Goal: Task Accomplishment & Management: Use online tool/utility

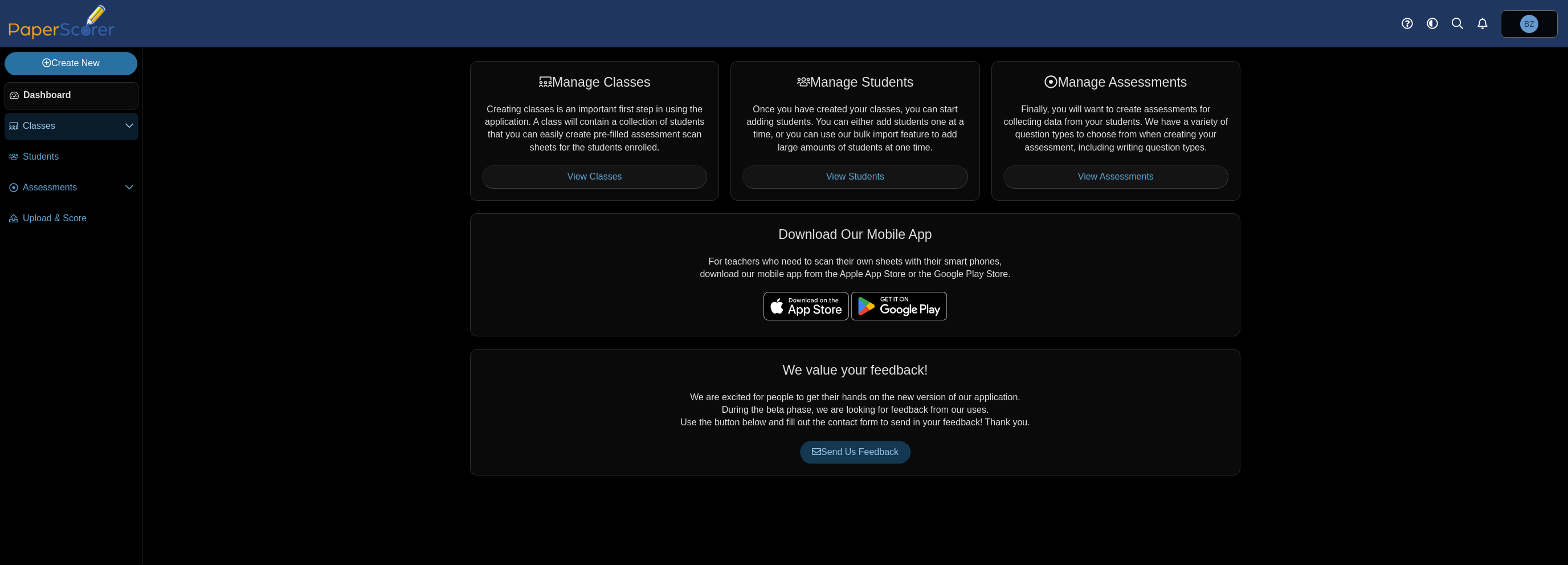
click at [45, 131] on span "Classes" at bounding box center [74, 126] width 102 height 13
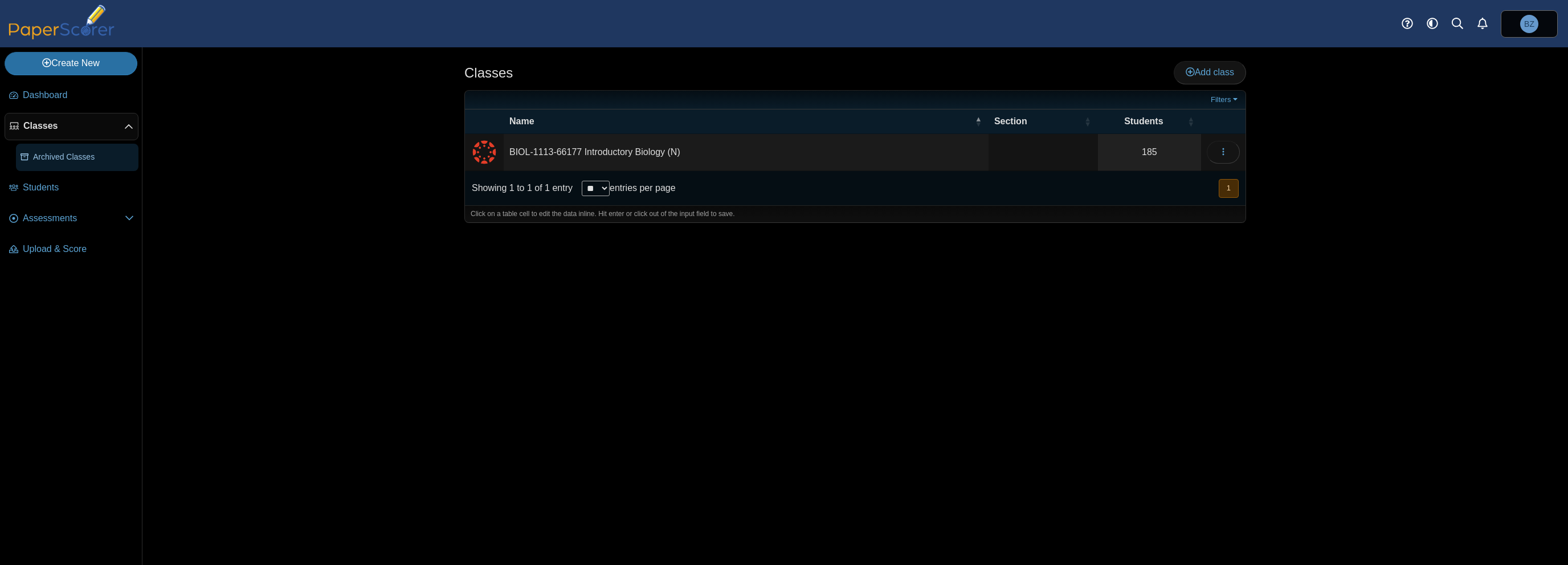
click at [53, 159] on span "Archived Classes" at bounding box center [83, 157] width 101 height 12
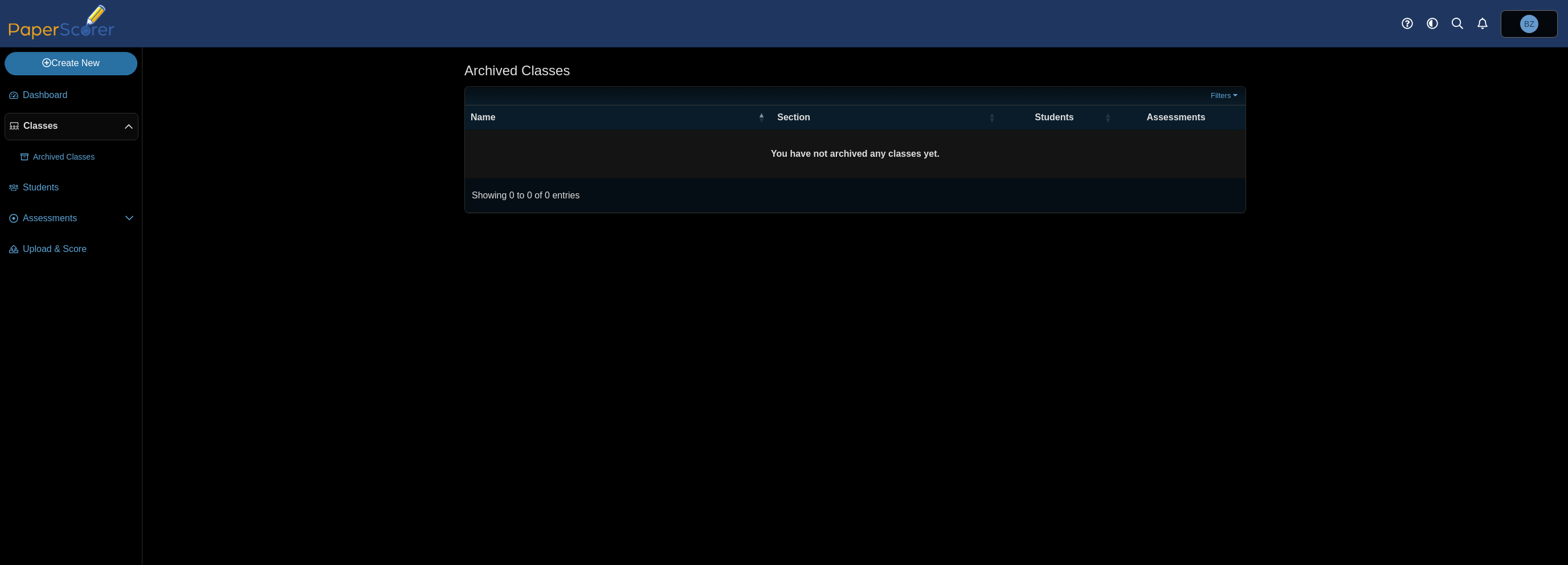
click at [61, 121] on span "Classes" at bounding box center [74, 126] width 101 height 13
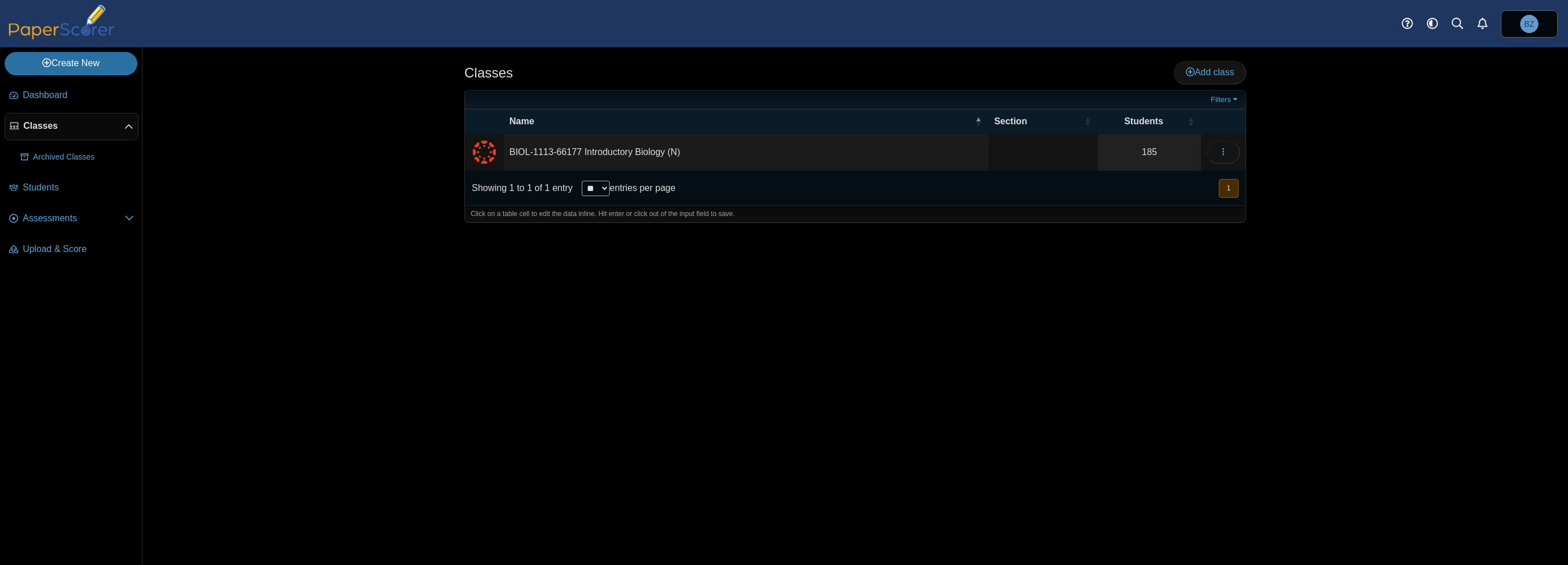
click at [638, 153] on td "BIOL-1113-66177 Introductory Biology (N)" at bounding box center [746, 152] width 485 height 37
click at [1230, 149] on button "button" at bounding box center [1224, 151] width 33 height 23
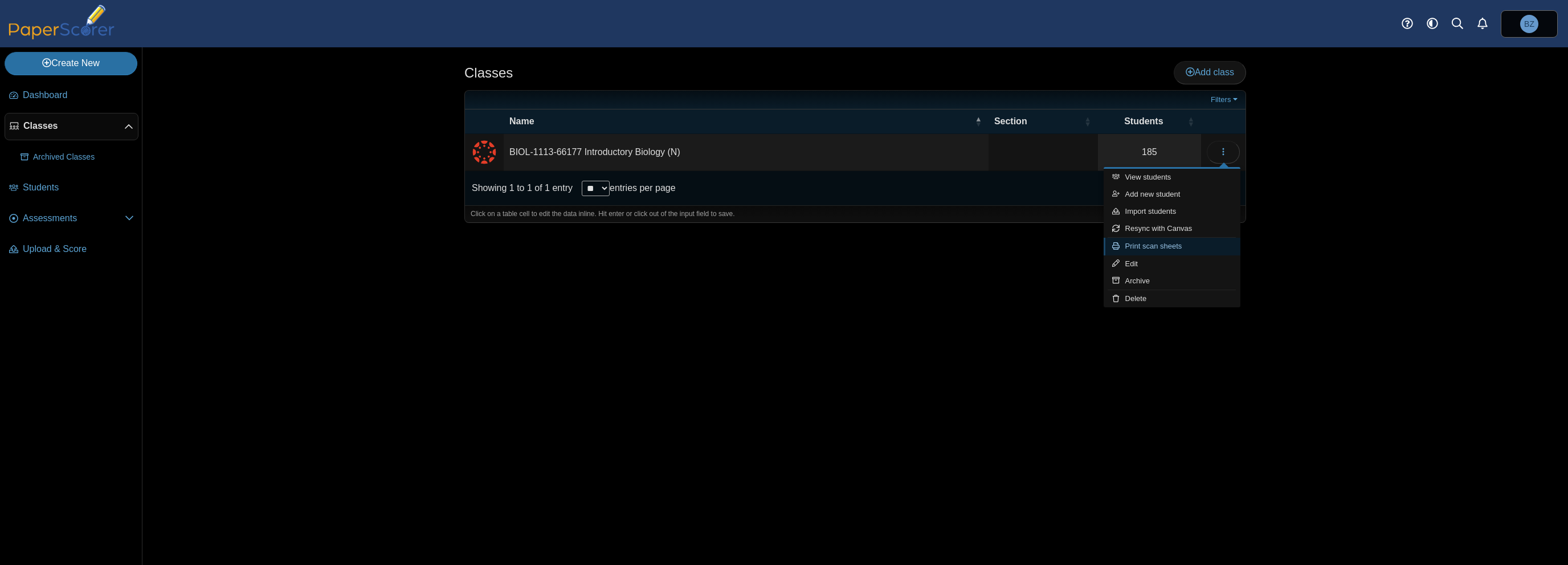
click at [1216, 248] on link "Print scan sheets" at bounding box center [1172, 246] width 137 height 17
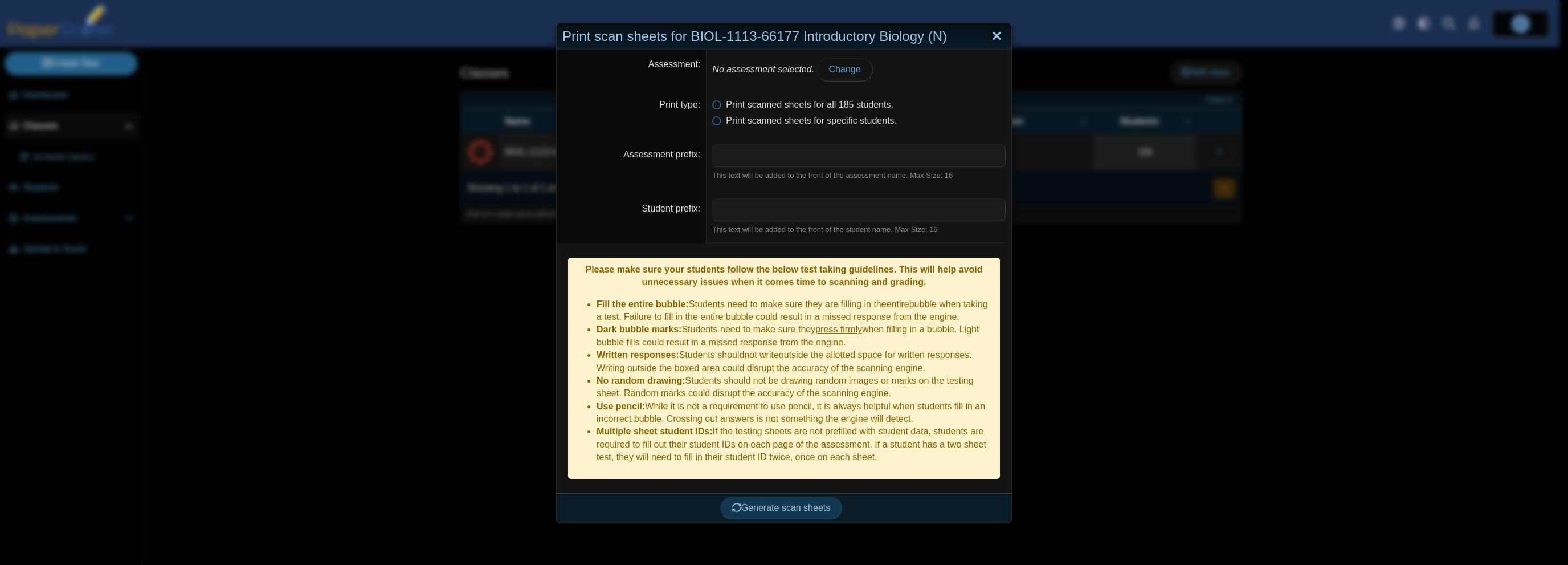
click at [996, 38] on link "Close" at bounding box center [996, 36] width 17 height 19
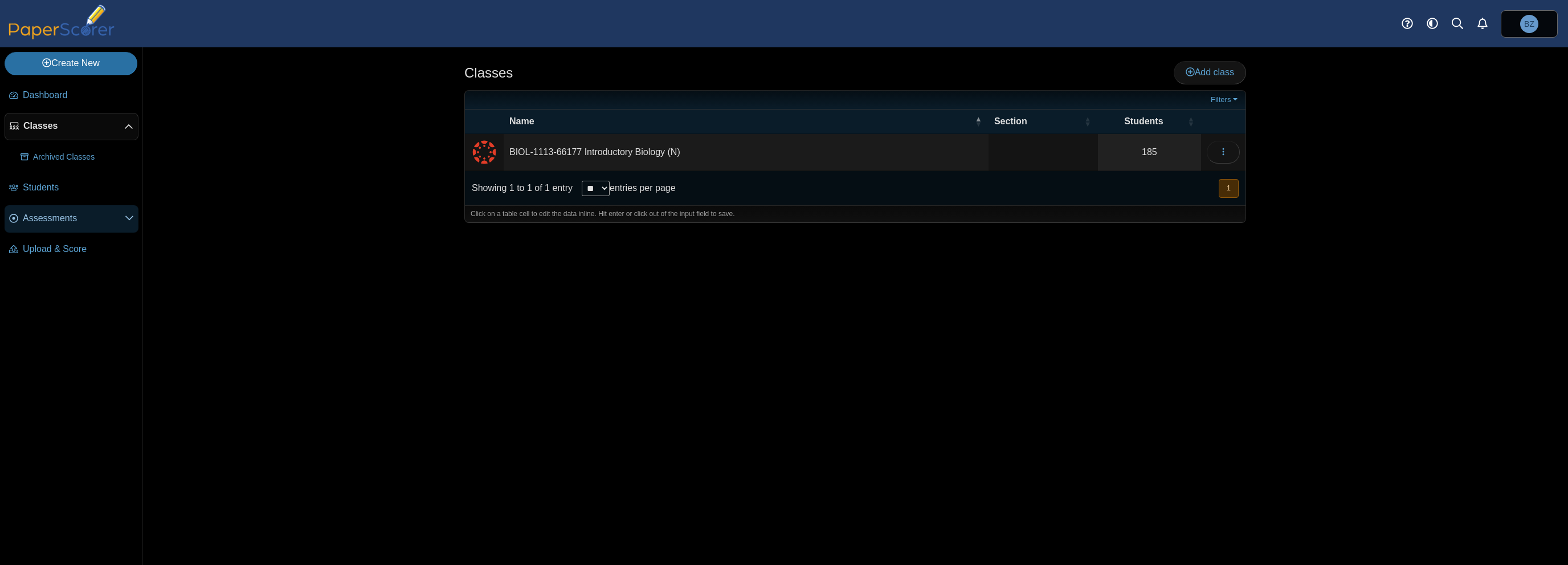
click at [56, 221] on span "Assessments" at bounding box center [74, 219] width 102 height 13
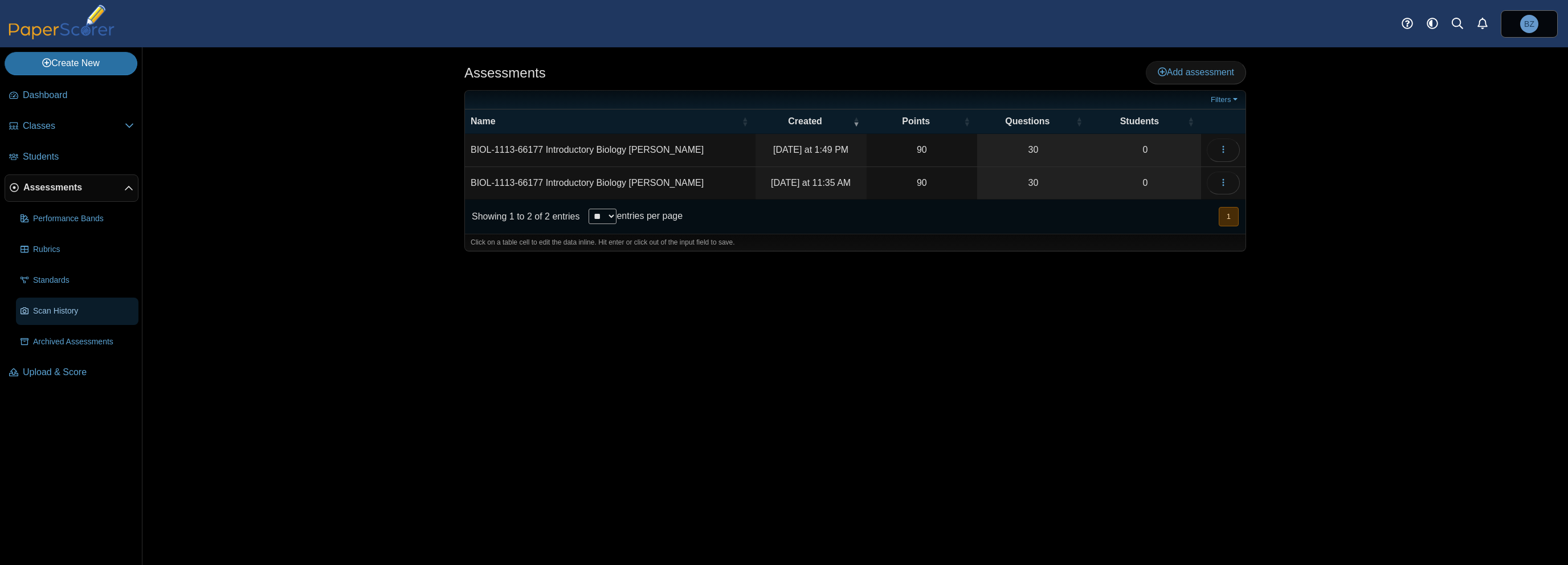
click at [104, 313] on span "Scan History" at bounding box center [83, 311] width 101 height 12
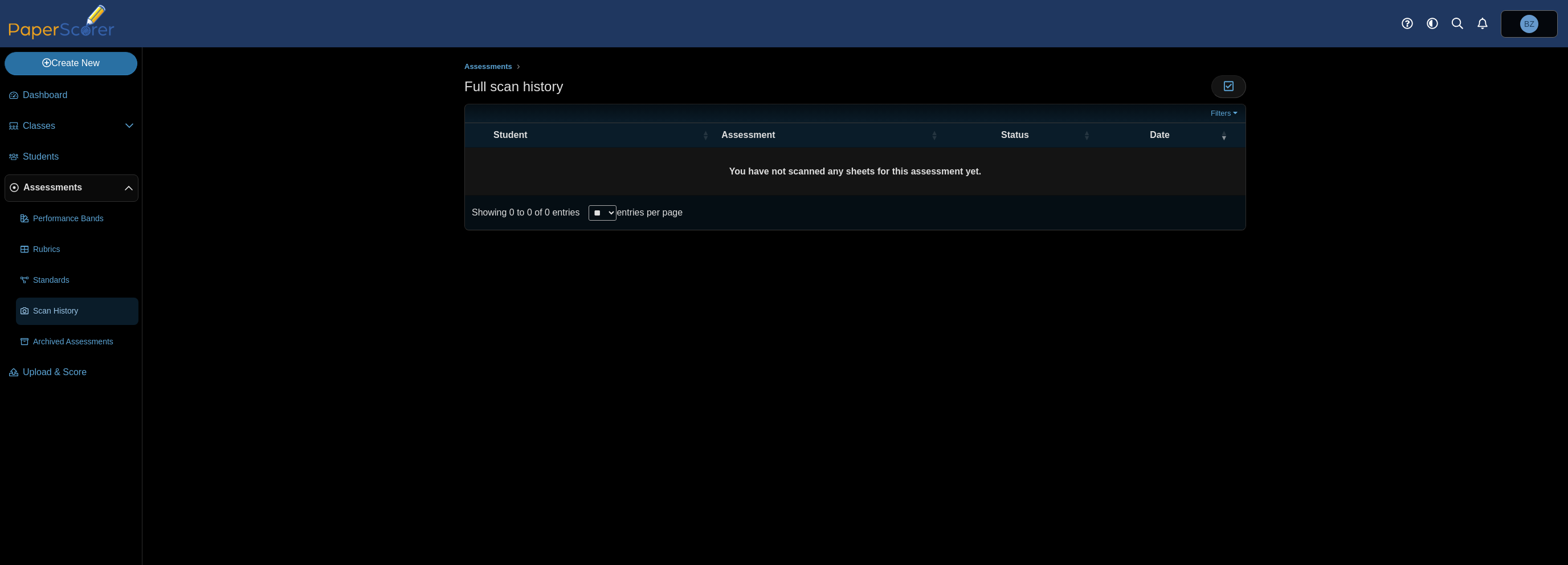
click at [70, 314] on span "Scan History" at bounding box center [83, 311] width 101 height 12
click at [67, 97] on span "Dashboard" at bounding box center [78, 96] width 111 height 13
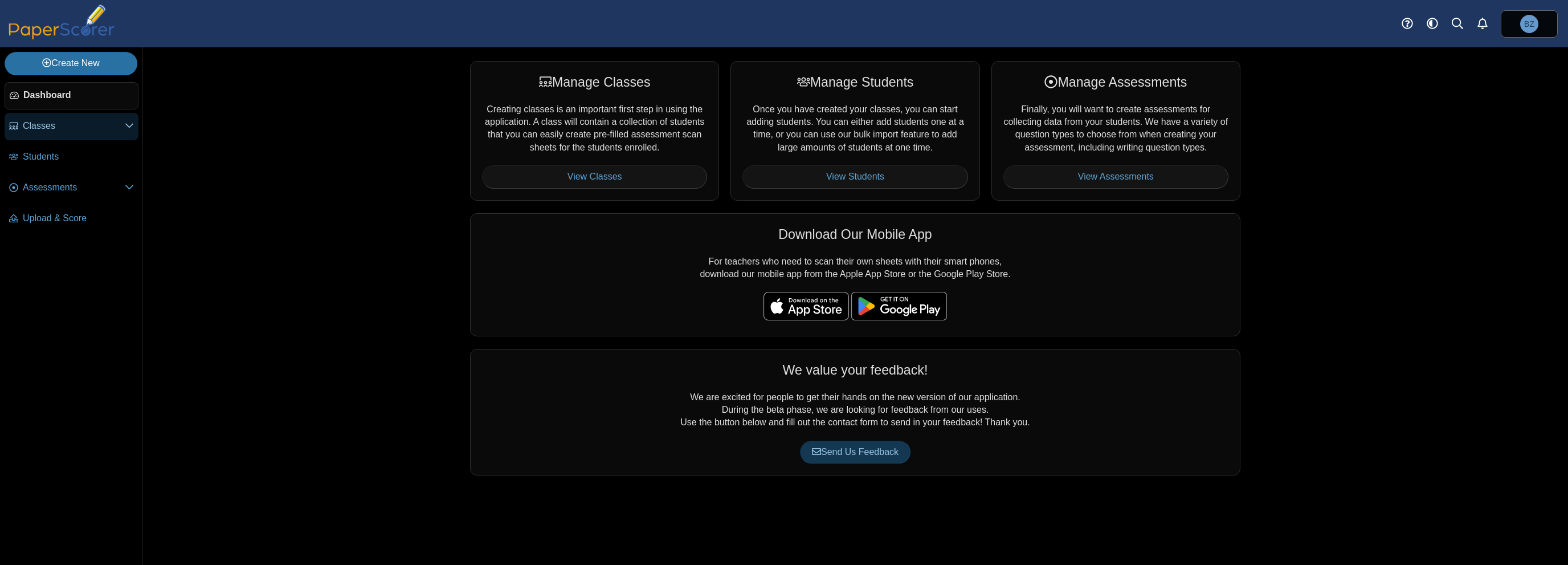
click at [69, 122] on span "Classes" at bounding box center [74, 126] width 102 height 13
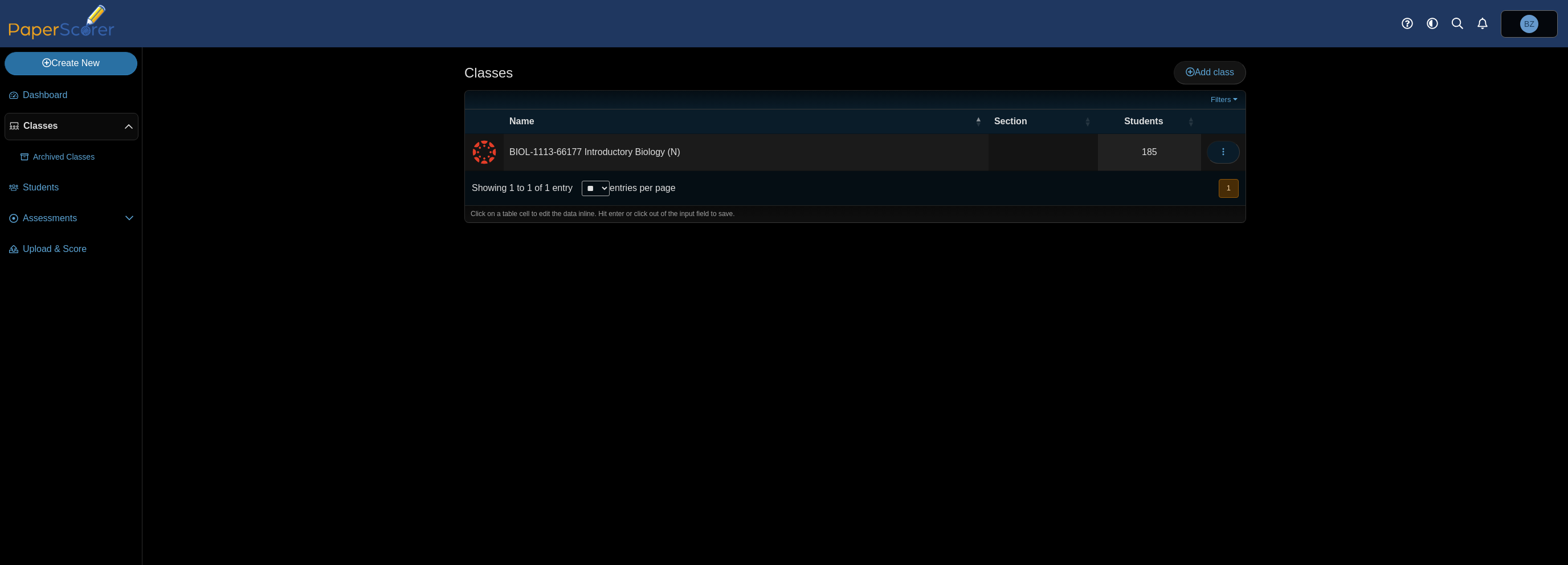
click at [1224, 154] on icon "button" at bounding box center [1224, 151] width 9 height 9
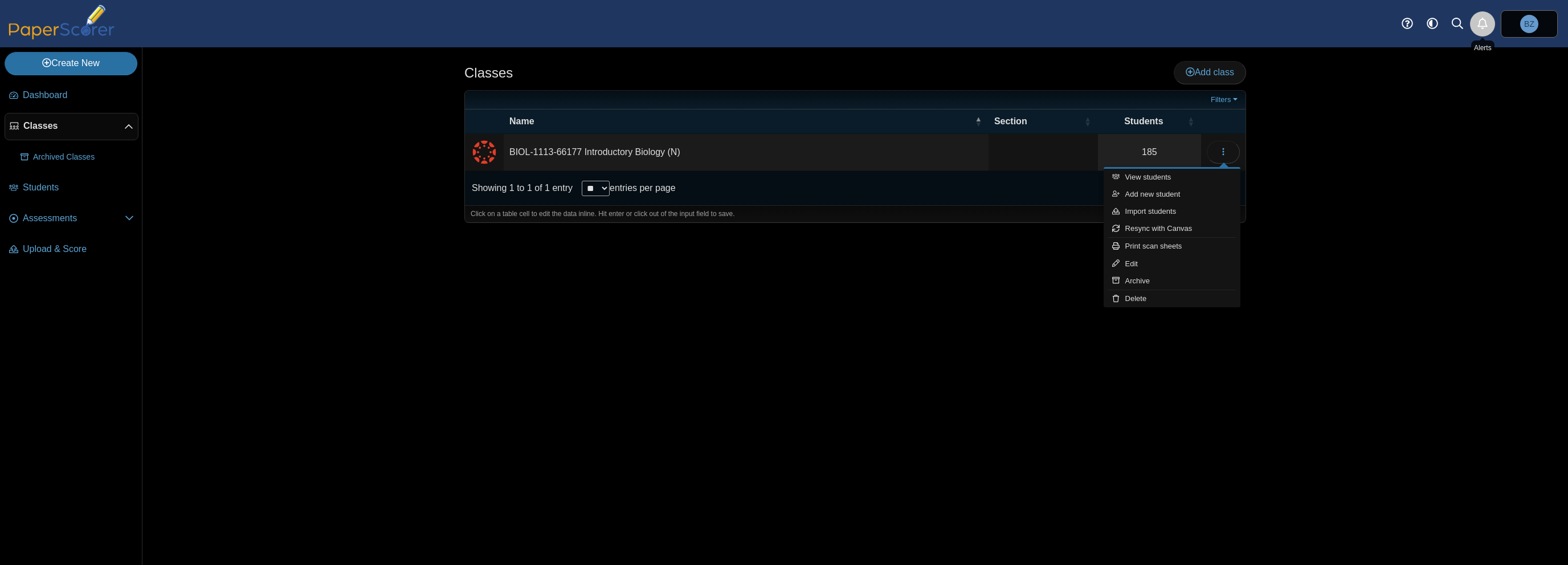
click at [1478, 28] on icon "Alerts" at bounding box center [1482, 23] width 12 height 12
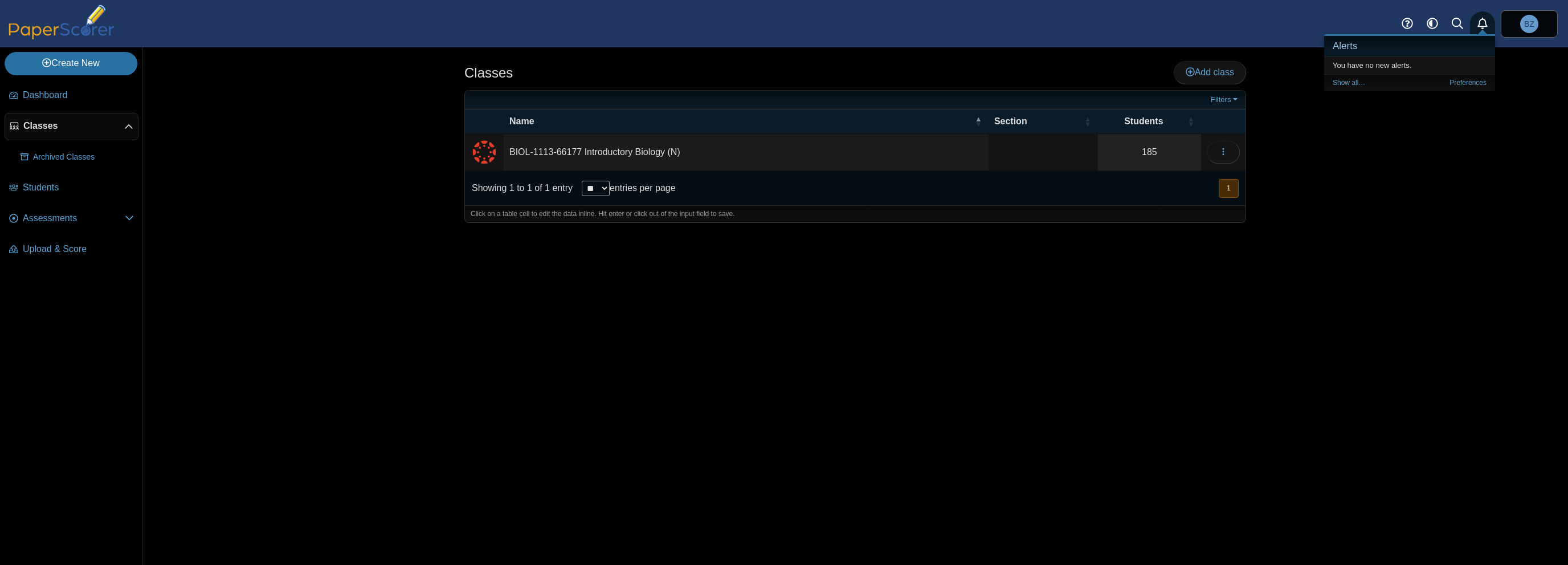
click at [1363, 278] on div "Classes Add class 185" at bounding box center [855, 306] width 1426 height 518
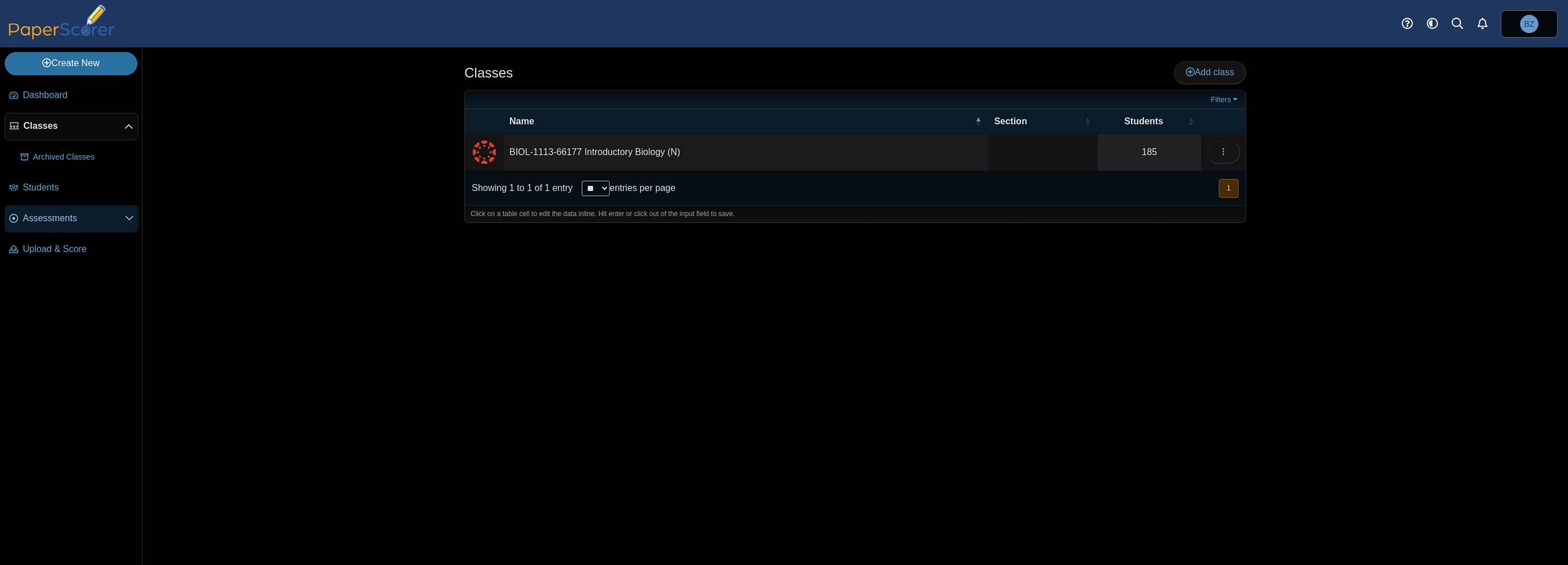
click at [96, 219] on span "Assessments" at bounding box center [74, 219] width 102 height 13
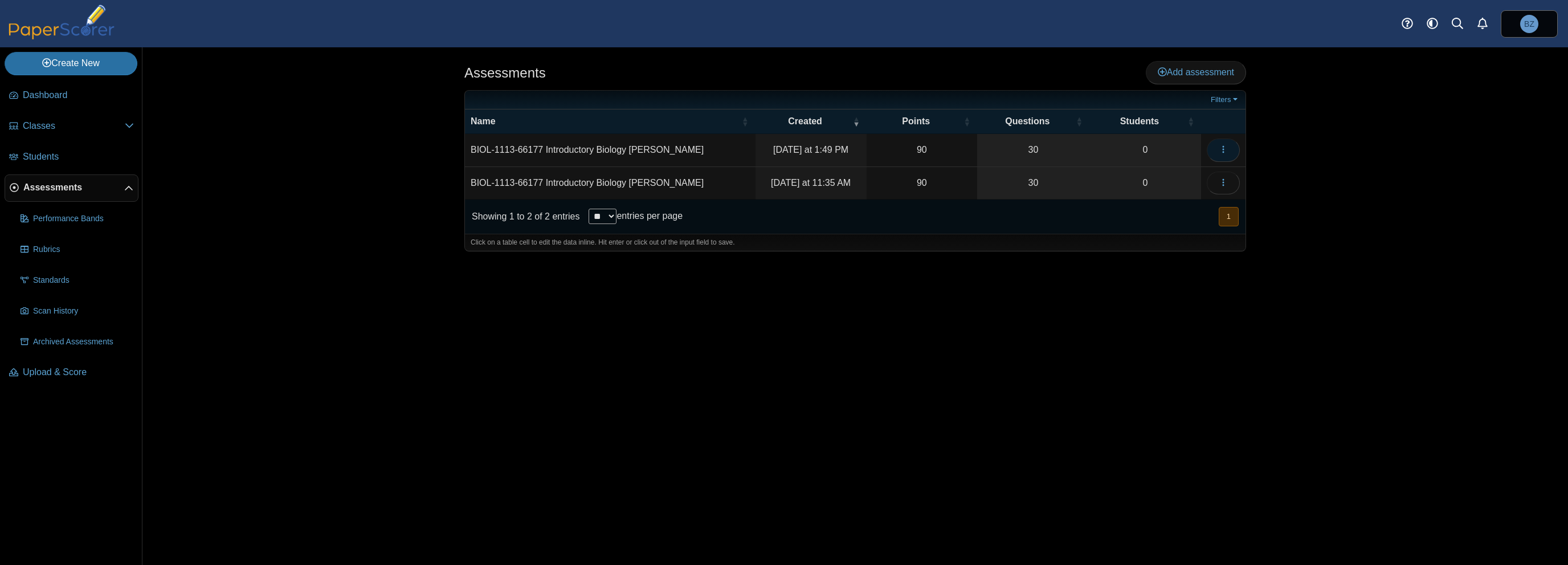
click at [1216, 149] on button "button" at bounding box center [1224, 149] width 33 height 23
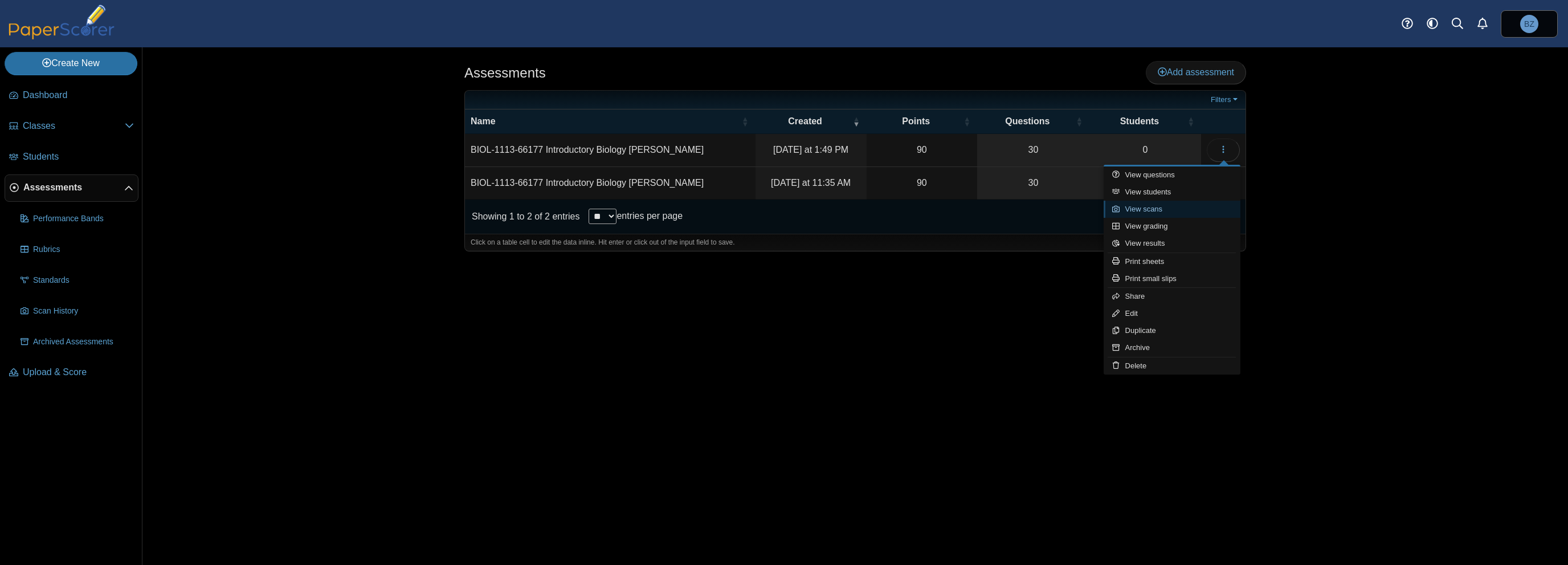
click at [1192, 211] on link "View scans" at bounding box center [1172, 209] width 137 height 17
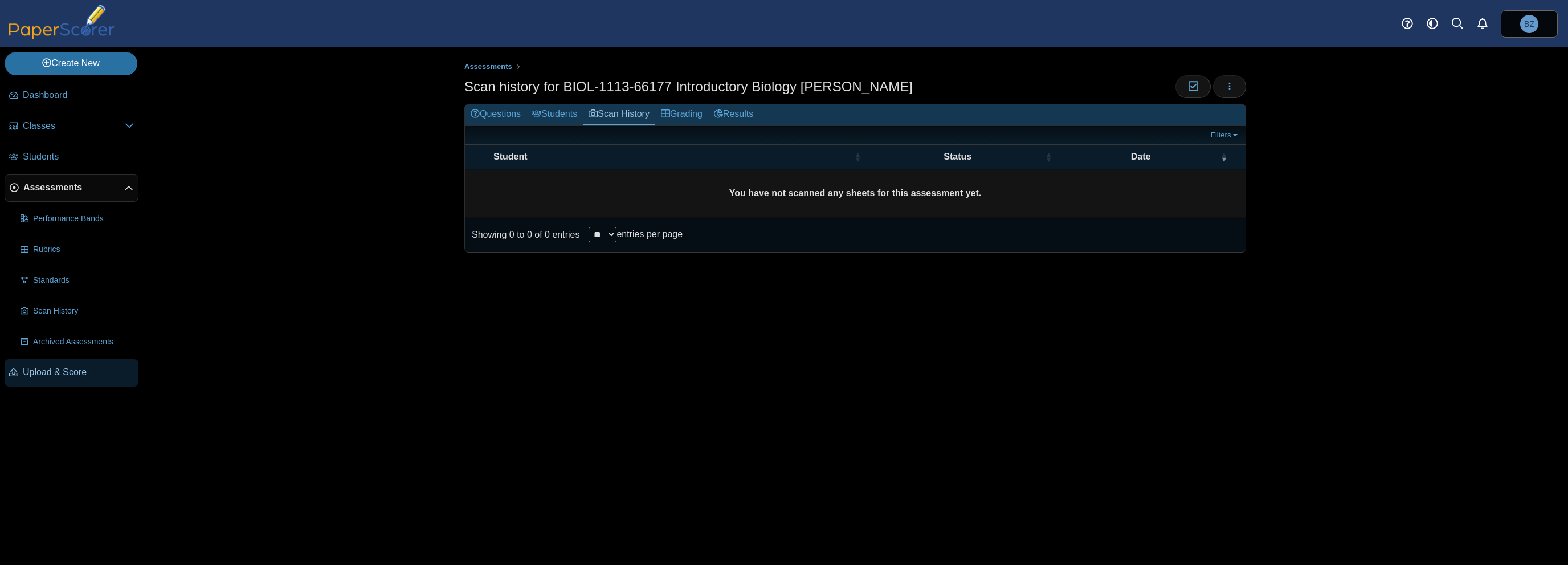
click at [65, 369] on span "Upload & Score" at bounding box center [78, 372] width 111 height 13
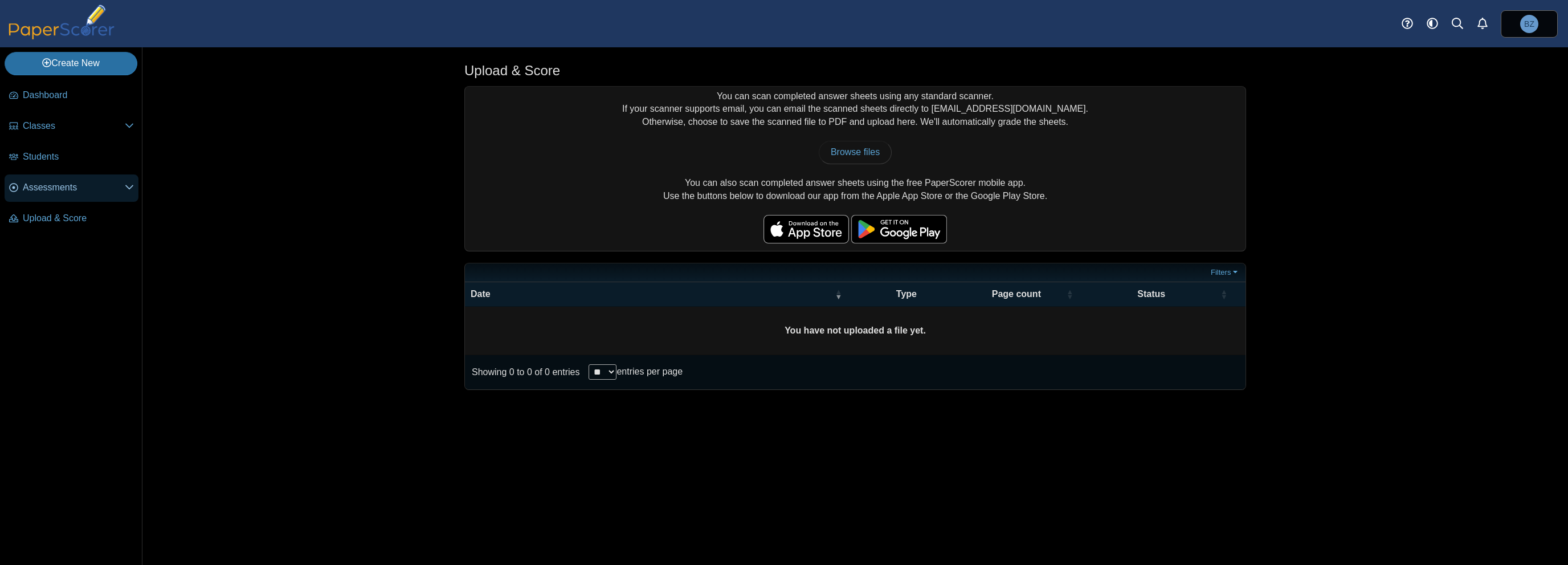
click at [48, 183] on span "Assessments" at bounding box center [74, 188] width 102 height 13
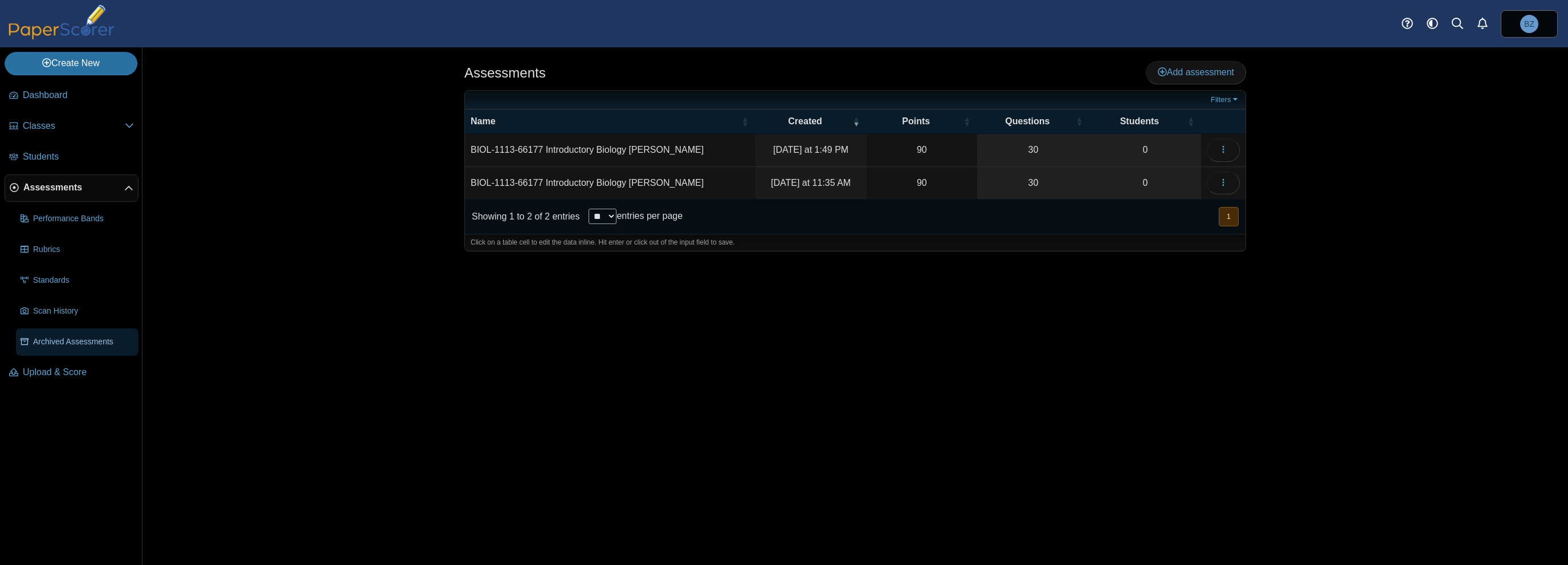
click at [66, 344] on span "Archived Assessments" at bounding box center [83, 342] width 101 height 12
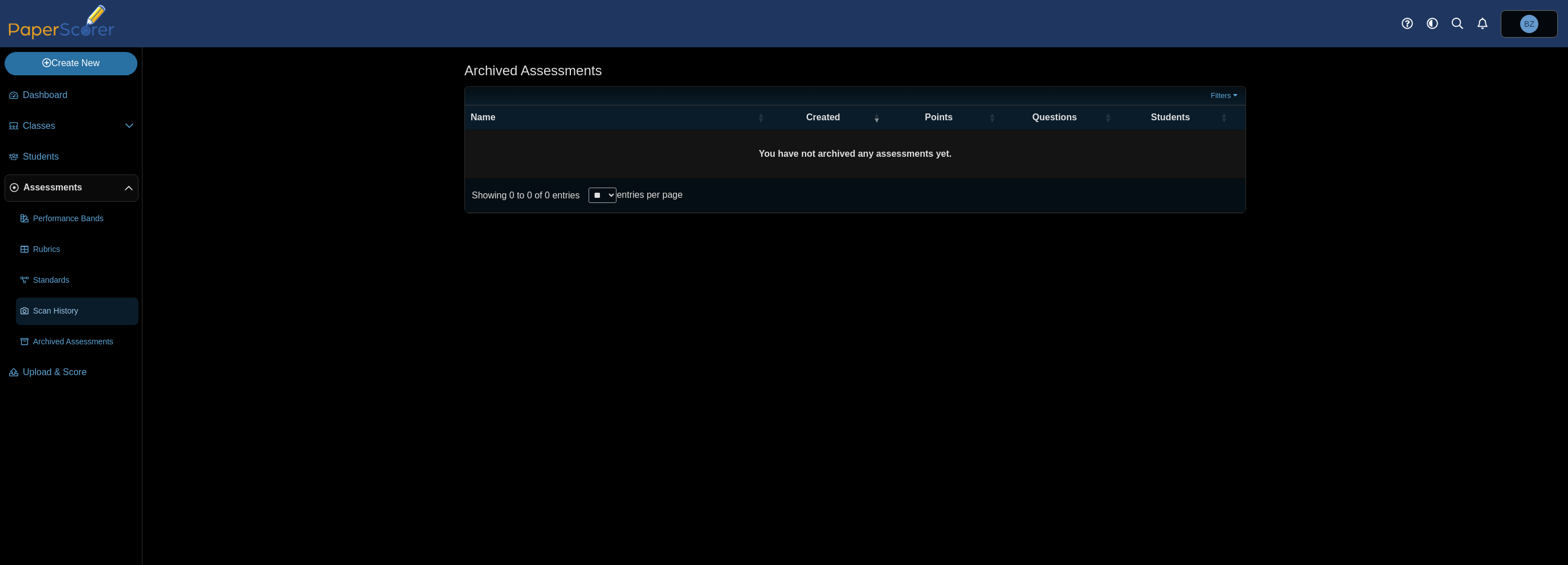
click at [65, 312] on span "Scan History" at bounding box center [83, 311] width 101 height 12
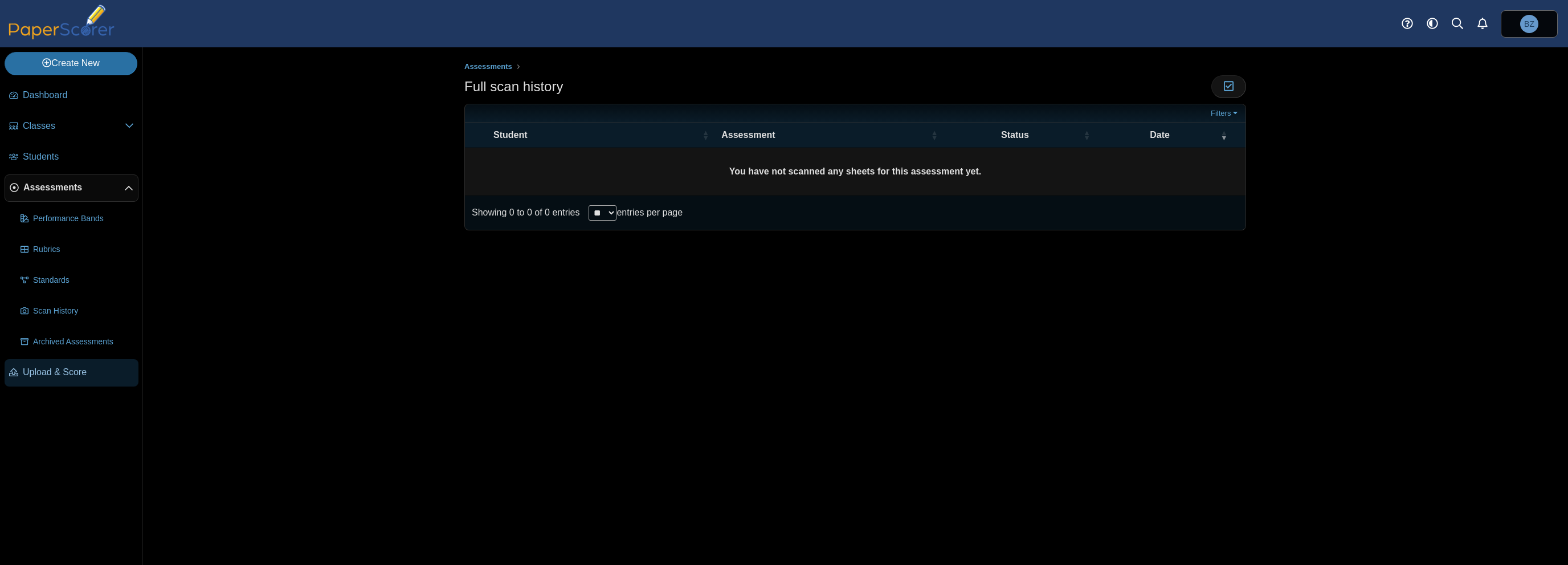
click at [80, 373] on span "Upload & Score" at bounding box center [78, 372] width 111 height 13
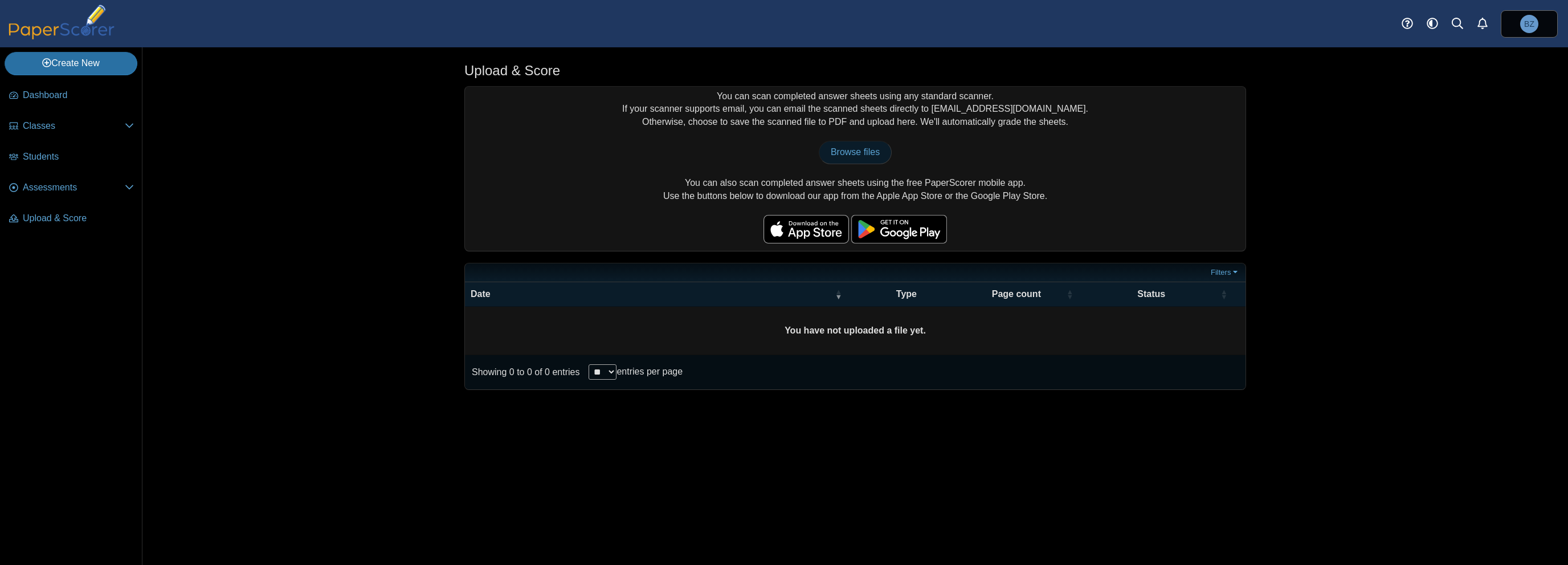
click at [857, 156] on span "Browse files" at bounding box center [856, 151] width 49 height 10
type input "**********"
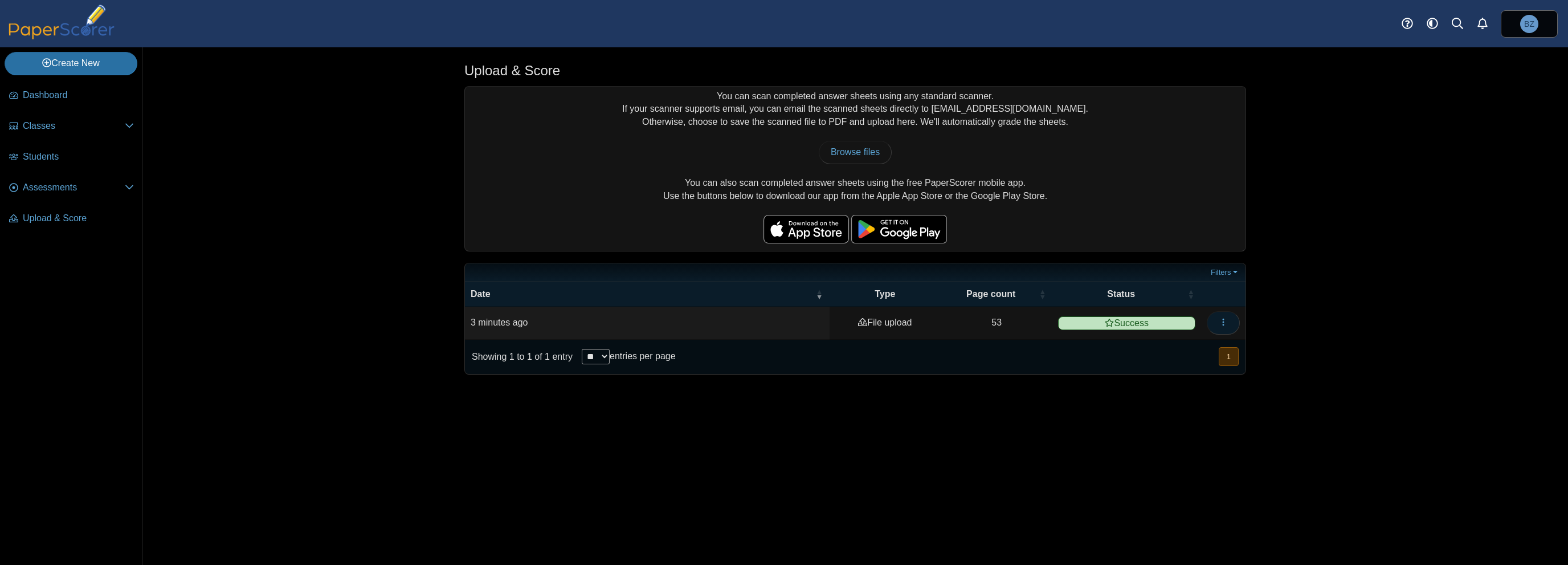
click at [1230, 319] on button "button" at bounding box center [1224, 322] width 33 height 23
click at [1209, 343] on link "View scanned pages" at bounding box center [1172, 346] width 137 height 17
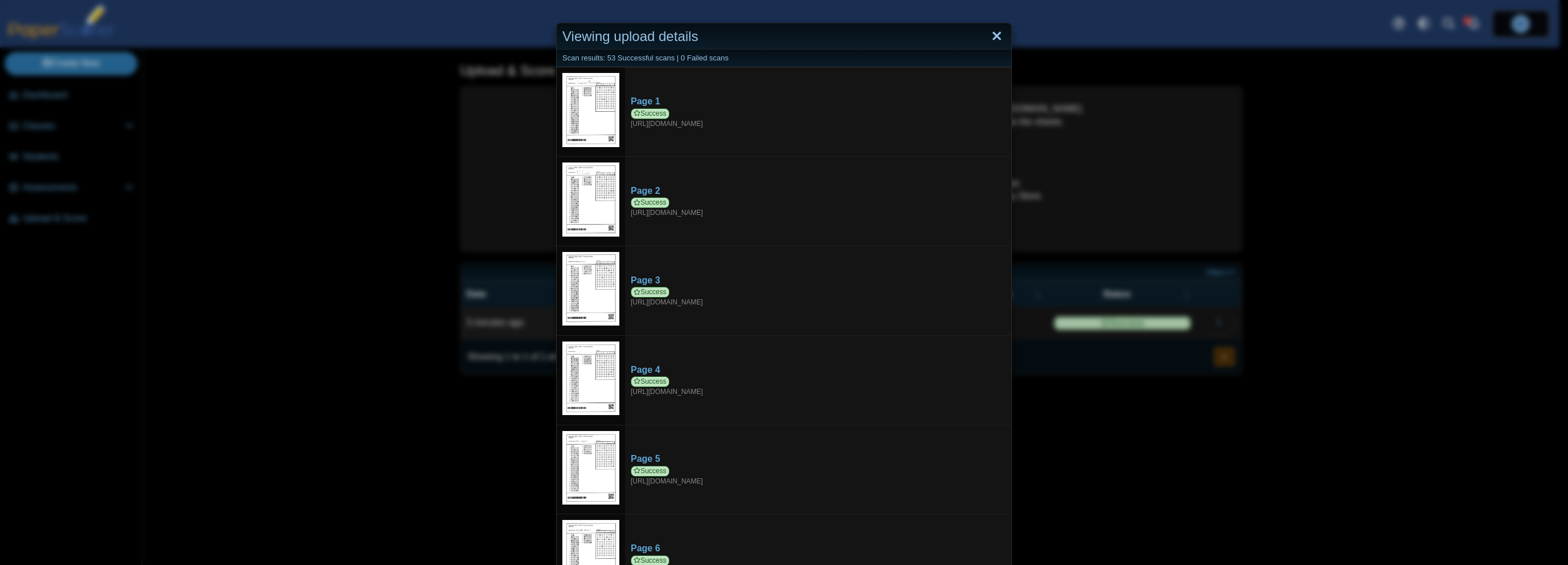
click at [991, 38] on link "Close" at bounding box center [996, 36] width 17 height 19
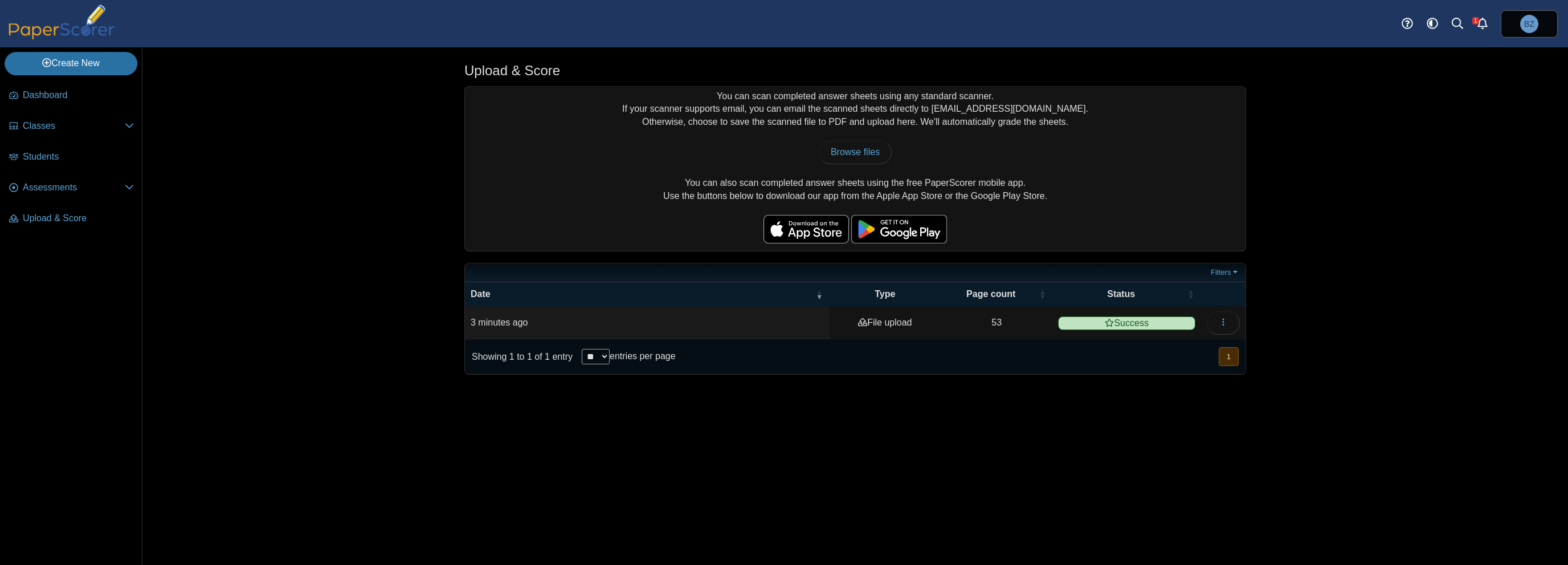
click at [1428, 257] on div "Upload & Score You can scan completed answer sheets using any standard scanner.…" at bounding box center [855, 306] width 1426 height 518
click at [845, 130] on div "You can scan completed answer sheets using any standard scanner. If your scanne…" at bounding box center [855, 169] width 781 height 164
click at [860, 149] on span "Browse files" at bounding box center [856, 151] width 49 height 10
type input "**********"
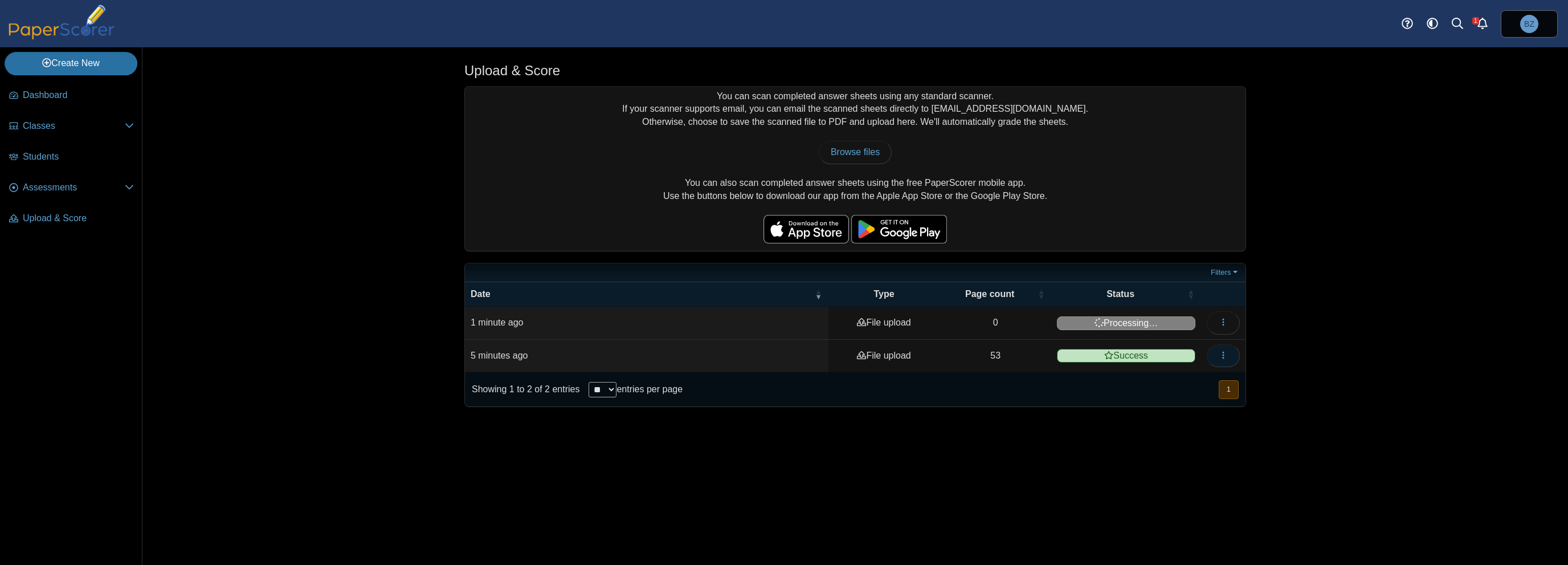
click at [1229, 357] on button "button" at bounding box center [1224, 355] width 33 height 23
click at [1389, 354] on div "Upload & Score You can scan completed answer sheets using any standard scanner.…" at bounding box center [855, 306] width 1426 height 518
click at [67, 186] on span "Assessments" at bounding box center [74, 188] width 102 height 13
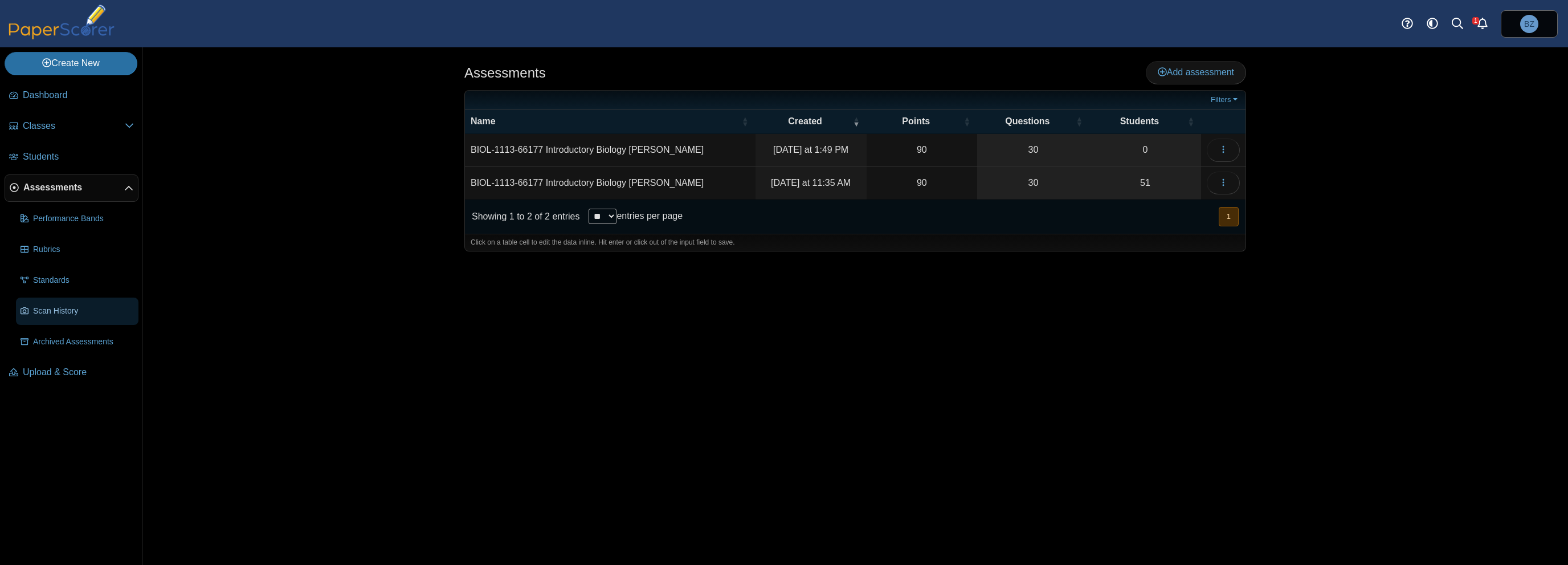
click at [96, 310] on span "Scan History" at bounding box center [83, 311] width 101 height 12
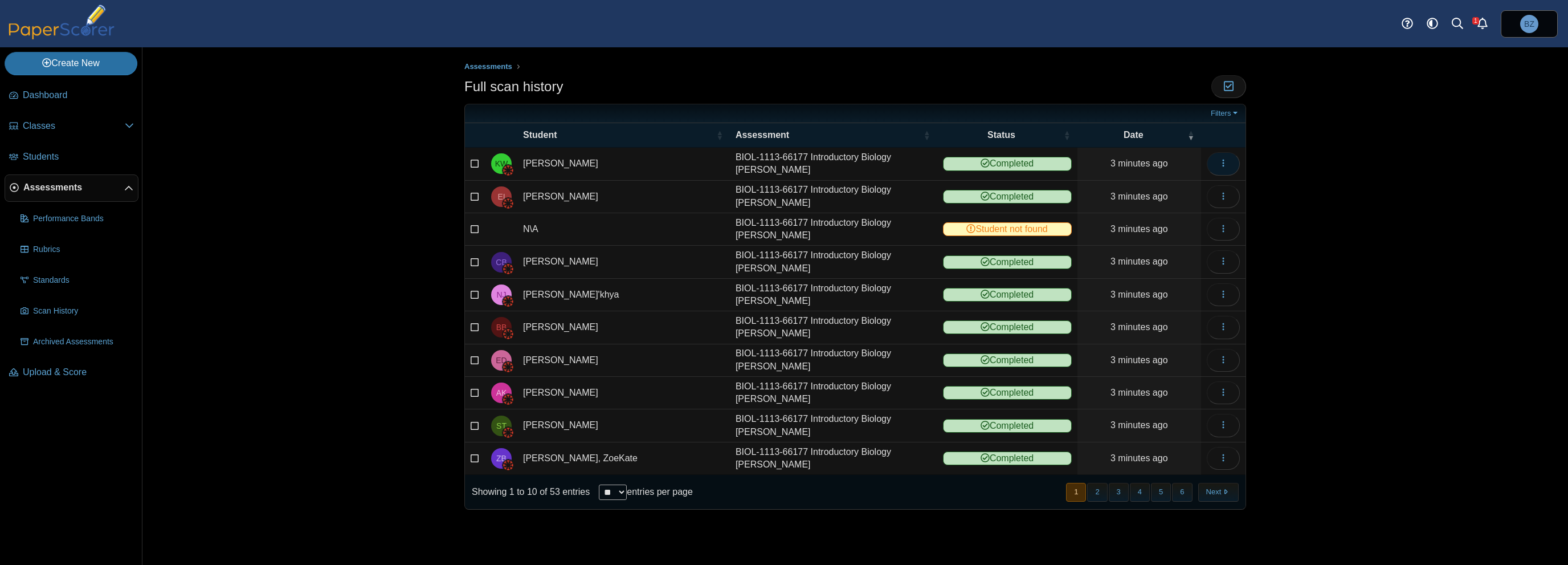
click at [1224, 161] on icon "button" at bounding box center [1224, 163] width 9 height 9
click at [851, 392] on link "BIOL-1113-66177 Introductory Biology Zhang Star" at bounding box center [834, 392] width 208 height 32
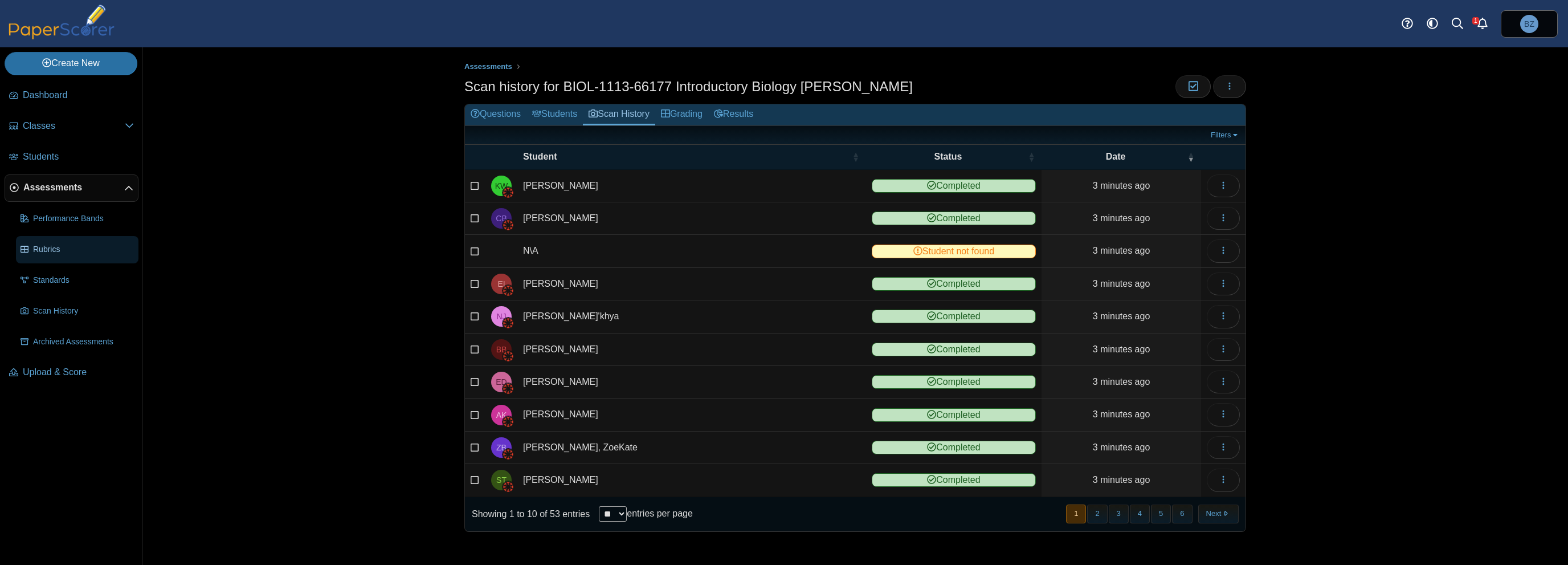
click at [77, 241] on link "Rubrics" at bounding box center [77, 250] width 122 height 27
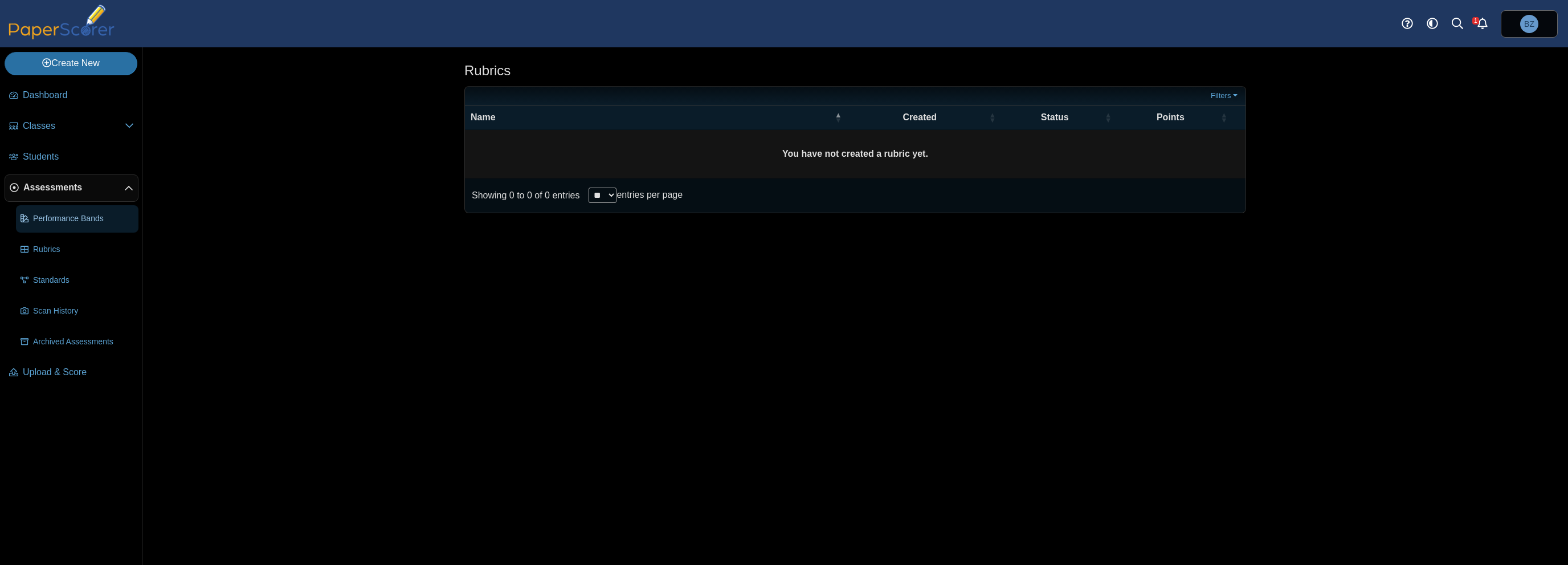
click at [86, 216] on span "Performance Bands" at bounding box center [83, 219] width 101 height 12
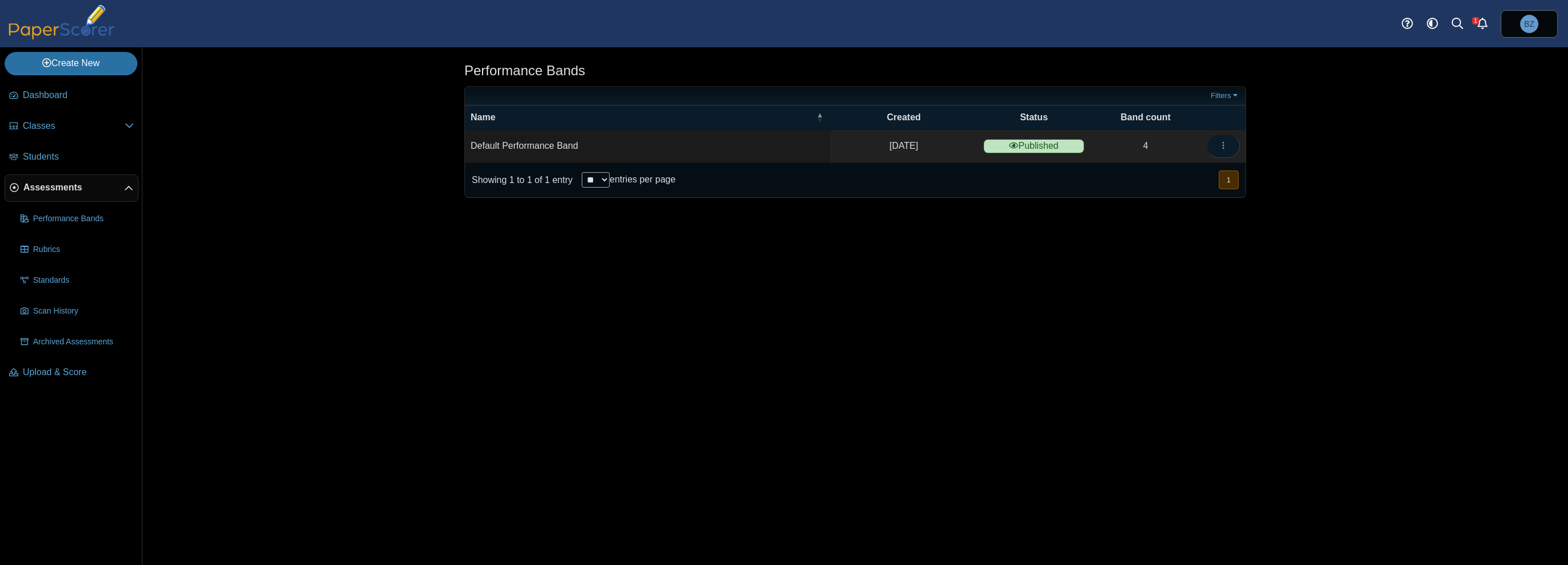
click at [1229, 145] on button "button" at bounding box center [1224, 146] width 33 height 23
click at [1181, 170] on link "Details" at bounding box center [1172, 170] width 137 height 17
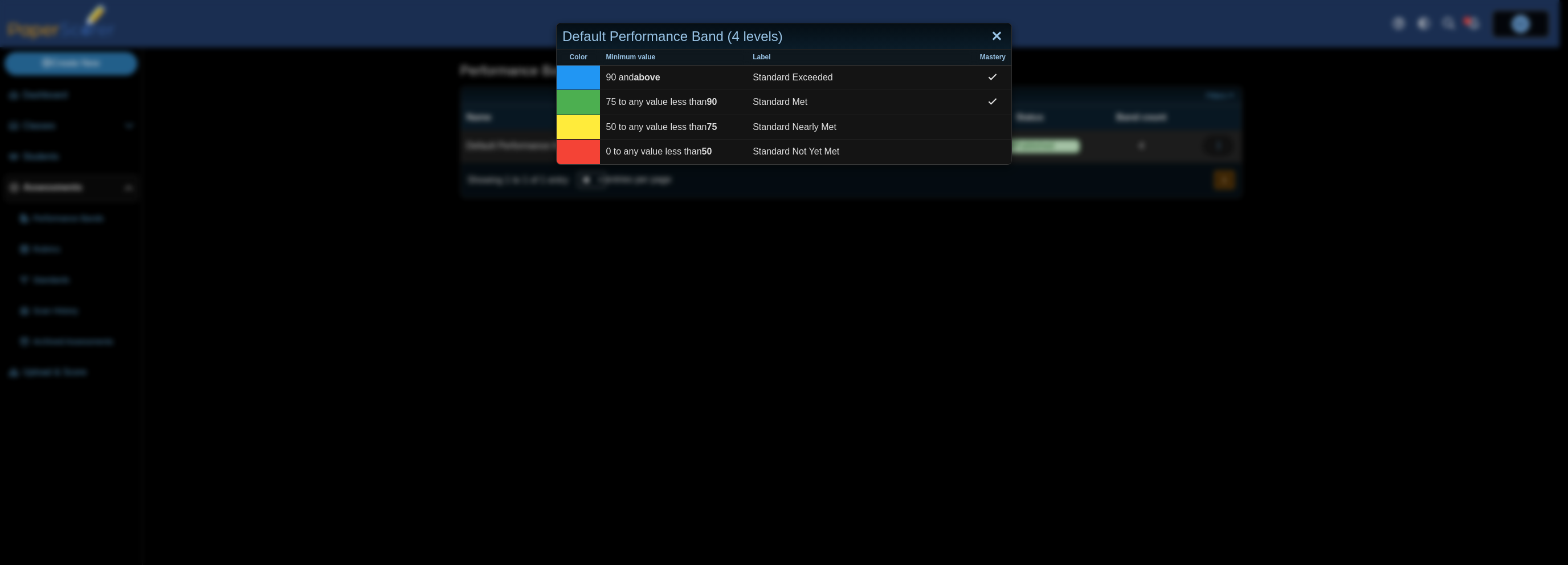
click at [989, 39] on link "Close" at bounding box center [996, 36] width 17 height 19
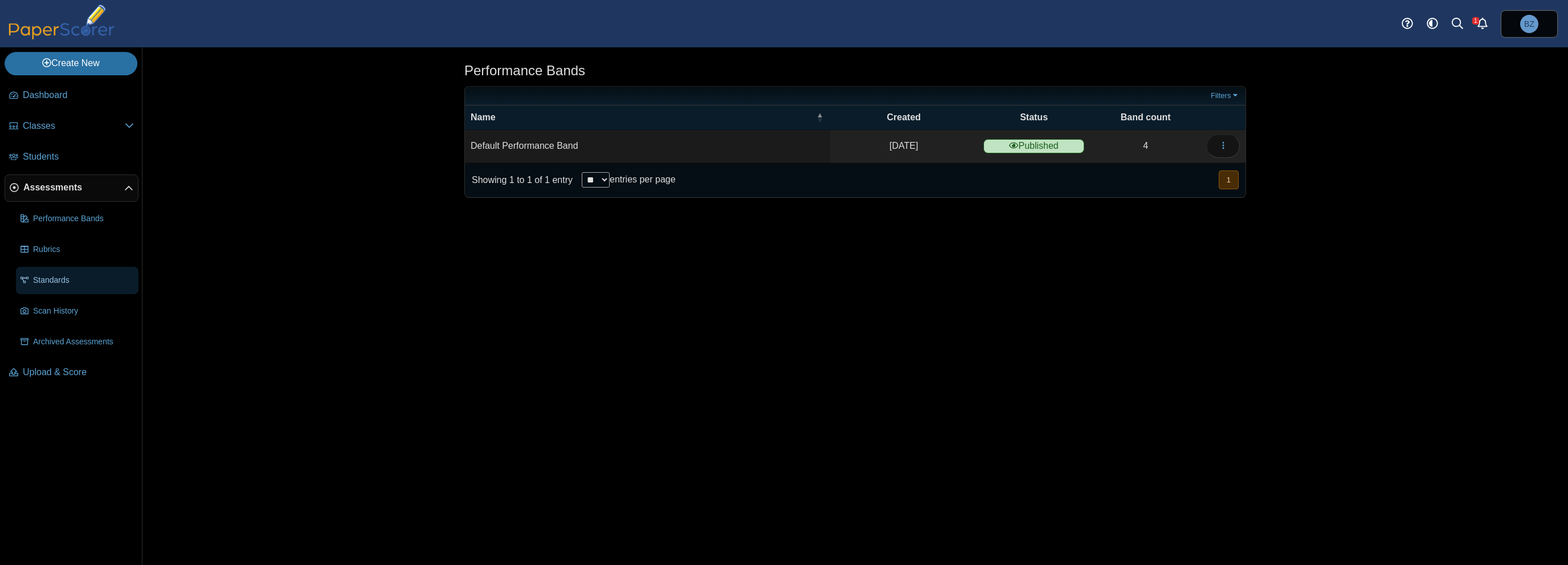
click at [49, 272] on link "Standards" at bounding box center [77, 281] width 122 height 27
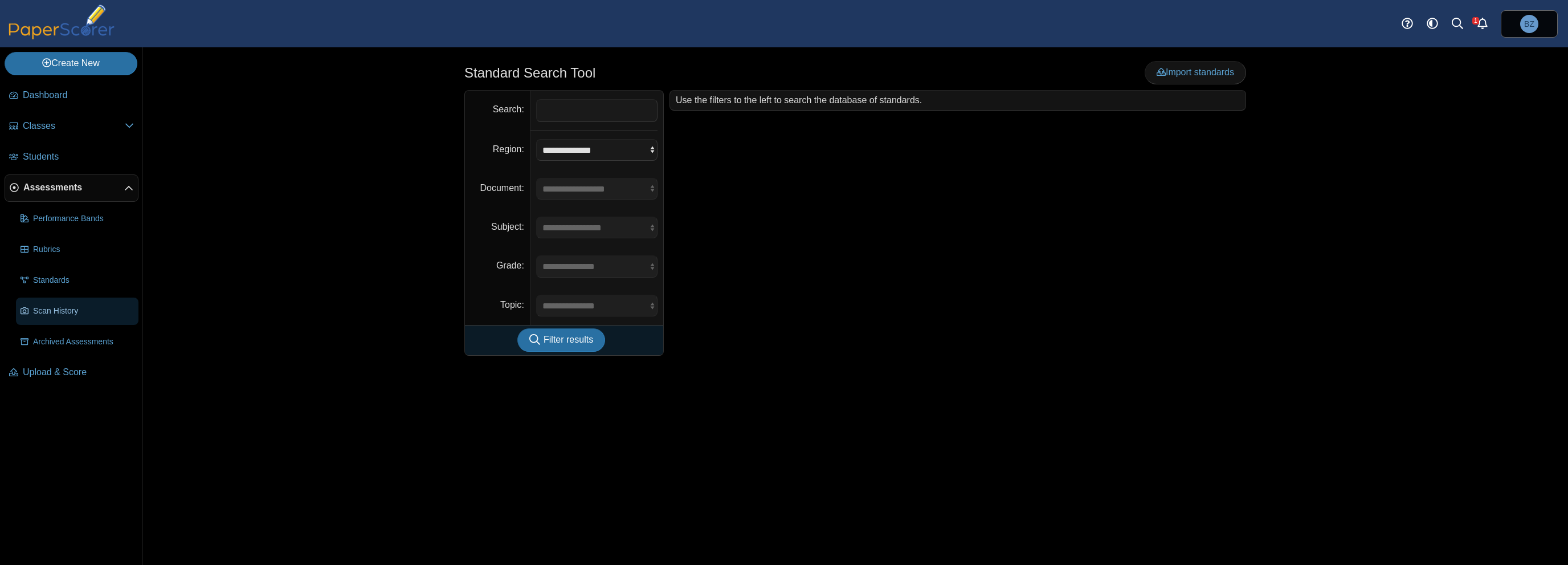
click at [46, 306] on span "Scan History" at bounding box center [83, 311] width 101 height 12
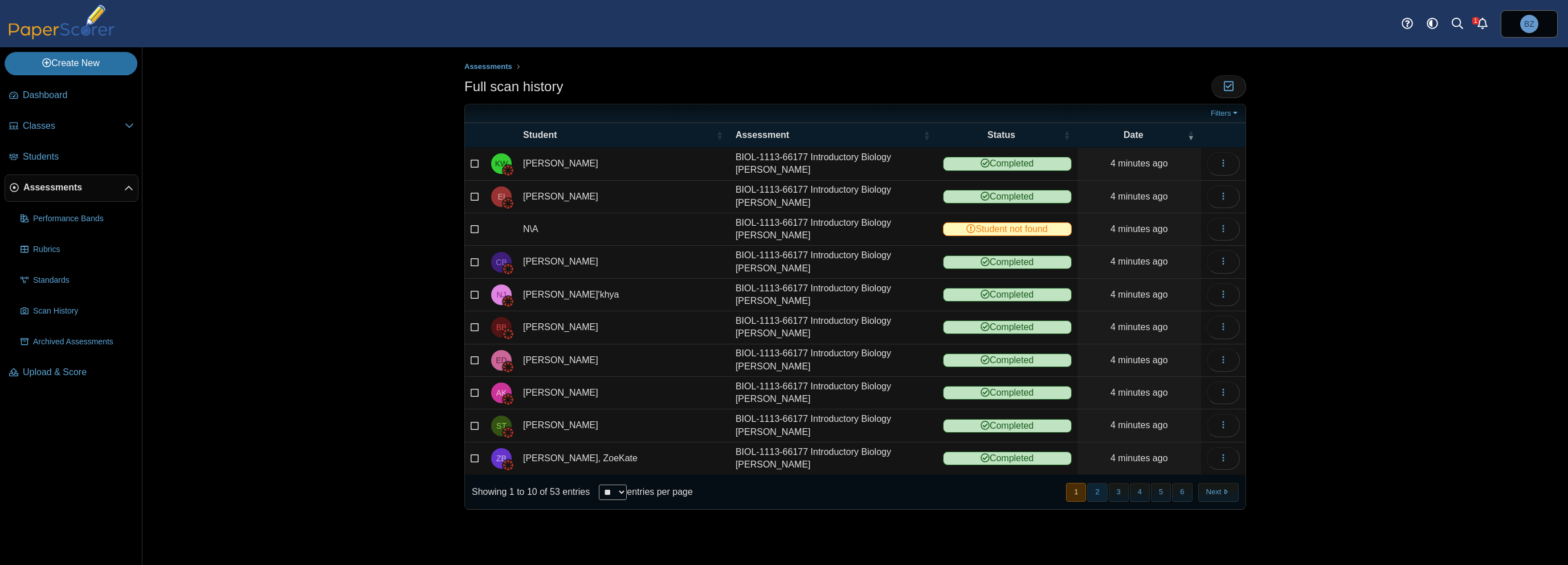
click at [1105, 488] on button "2" at bounding box center [1097, 492] width 20 height 19
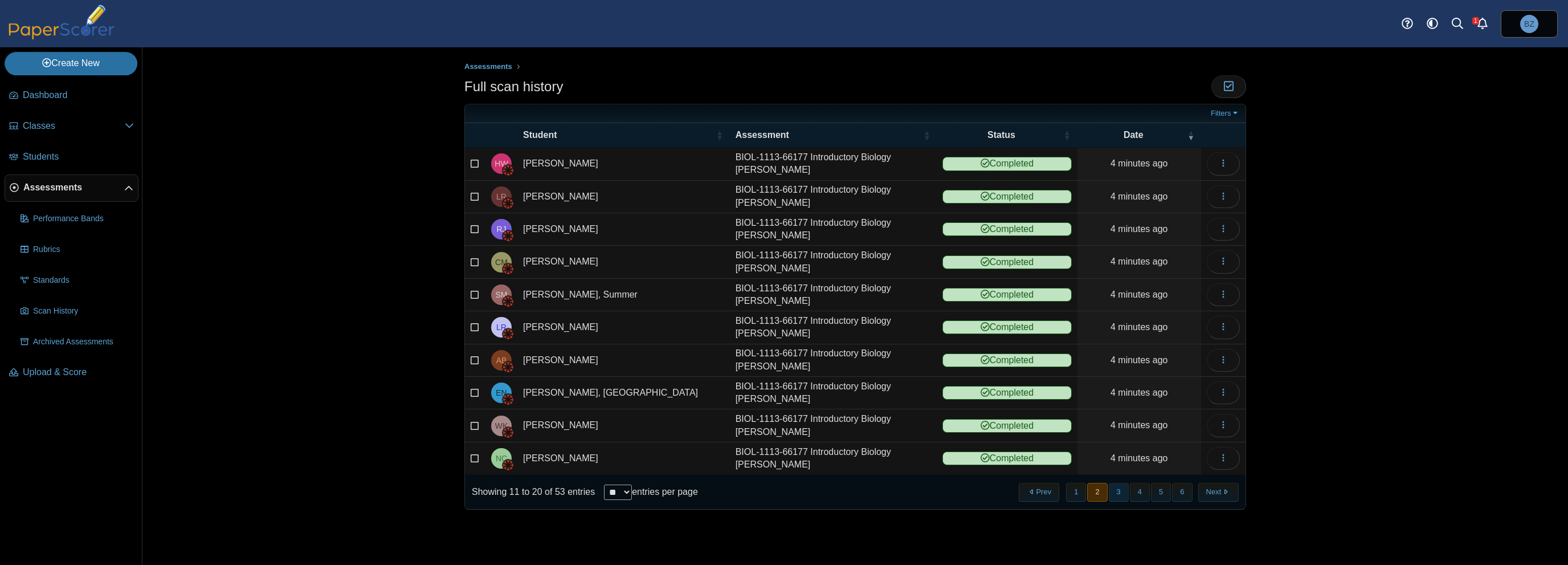
click at [1123, 486] on button "3" at bounding box center [1119, 492] width 20 height 19
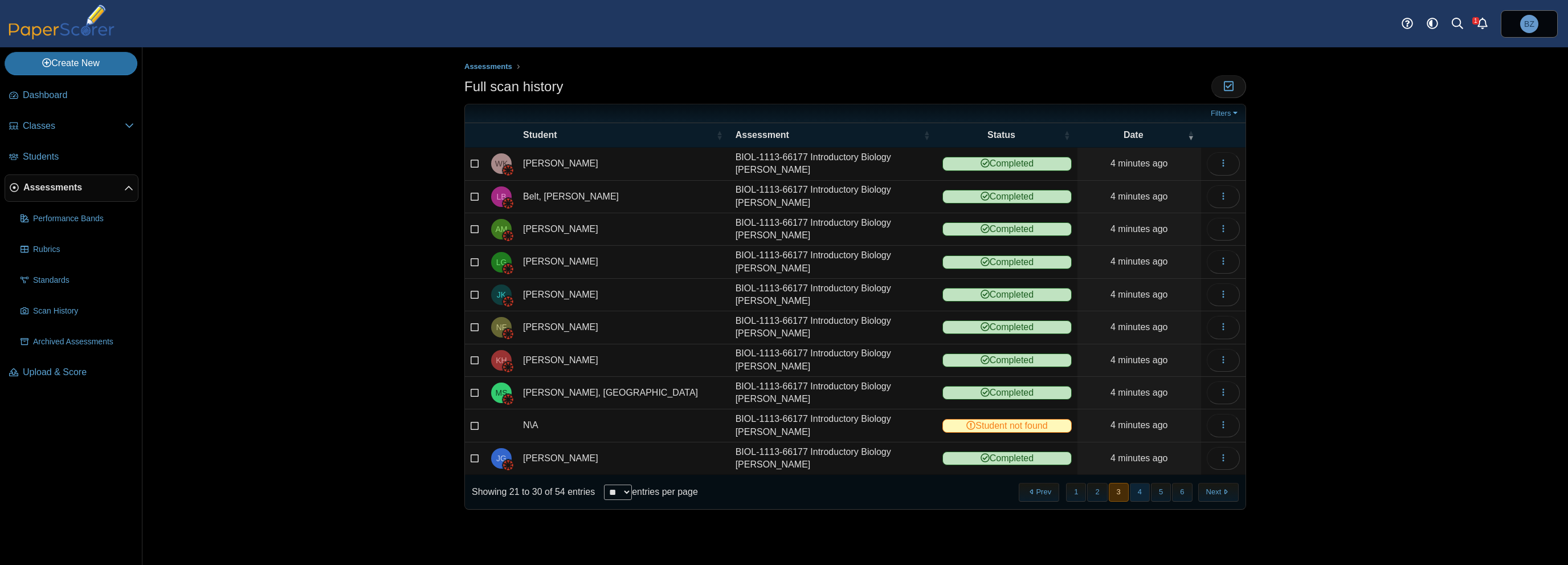
click at [1138, 487] on button "4" at bounding box center [1140, 492] width 20 height 19
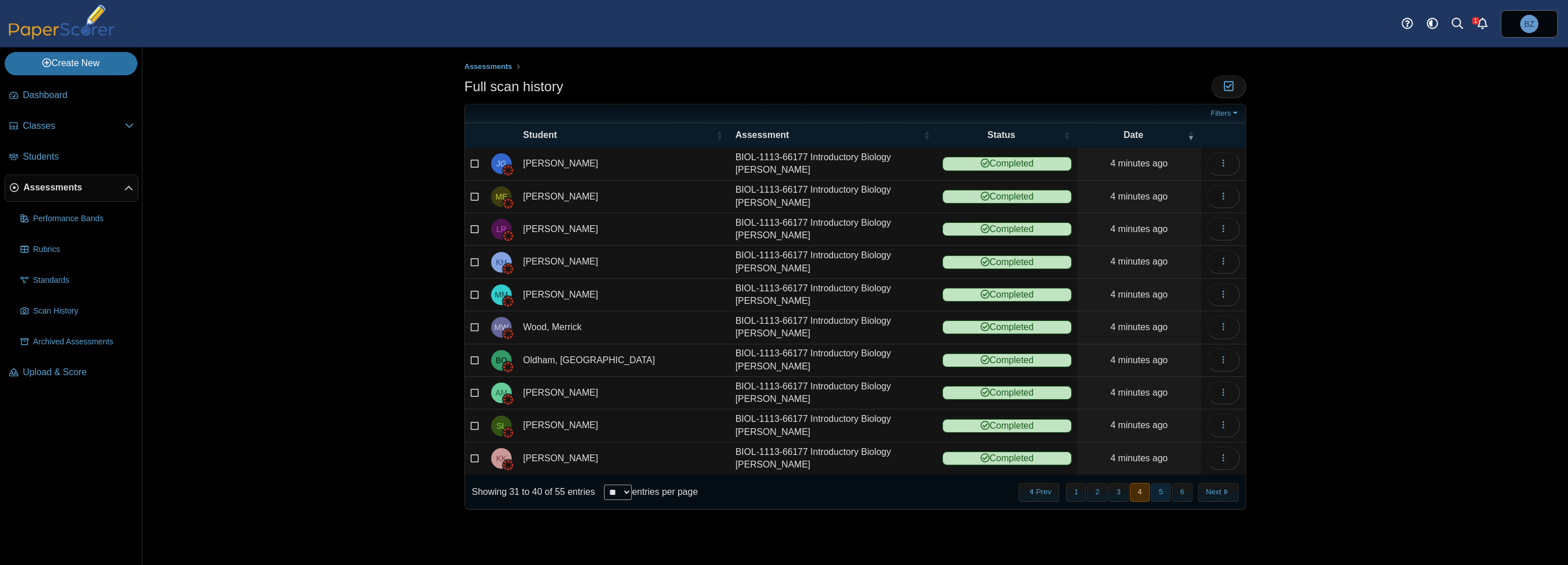
click at [1164, 488] on button "5" at bounding box center [1161, 492] width 20 height 19
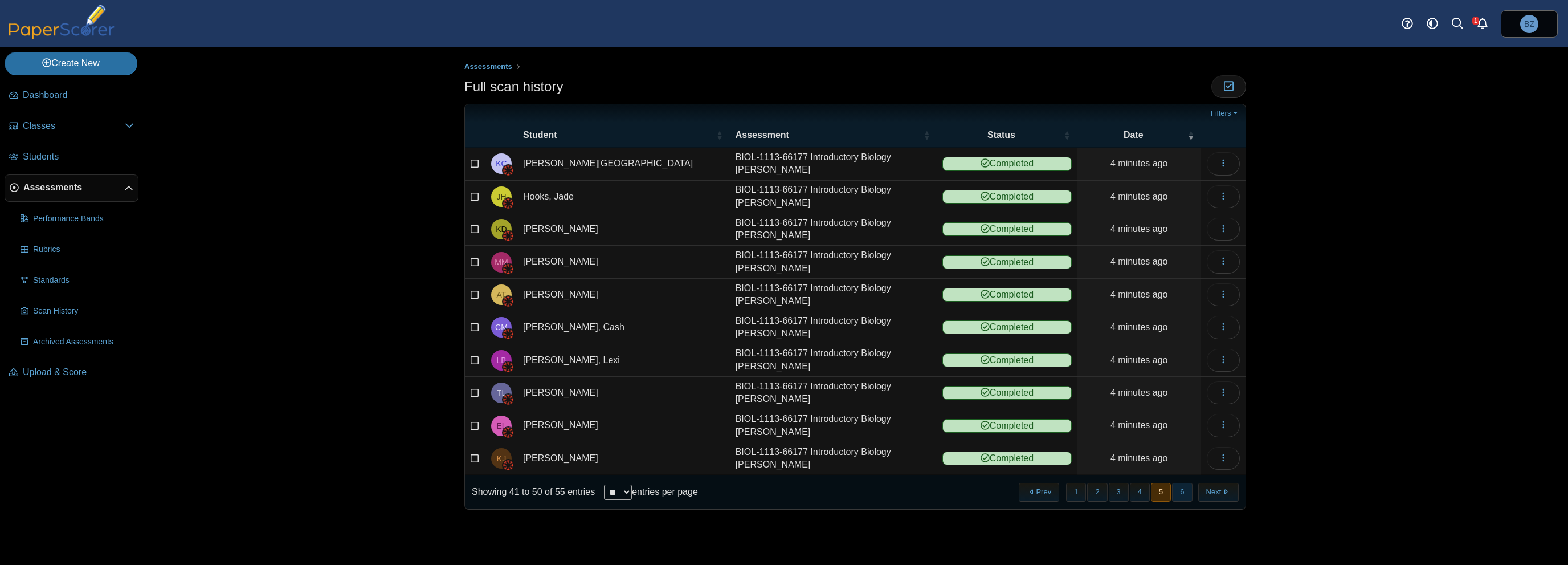
click at [1186, 488] on button "6" at bounding box center [1182, 492] width 20 height 19
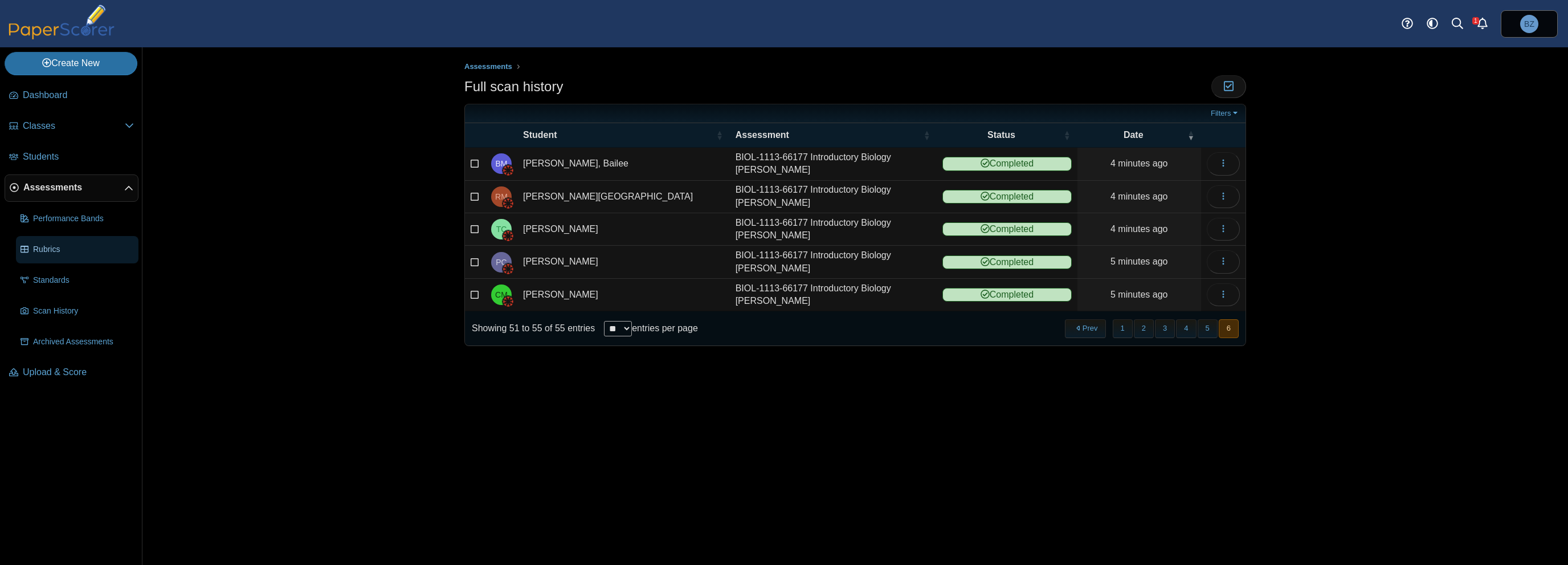
click at [72, 249] on span "Rubrics" at bounding box center [83, 250] width 101 height 12
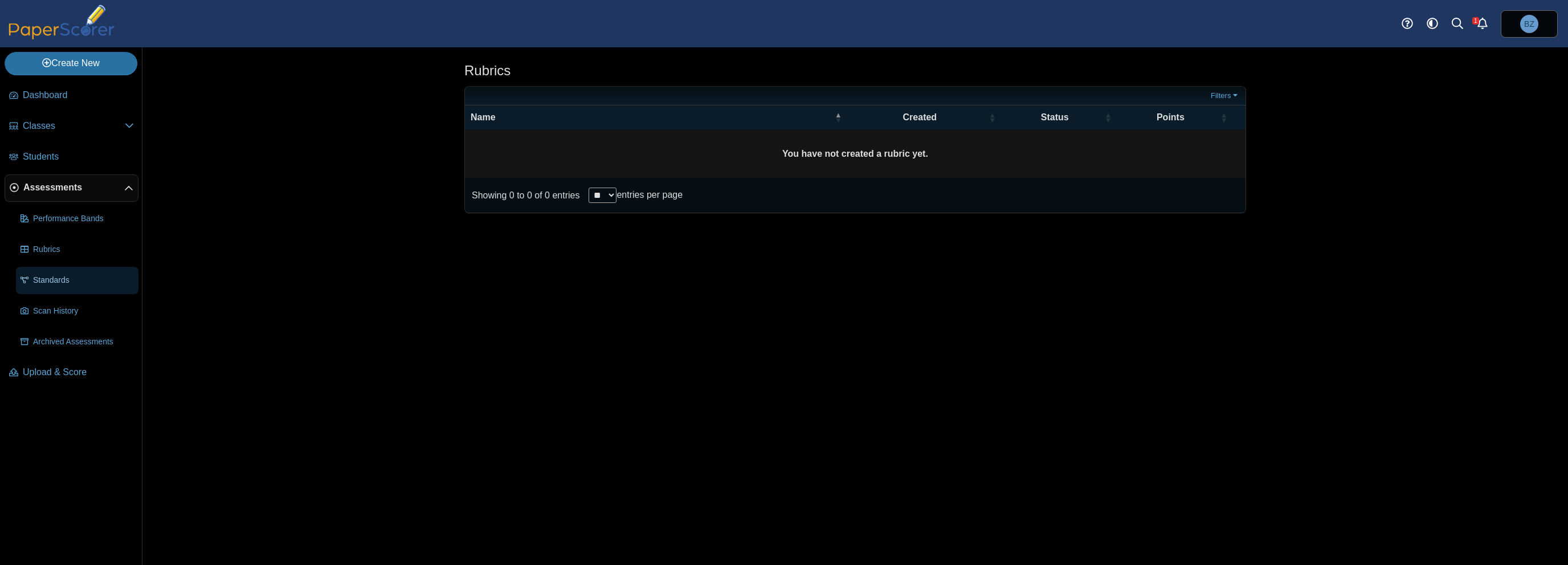
click at [66, 275] on span "Standards" at bounding box center [83, 280] width 101 height 12
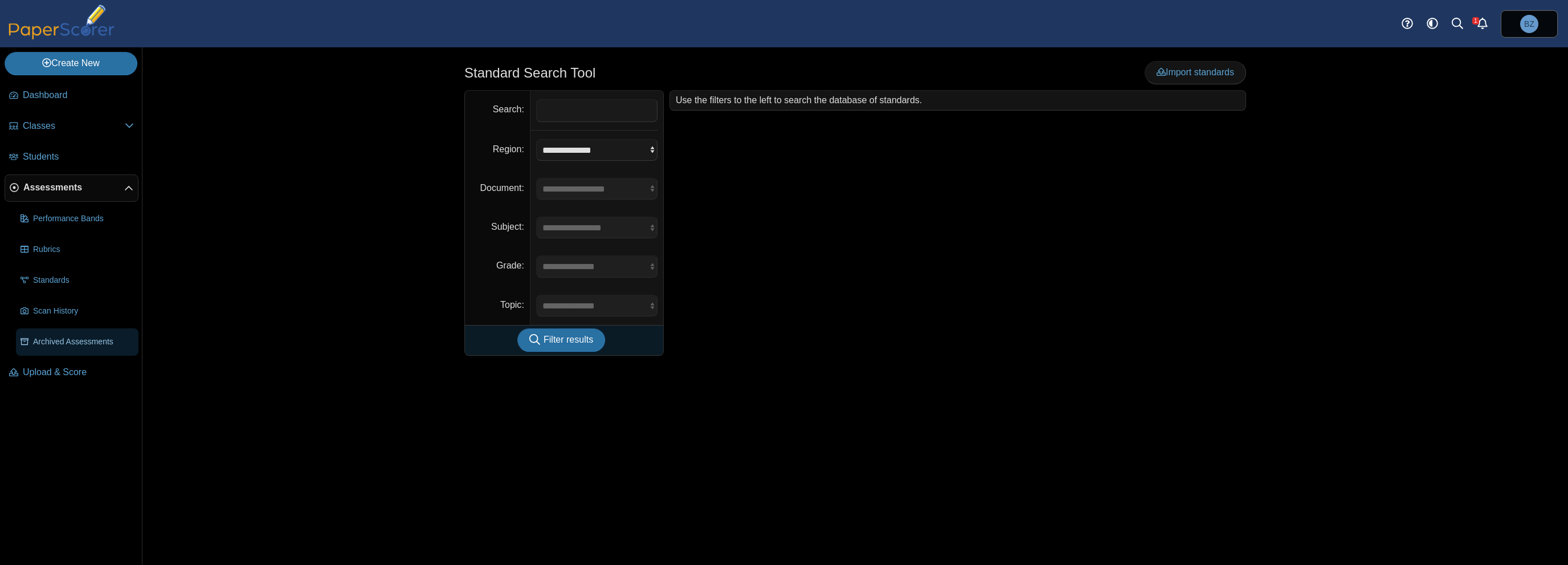
click at [89, 344] on span "Archived Assessments" at bounding box center [83, 342] width 101 height 12
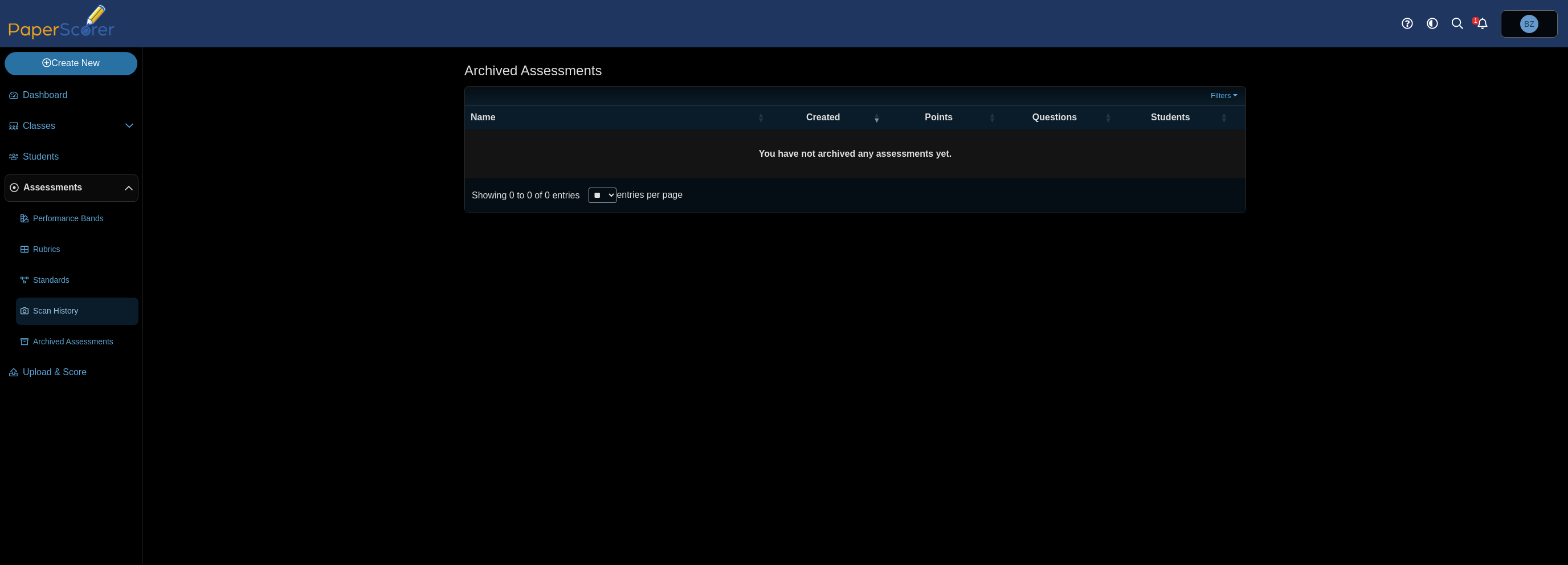
click at [85, 311] on span "Scan History" at bounding box center [83, 311] width 101 height 12
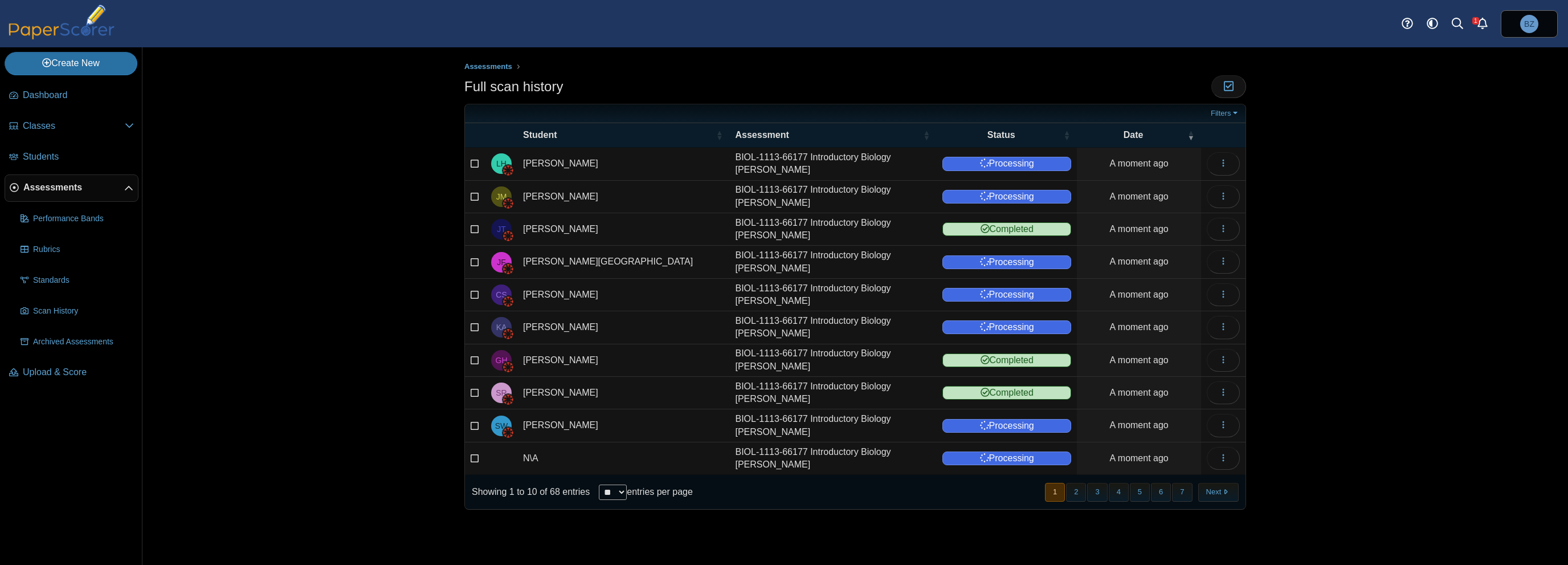
click at [89, 372] on span "Upload & Score" at bounding box center [78, 372] width 111 height 13
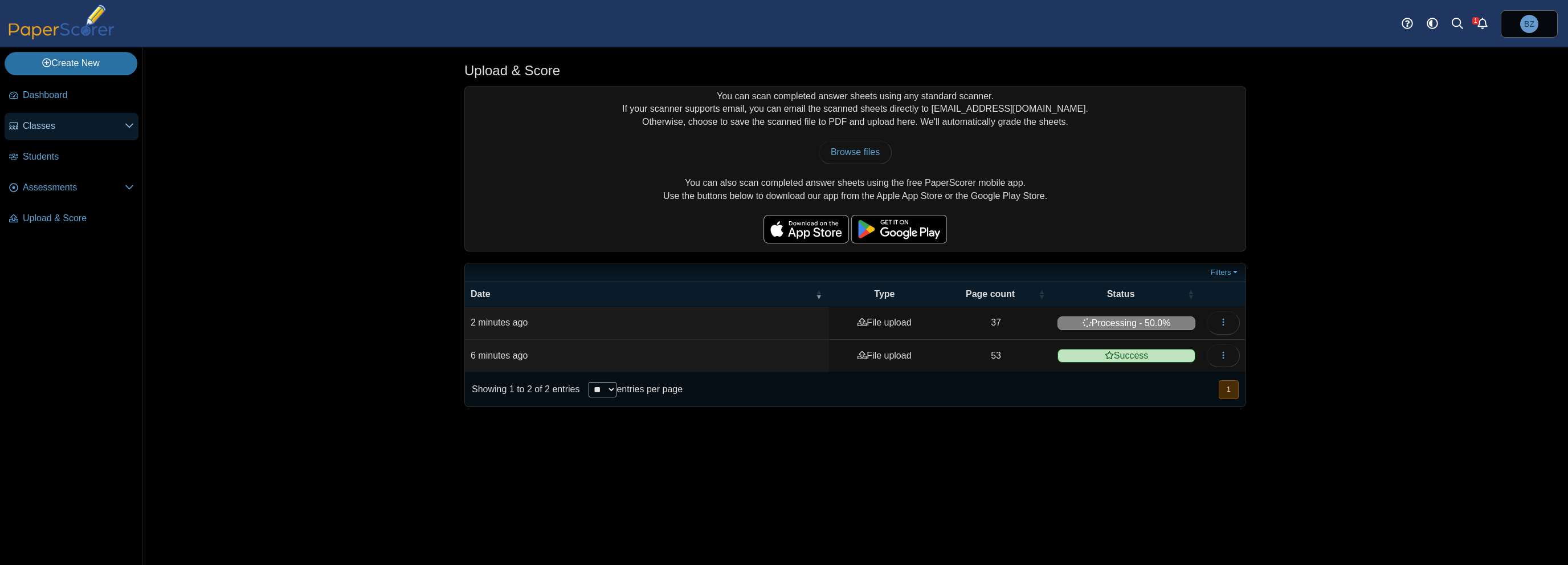
click at [53, 131] on link "Classes" at bounding box center [71, 127] width 134 height 27
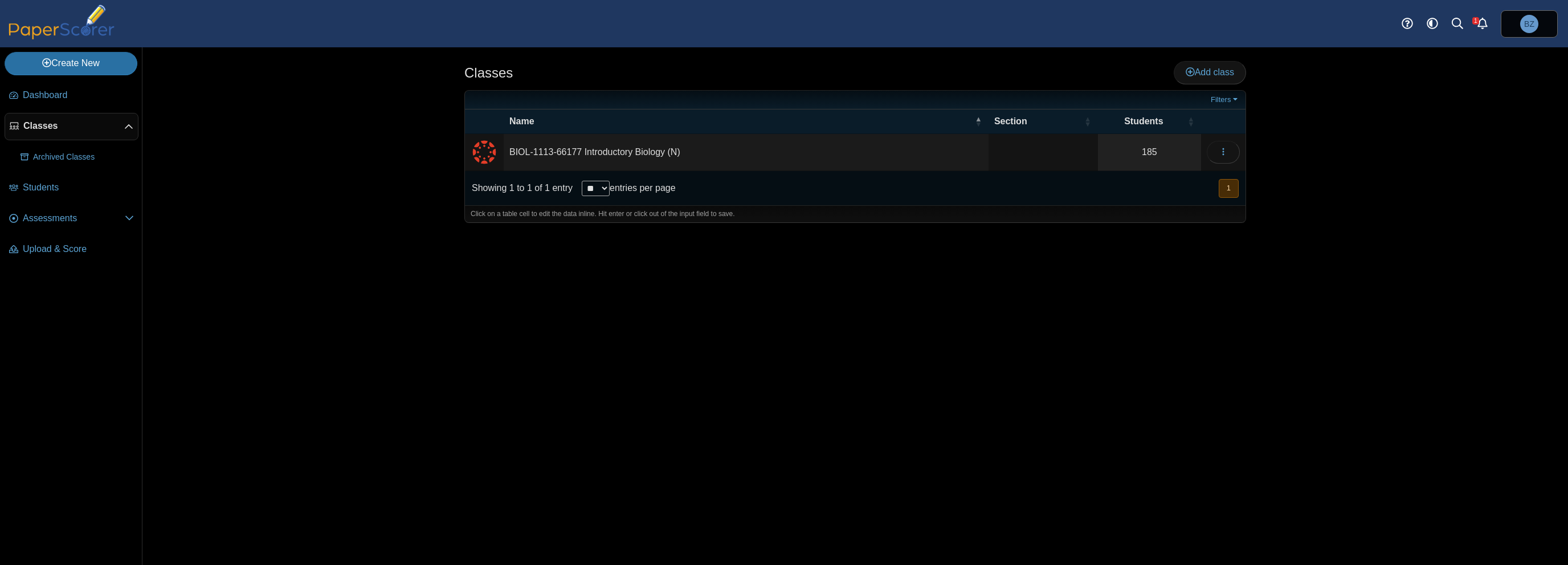
click at [548, 149] on td "BIOL-1113-66177 Introductory Biology (N)" at bounding box center [746, 152] width 485 height 37
click at [67, 177] on link "Students" at bounding box center [71, 188] width 134 height 27
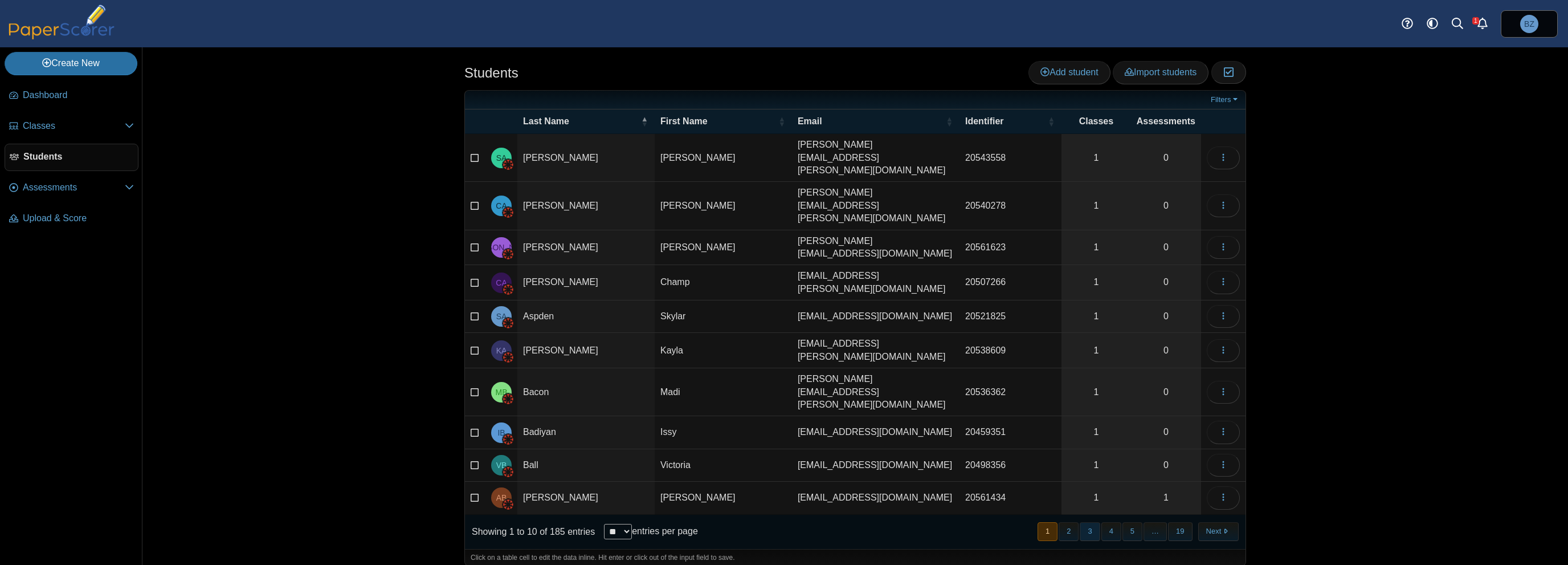
click at [1096, 522] on button "3" at bounding box center [1090, 531] width 20 height 19
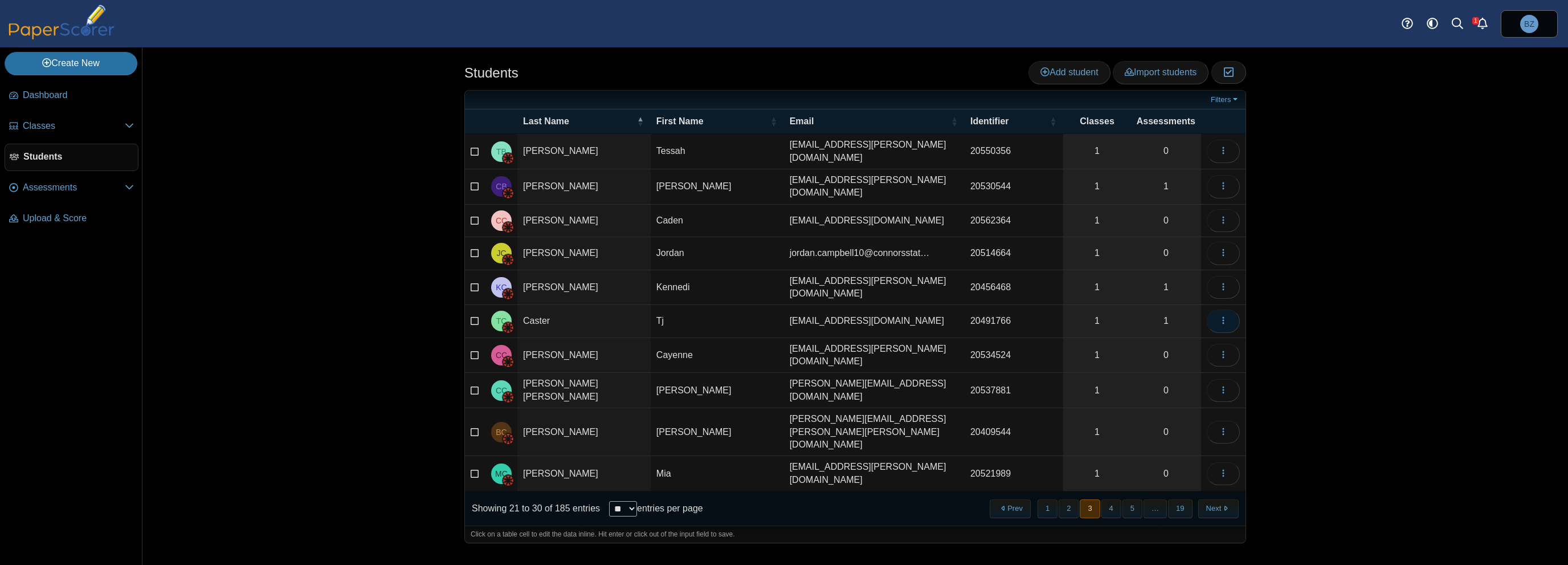
click at [1228, 310] on button "button" at bounding box center [1224, 321] width 33 height 23
click at [1197, 371] on link "View assessments" at bounding box center [1172, 371] width 137 height 17
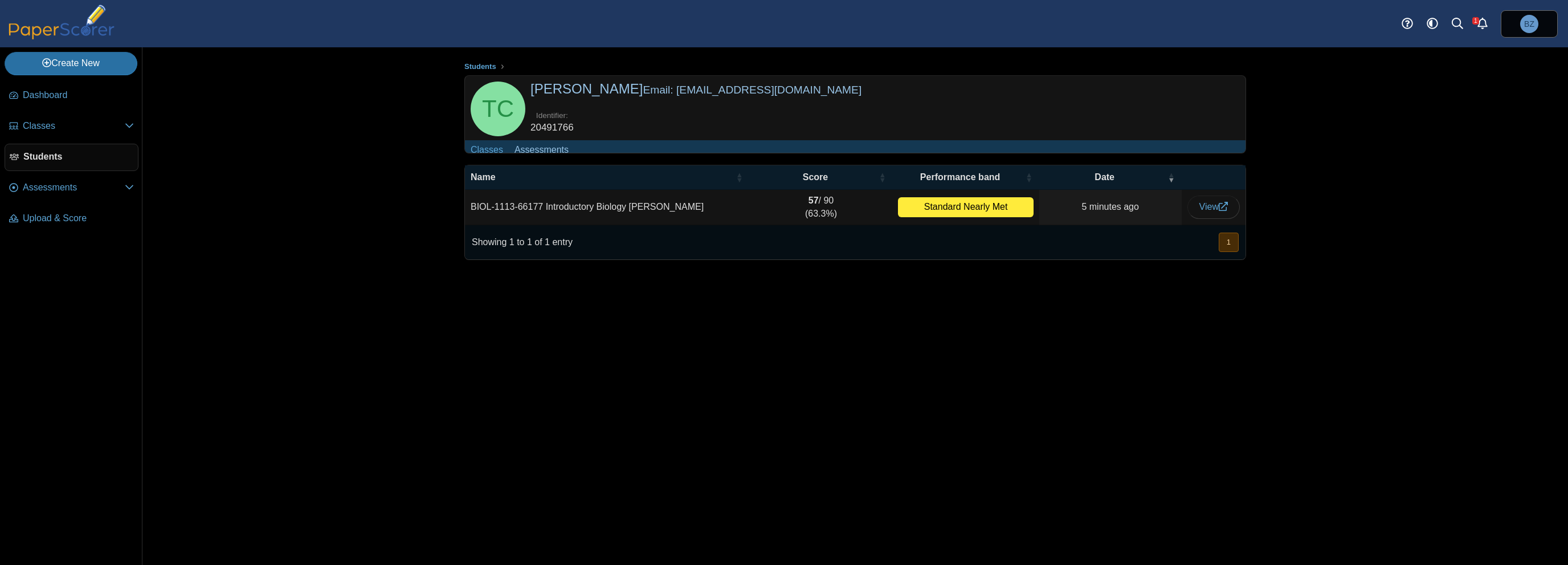
click at [49, 159] on span "Students" at bounding box center [78, 157] width 110 height 13
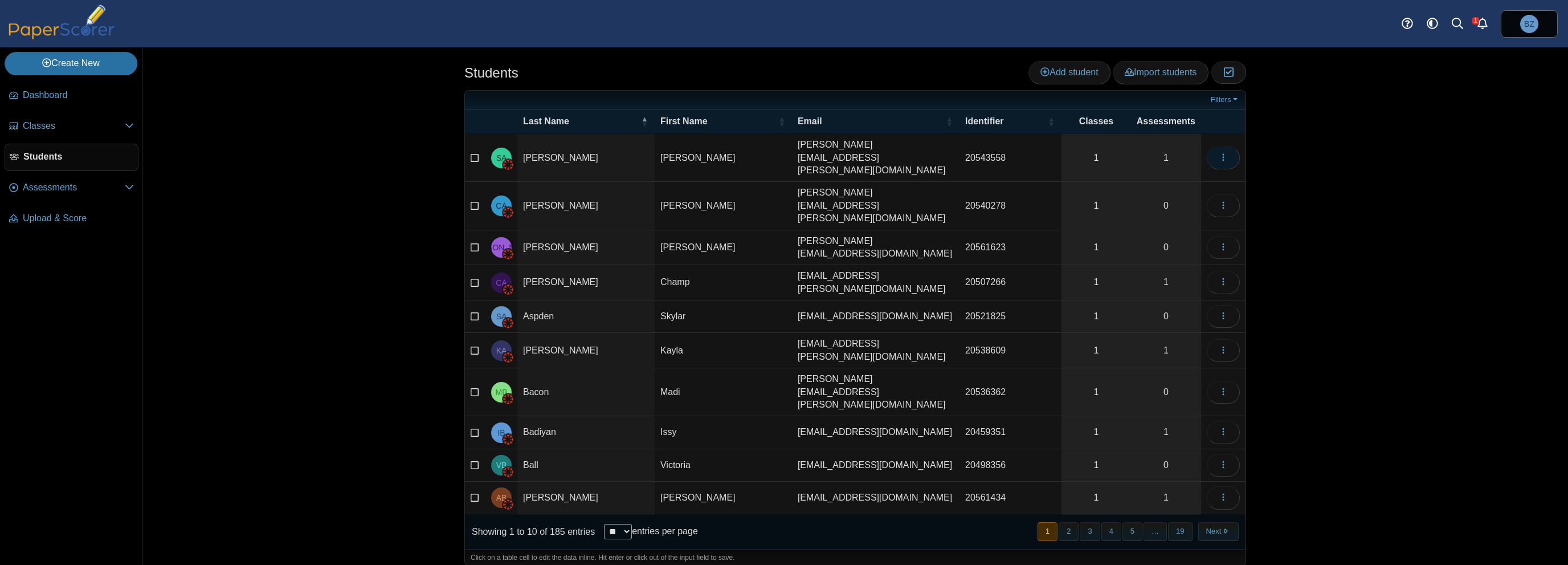
click at [1234, 149] on button "button" at bounding box center [1224, 158] width 33 height 23
click at [1150, 205] on link "View assessments" at bounding box center [1172, 209] width 137 height 17
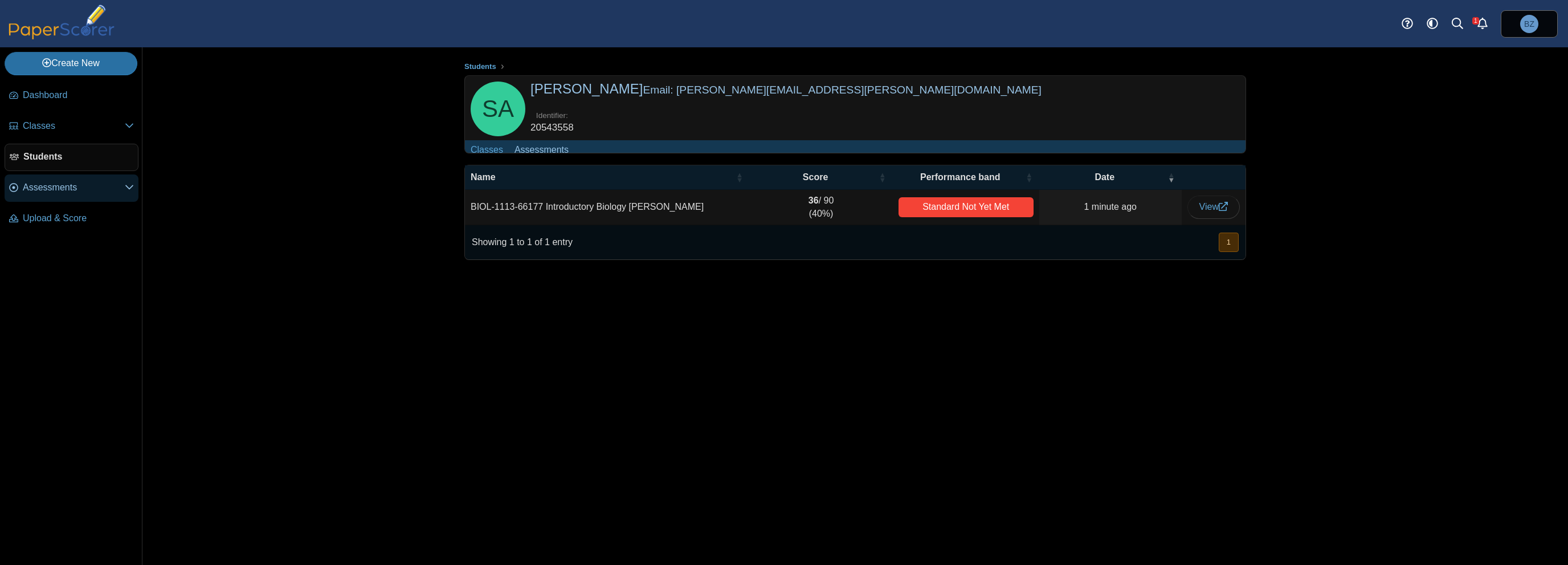
click at [55, 190] on span "Assessments" at bounding box center [74, 188] width 102 height 13
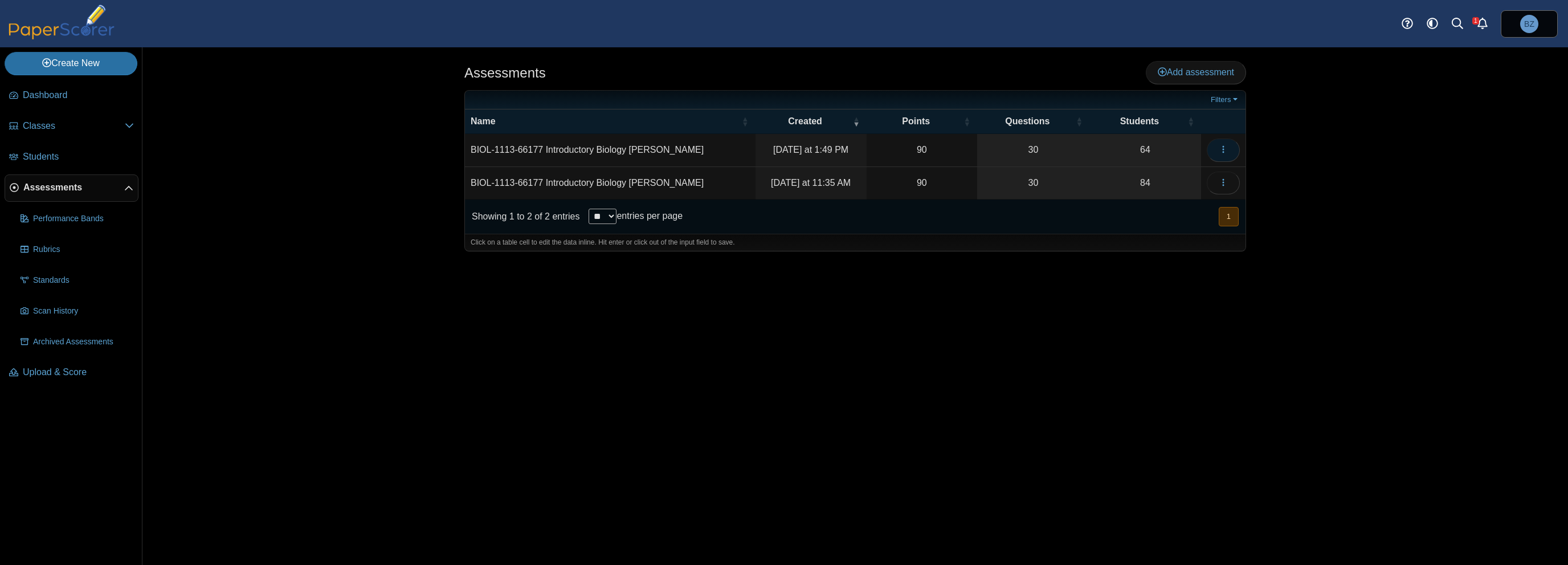
click at [1214, 148] on button "button" at bounding box center [1224, 149] width 33 height 23
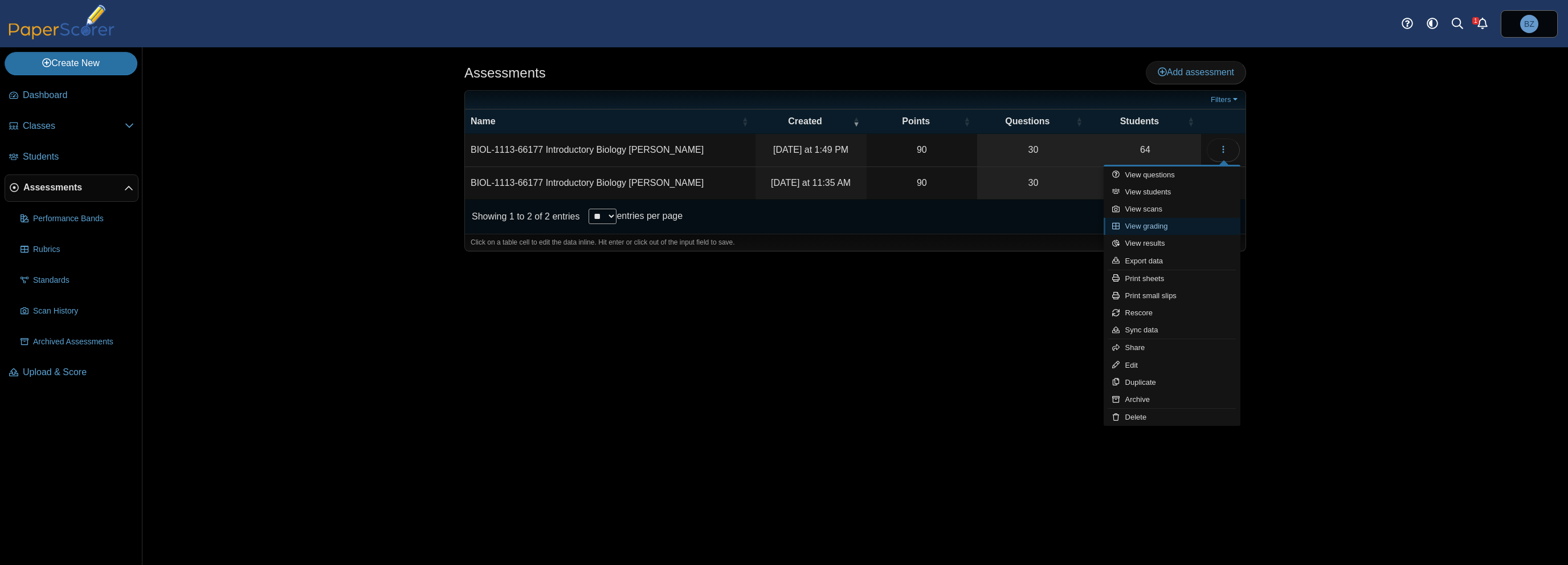
click at [1205, 221] on link "View grading" at bounding box center [1172, 226] width 137 height 17
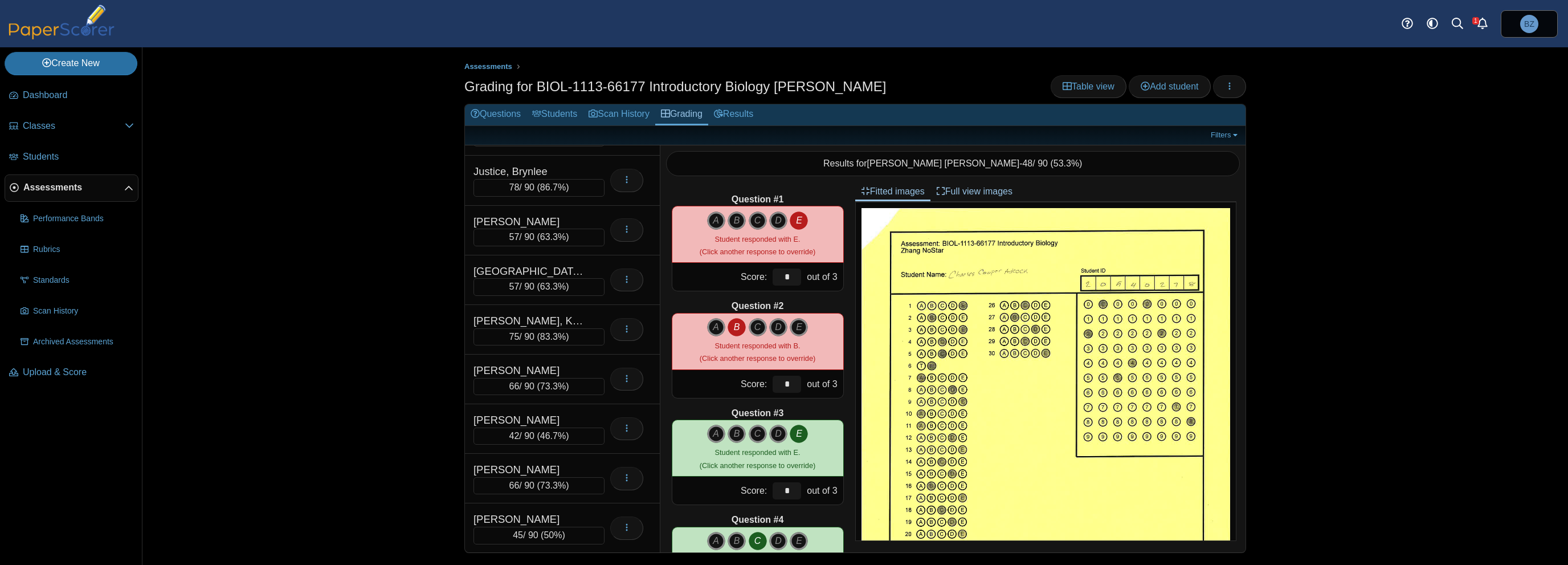
scroll to position [1482, 0]
click at [69, 313] on span "Scan History" at bounding box center [83, 311] width 101 height 12
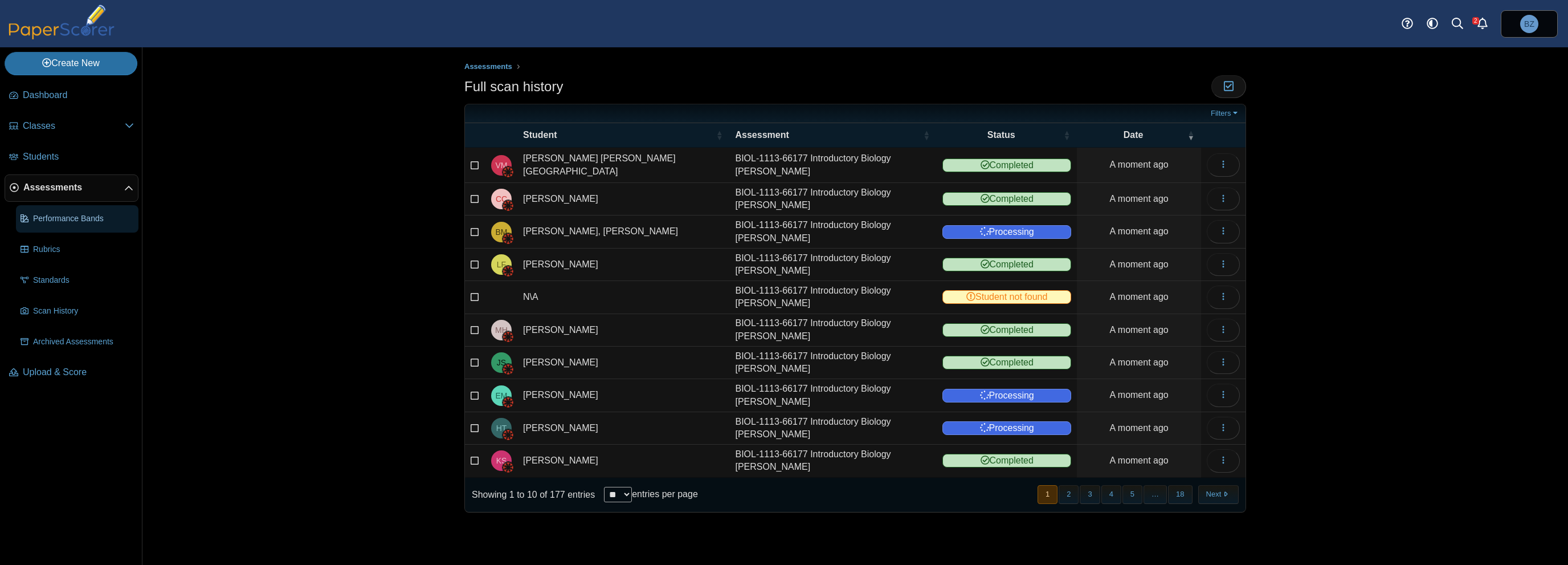
click at [69, 219] on span "Performance Bands" at bounding box center [83, 219] width 101 height 12
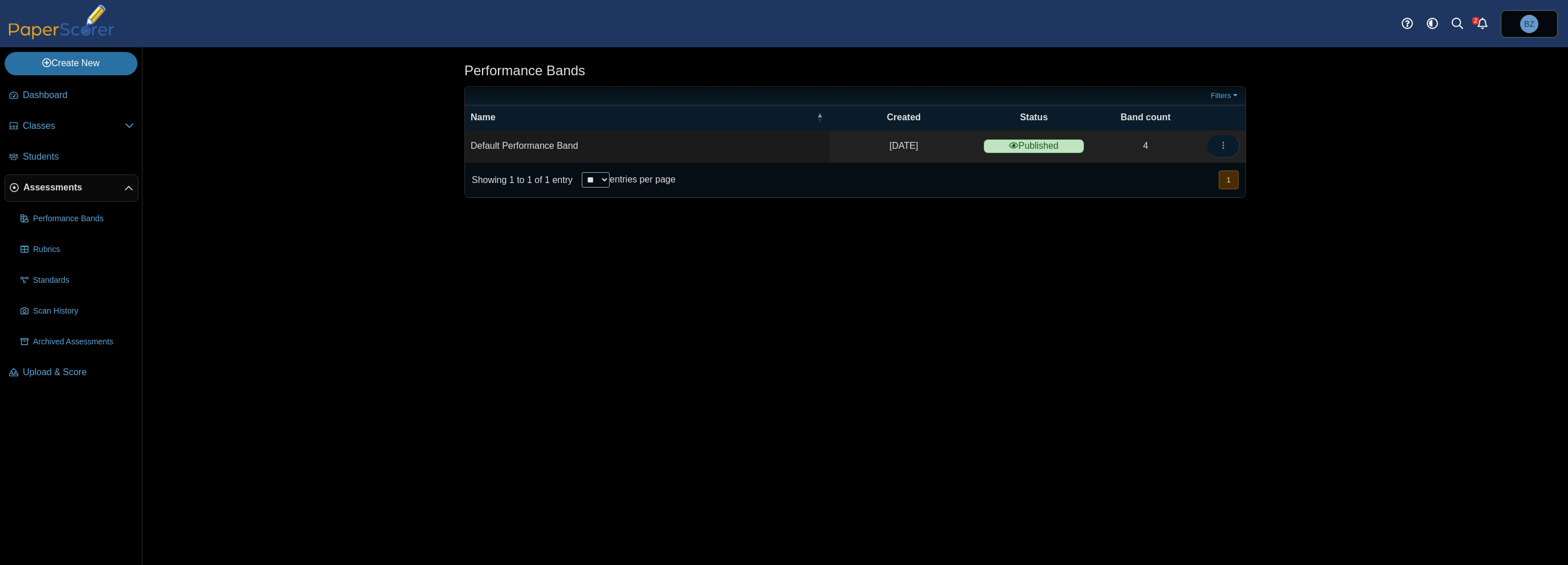
click icon "button"
click link "Details"
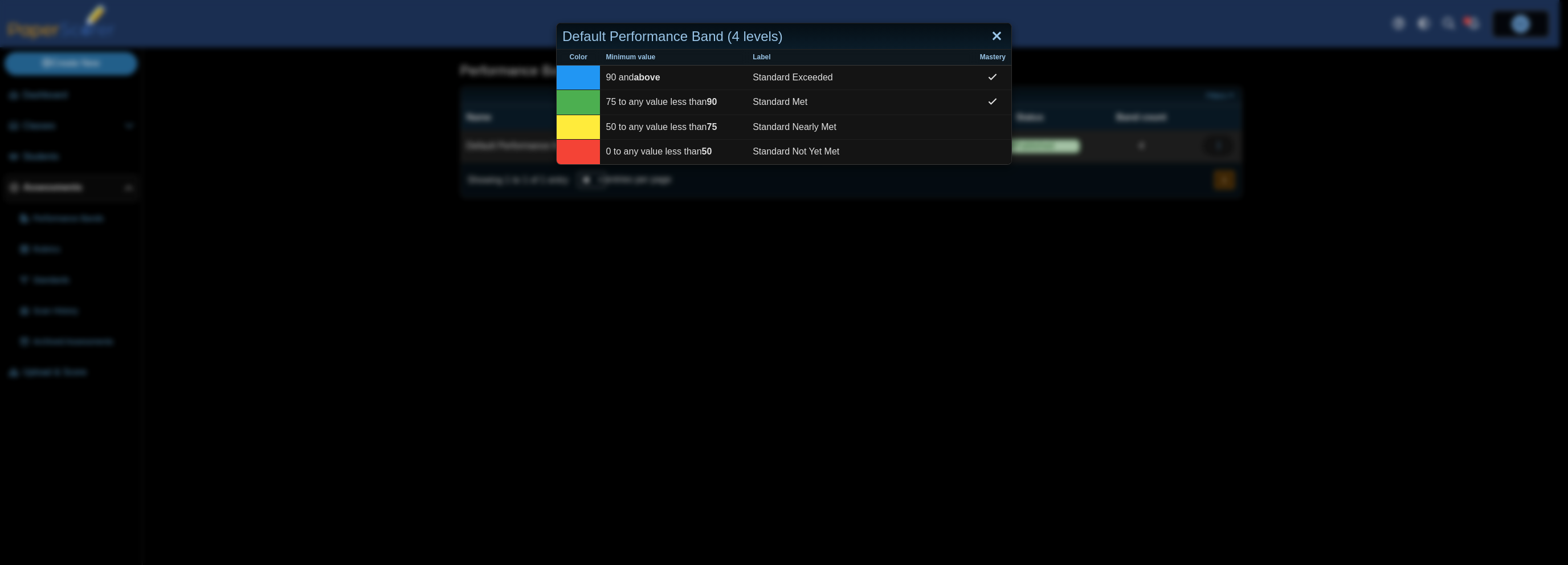
click link "Close"
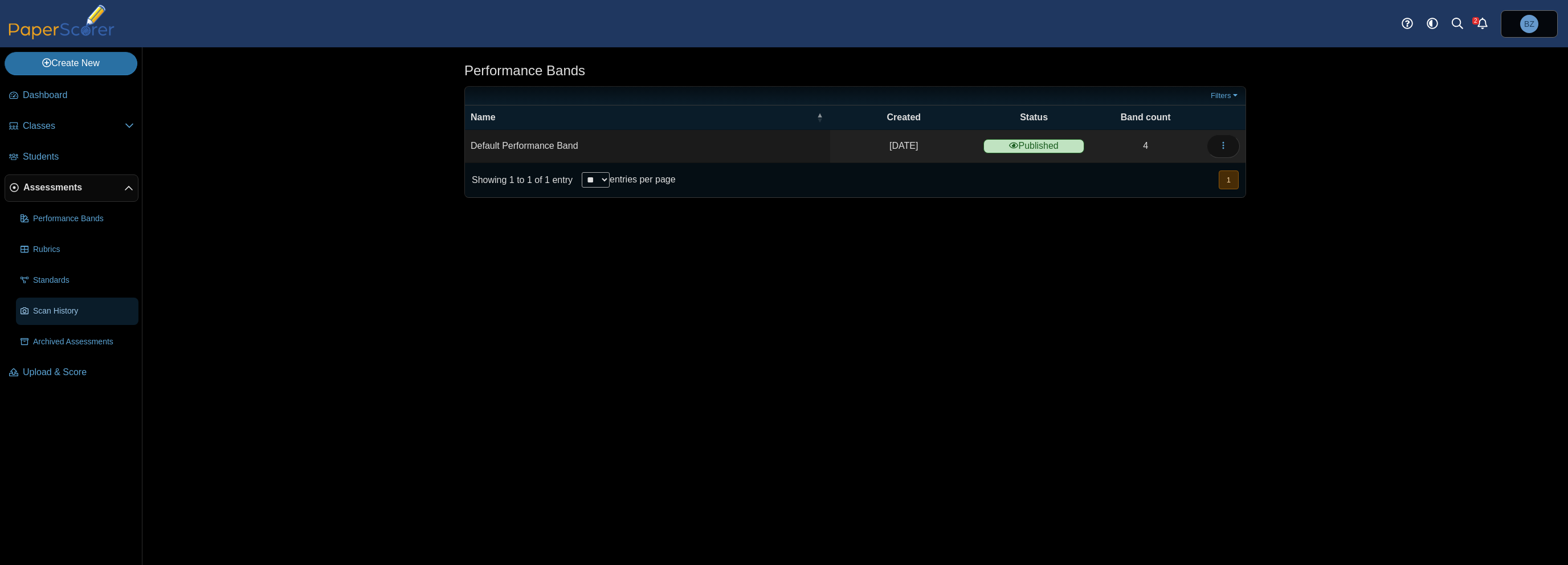
click link "Scan History"
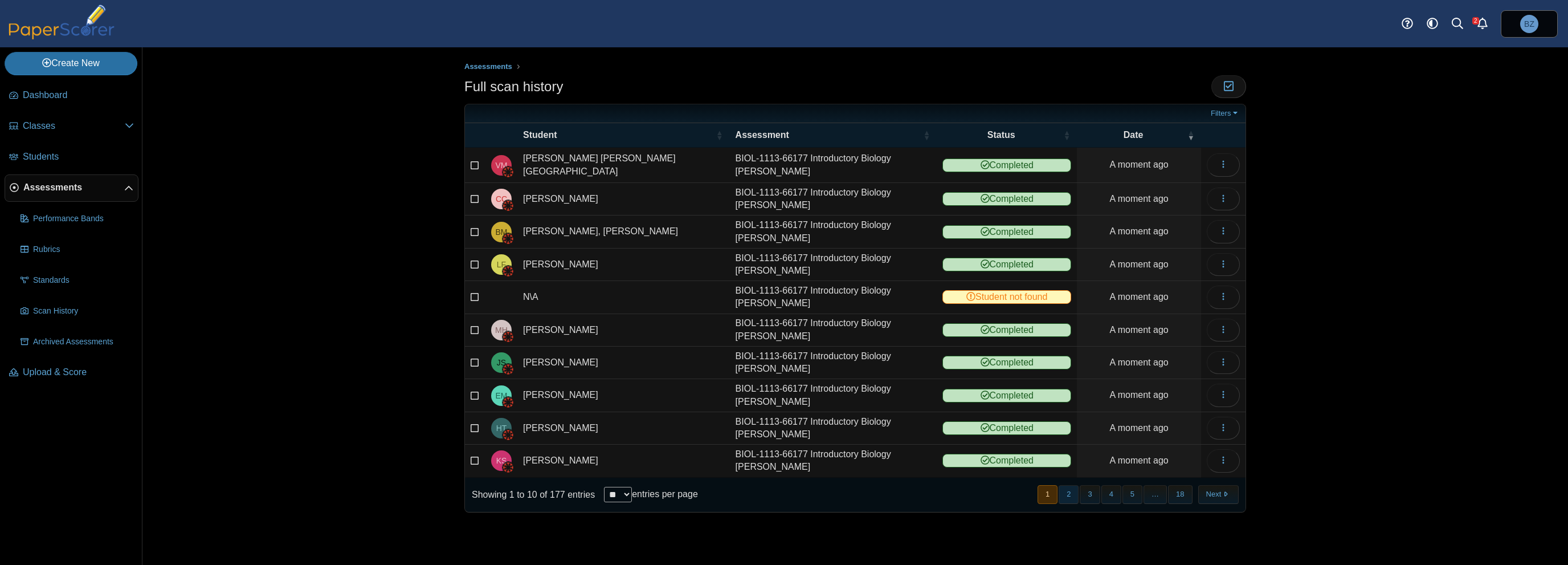
click at [1078, 489] on button "2" at bounding box center [1069, 494] width 20 height 19
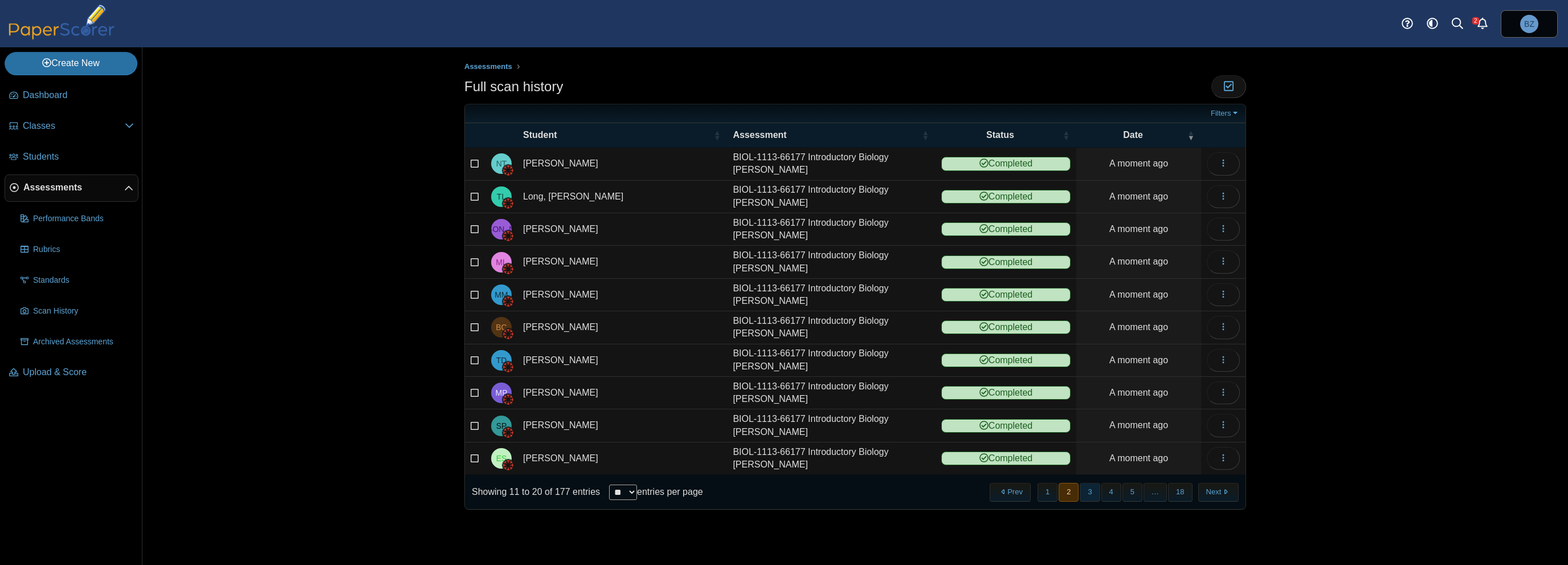
click at [1096, 489] on button "3" at bounding box center [1090, 492] width 20 height 19
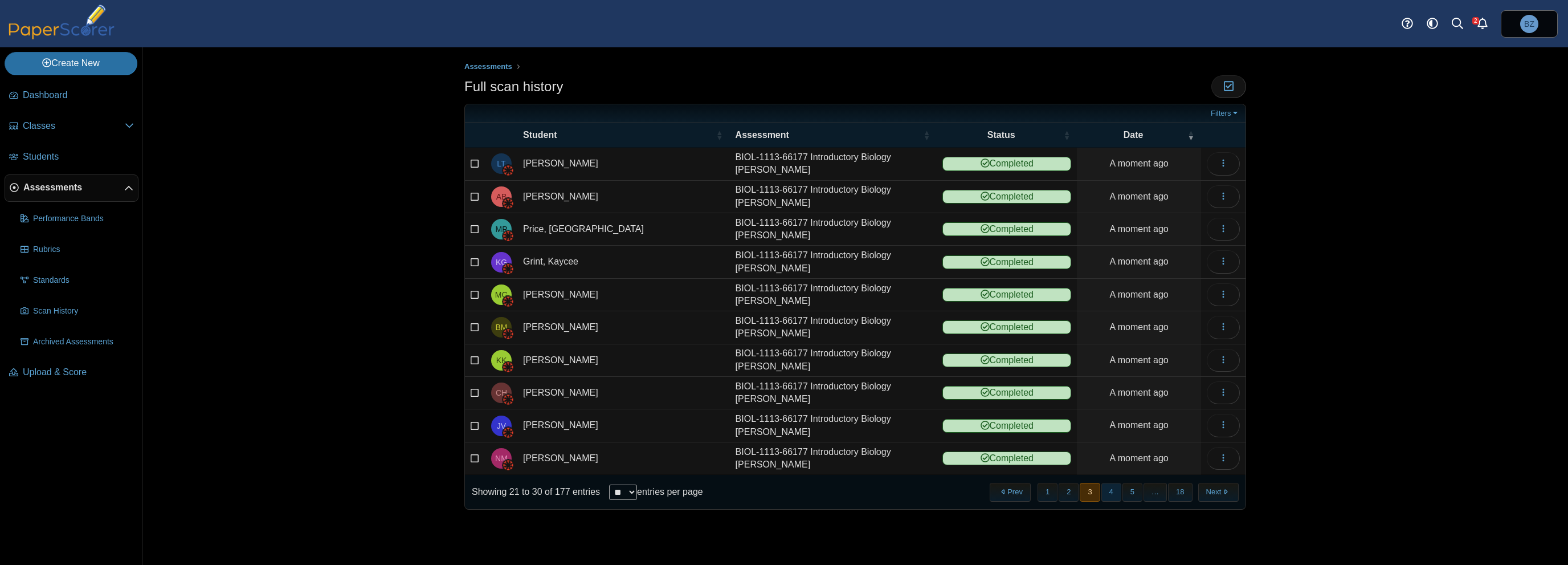
click at [1118, 491] on button "4" at bounding box center [1112, 492] width 20 height 19
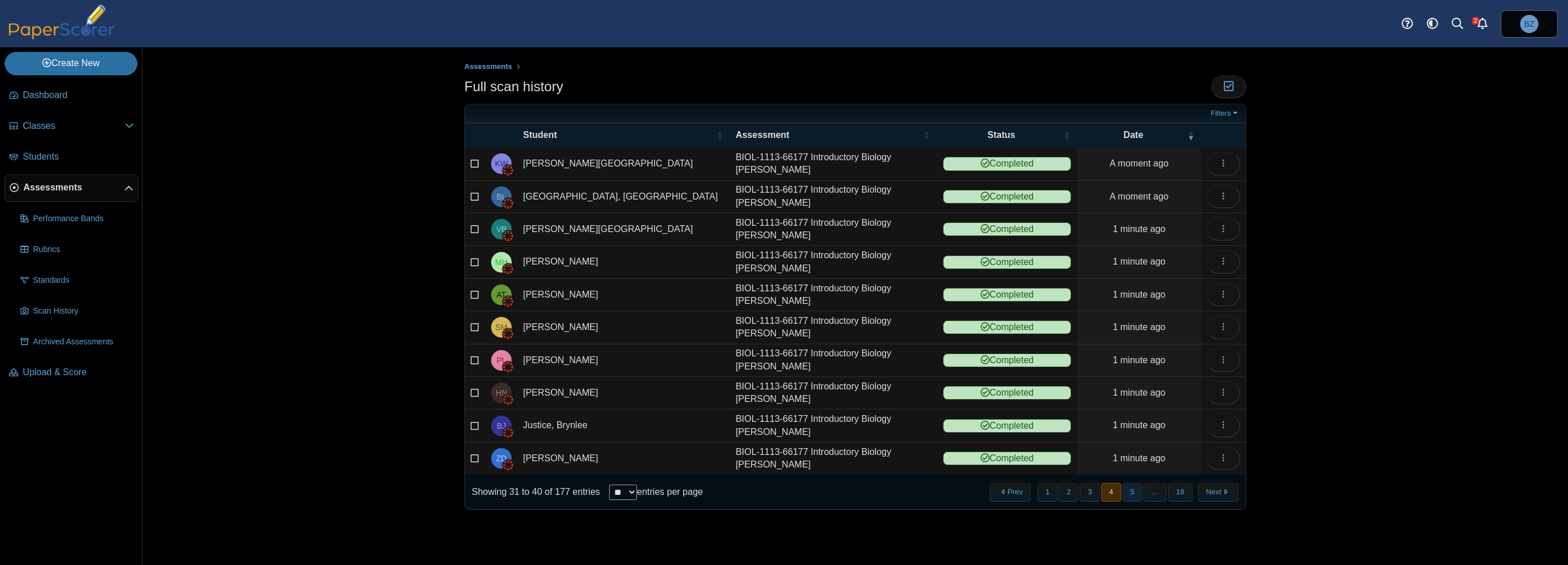
click at [1134, 488] on button "5" at bounding box center [1132, 492] width 20 height 19
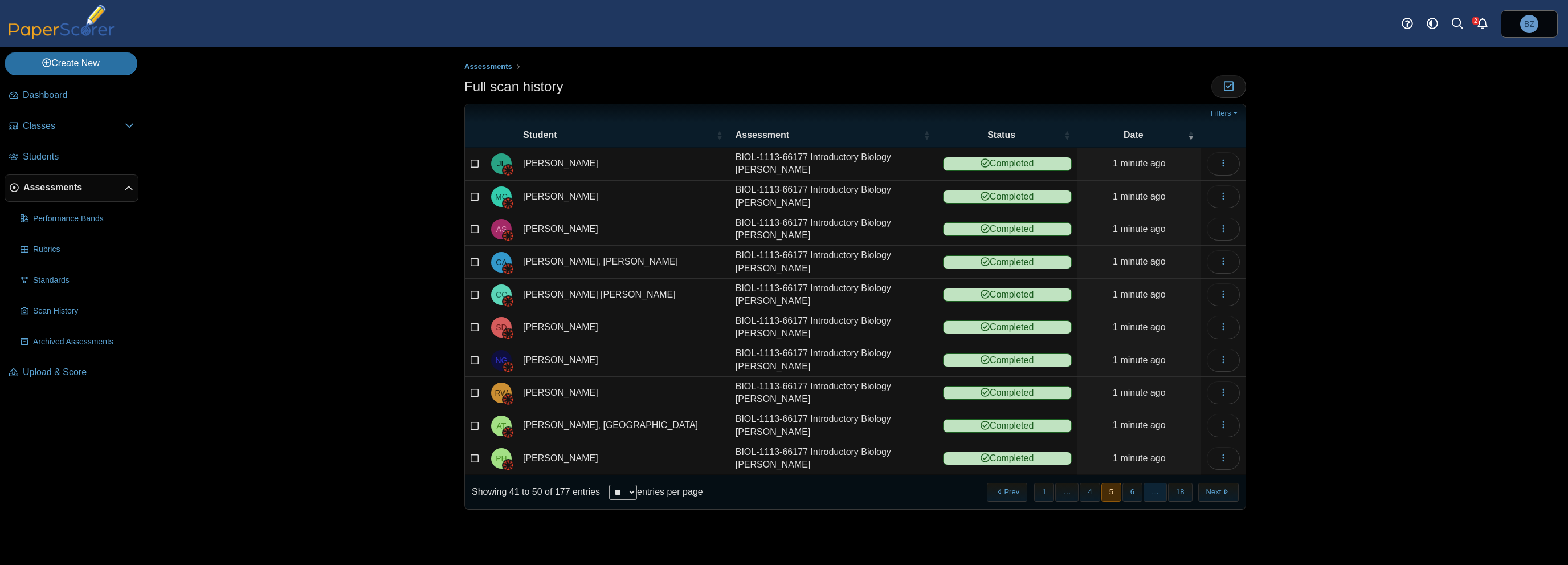
click at [1158, 490] on span "…" at bounding box center [1155, 492] width 24 height 19
click at [1221, 487] on button "Next" at bounding box center [1218, 492] width 40 height 19
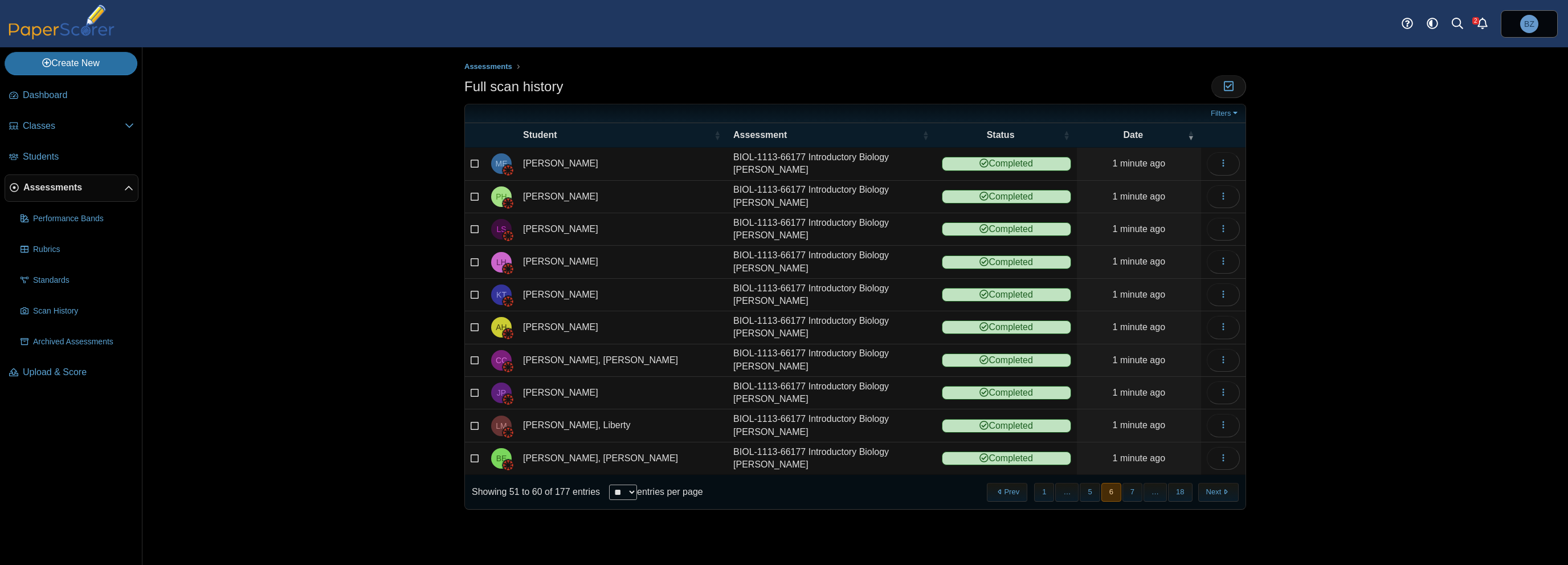
click at [1221, 487] on button "Next" at bounding box center [1218, 492] width 40 height 19
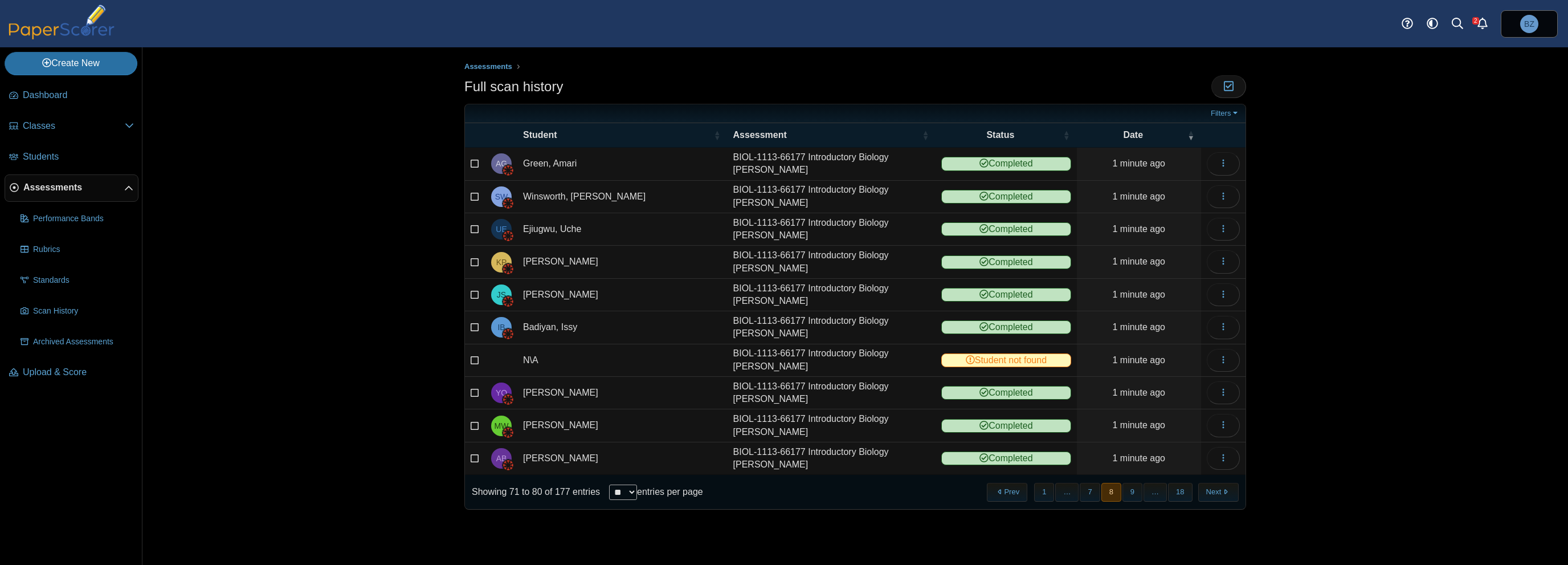
click at [1221, 487] on button "Next" at bounding box center [1218, 492] width 40 height 19
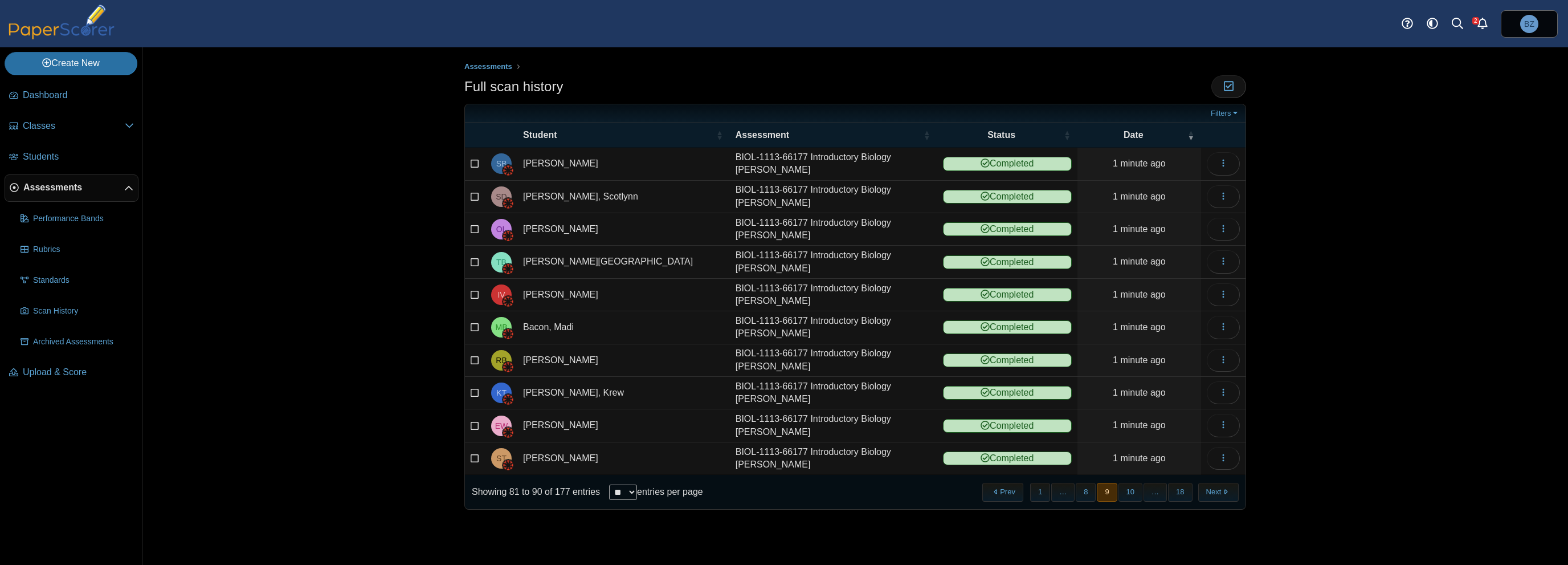
click at [1221, 487] on button "Next" at bounding box center [1218, 492] width 40 height 19
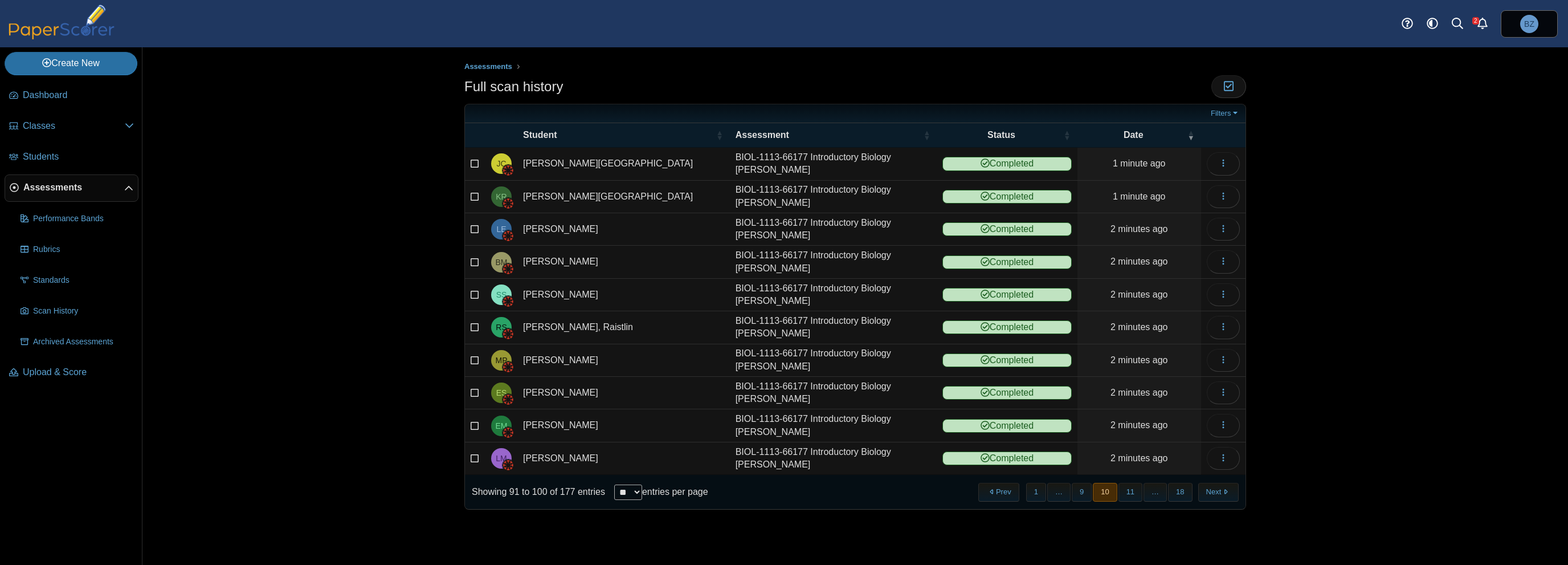
click at [1221, 487] on button "Next" at bounding box center [1218, 492] width 40 height 19
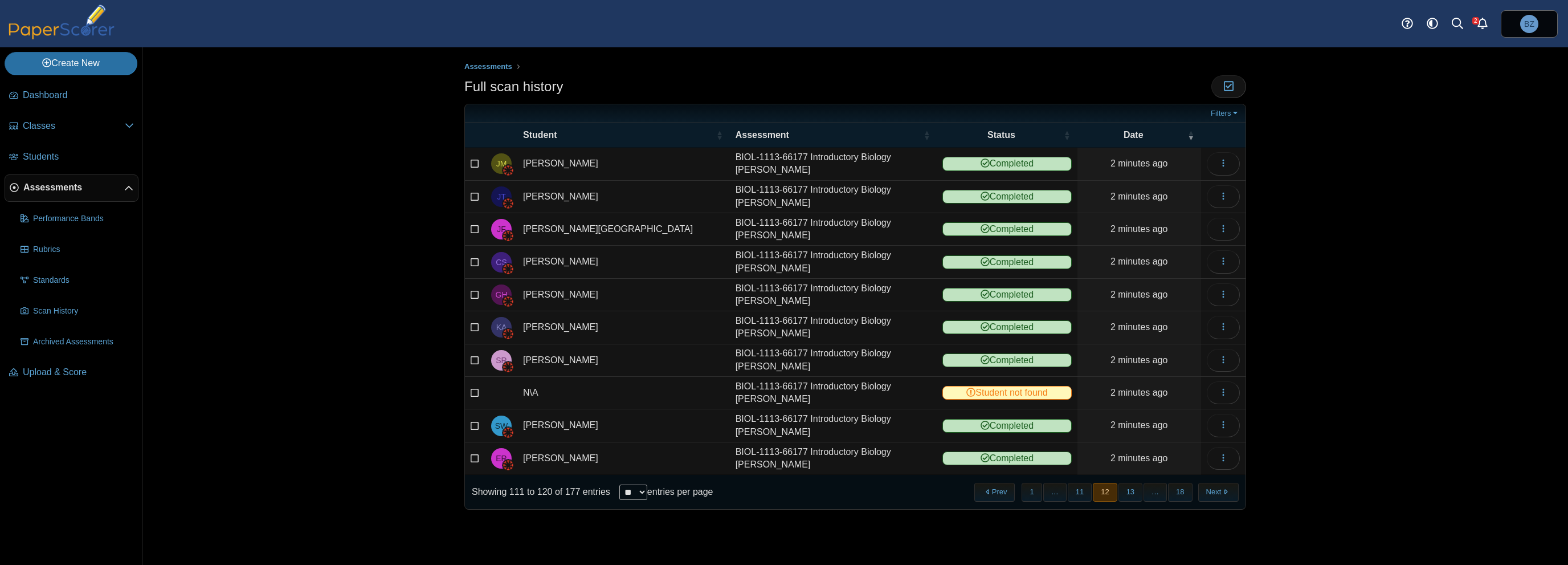
click at [1221, 487] on button "Next" at bounding box center [1218, 492] width 40 height 19
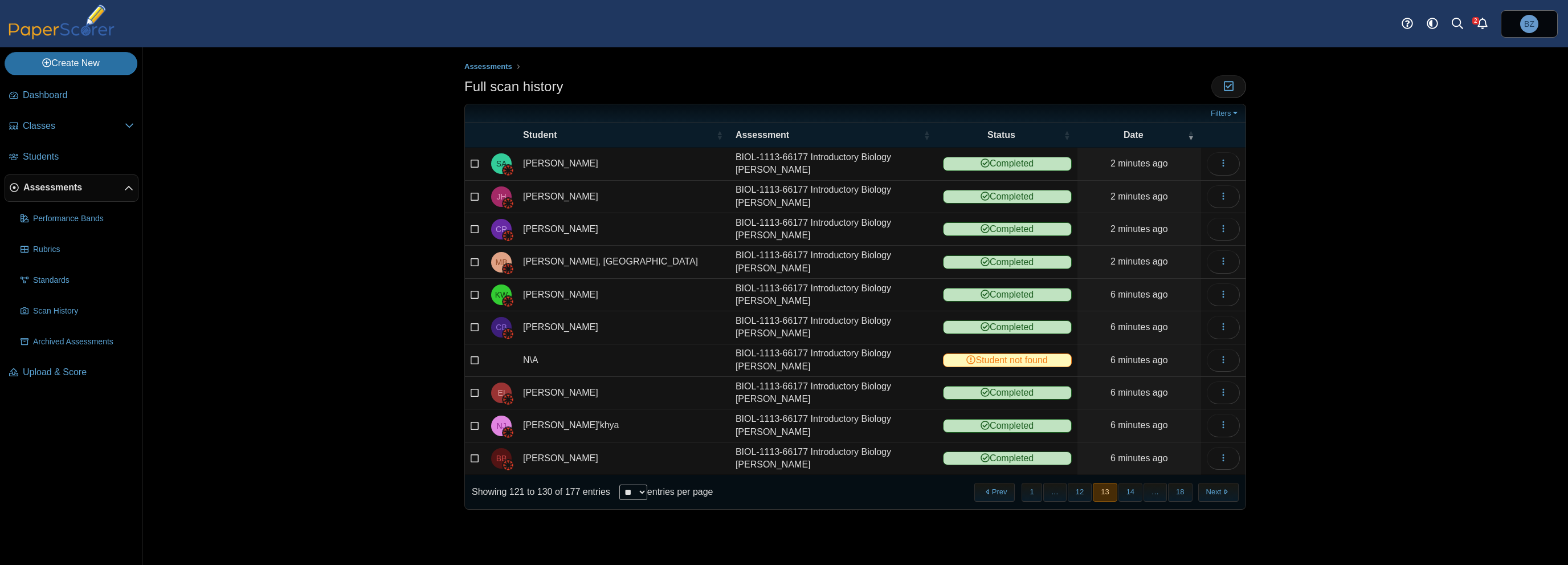
click at [1221, 487] on button "Next" at bounding box center [1218, 492] width 40 height 19
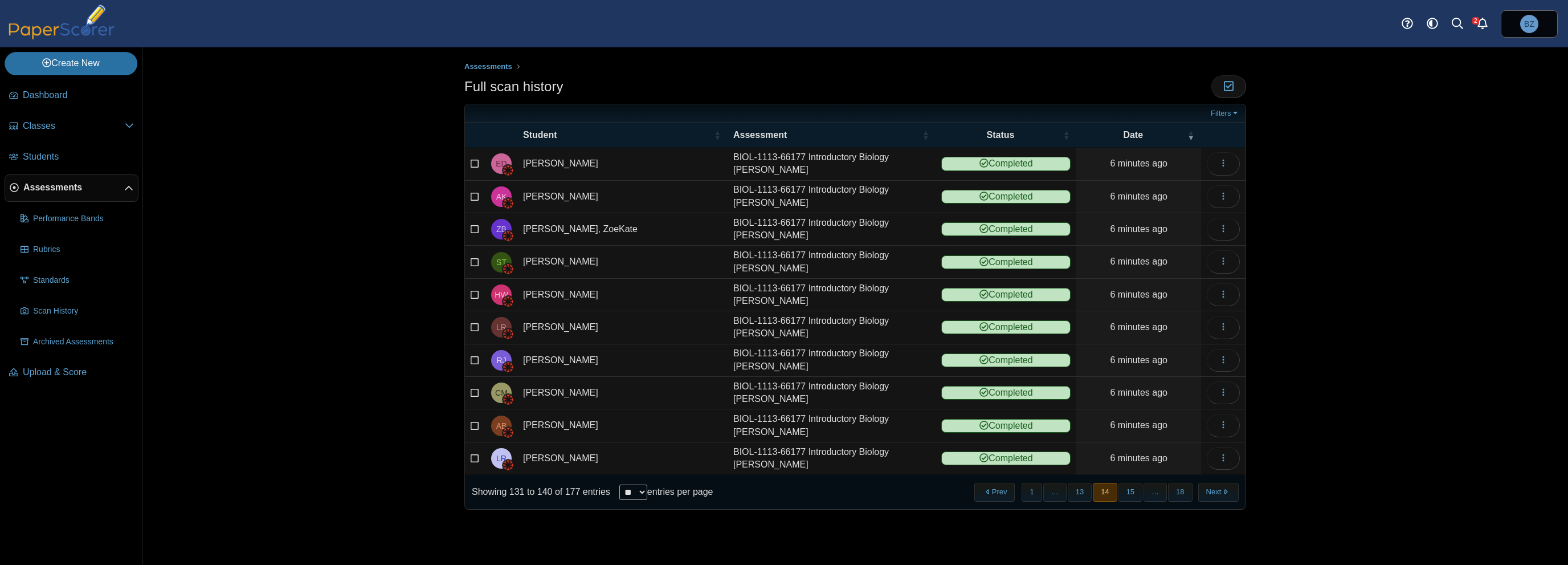
click at [1221, 487] on button "Next" at bounding box center [1218, 492] width 40 height 19
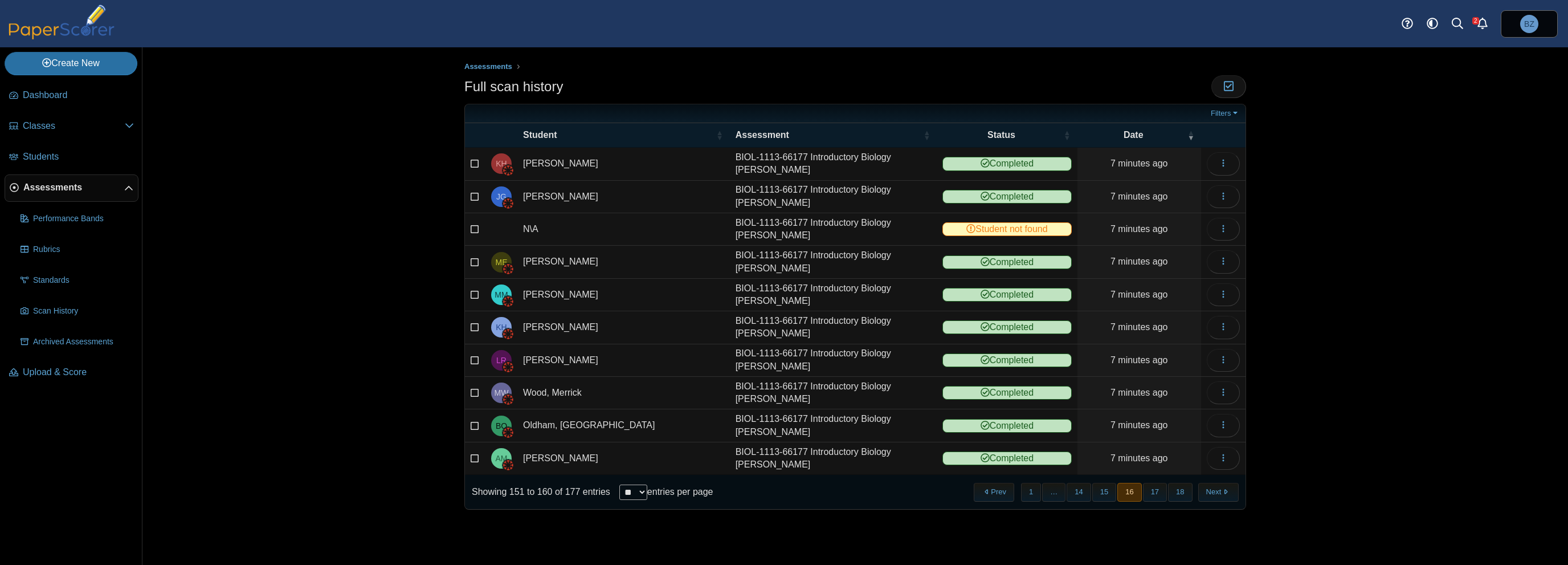
click at [1221, 487] on button "Next" at bounding box center [1218, 492] width 40 height 19
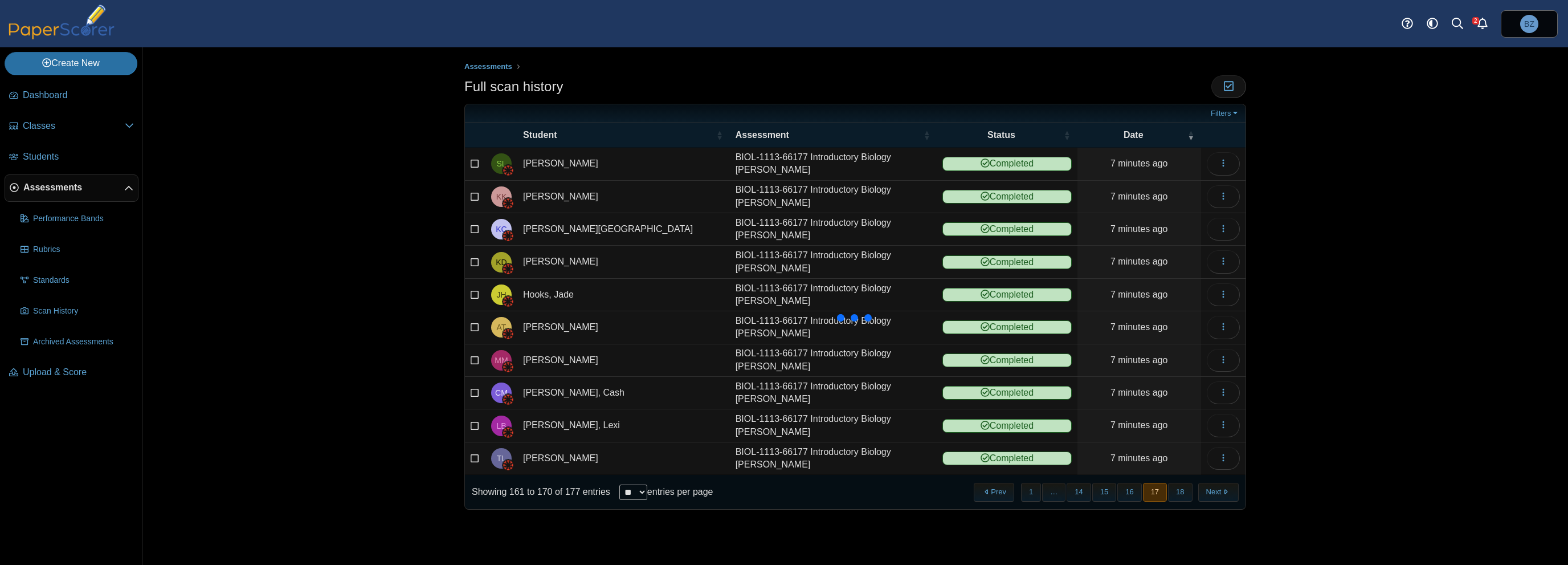
click at [1221, 487] on div "Assessments Full scan history Moderation 0" at bounding box center [856, 306] width 855 height 518
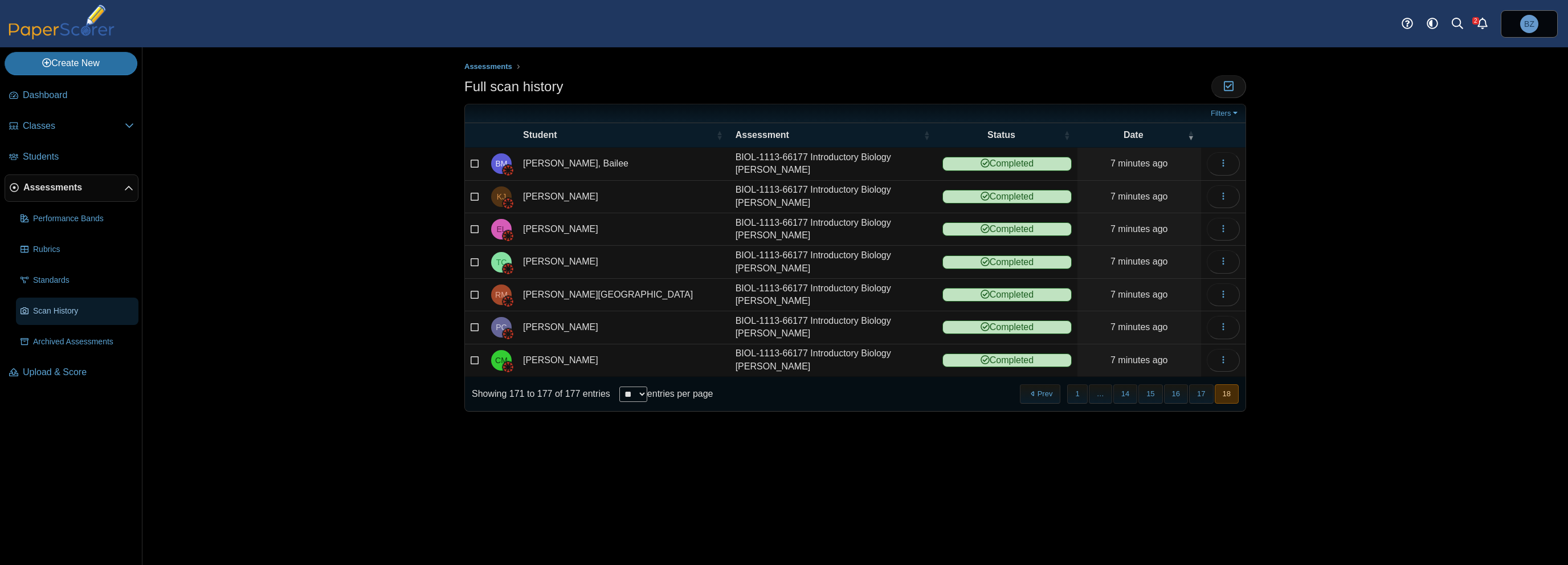
click at [43, 306] on span "Scan History" at bounding box center [83, 311] width 101 height 12
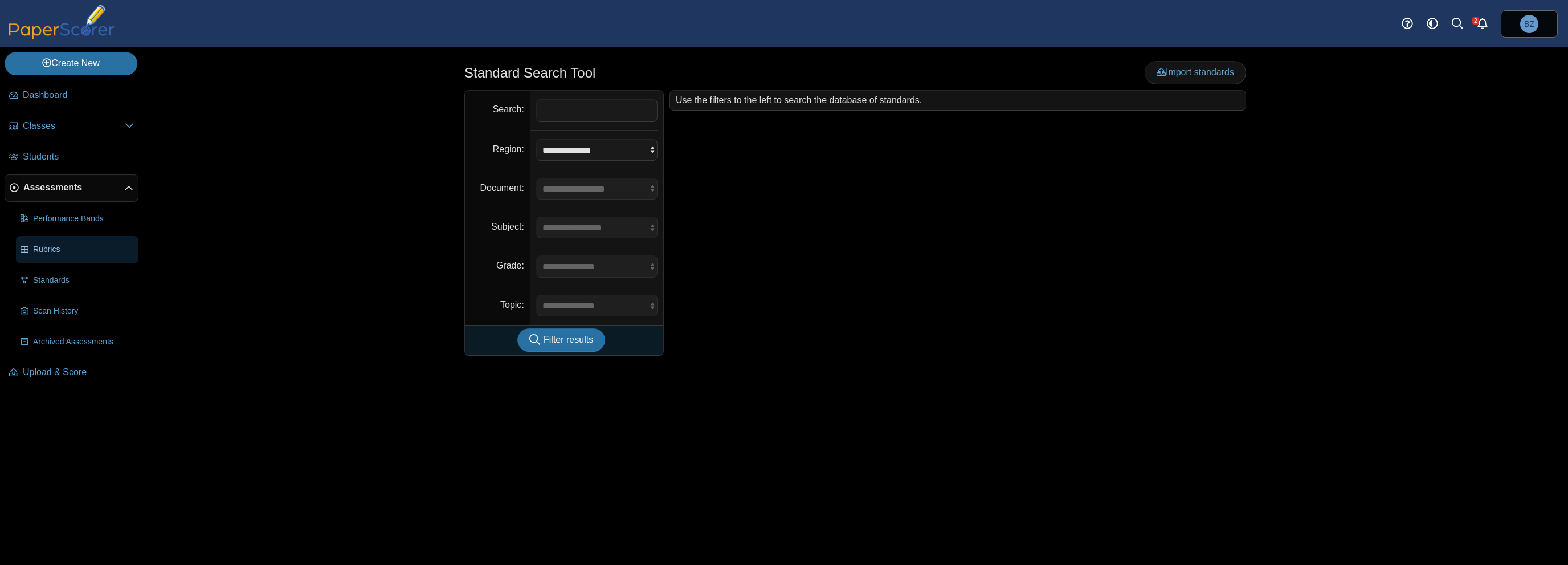
click at [50, 249] on span "Rubrics" at bounding box center [83, 250] width 101 height 12
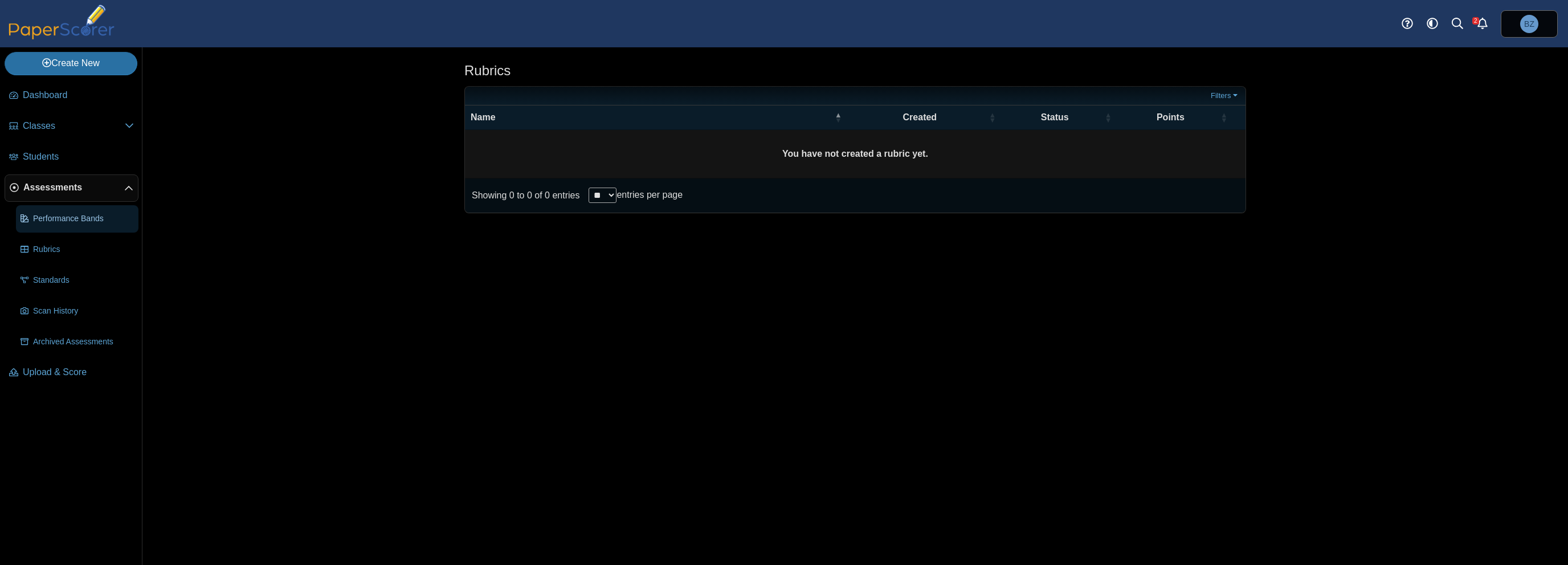
click at [57, 231] on link "Performance Bands" at bounding box center [77, 219] width 122 height 27
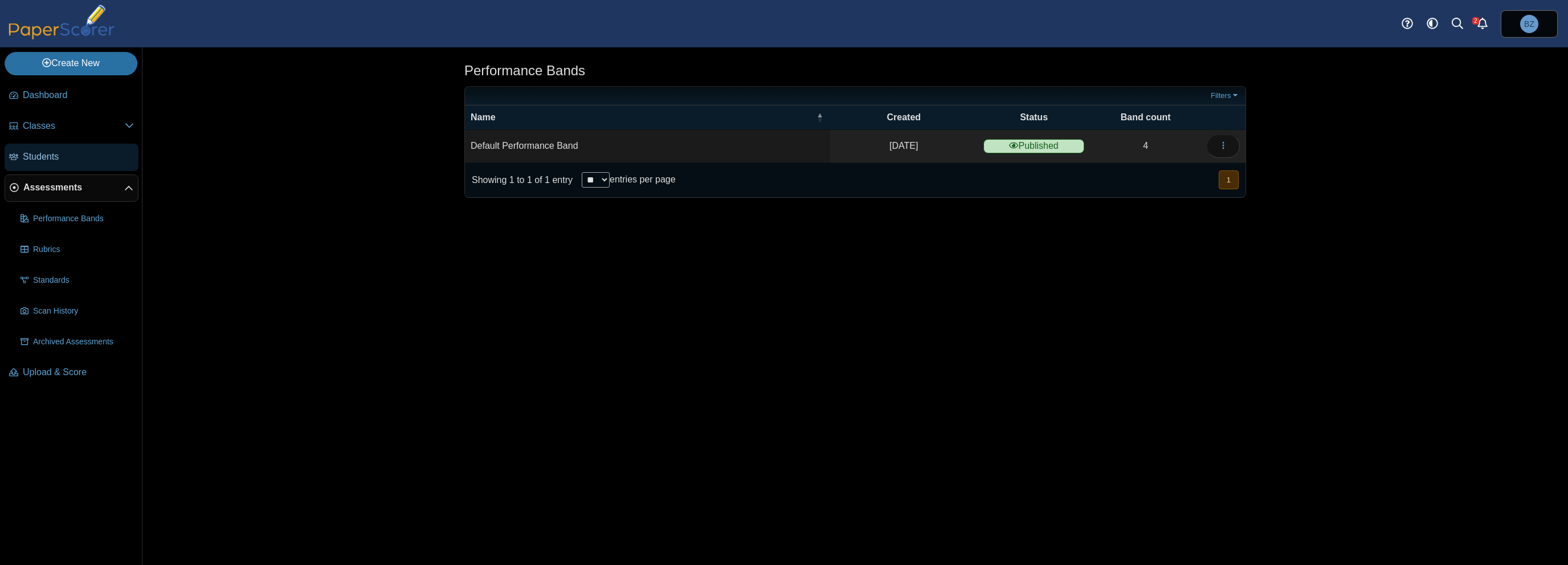
click at [53, 161] on span "Students" at bounding box center [78, 157] width 111 height 13
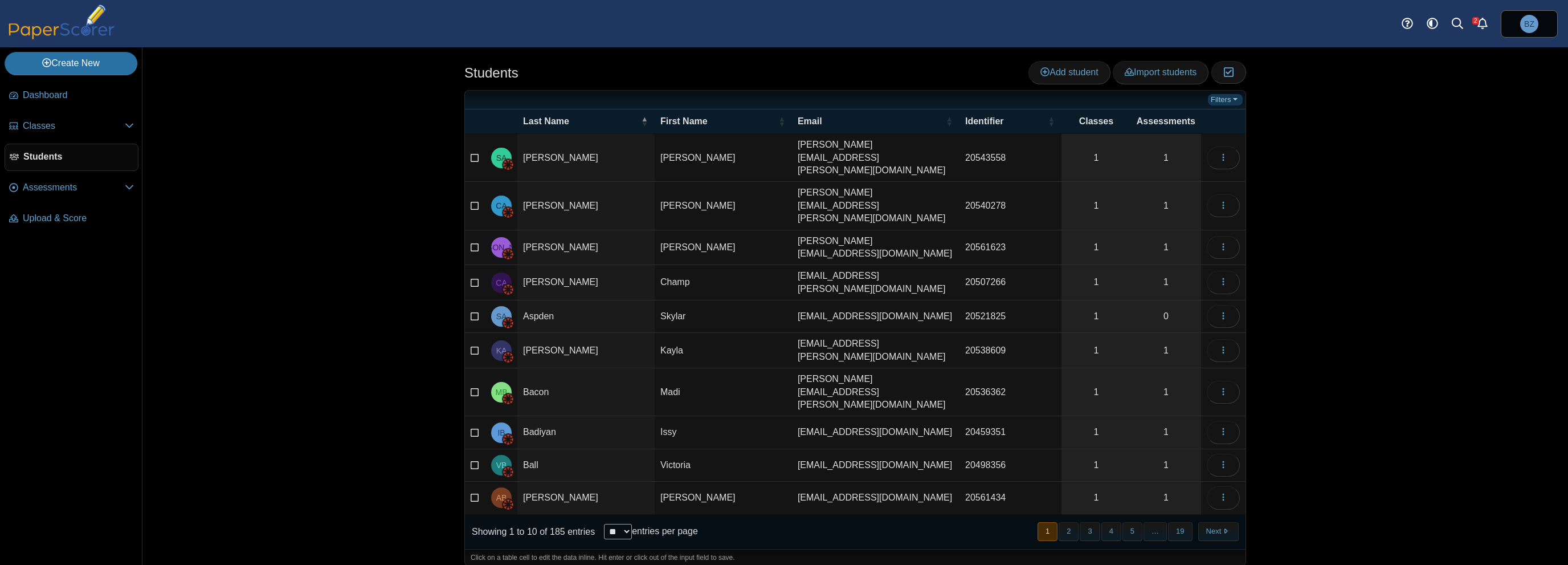
click at [1235, 98] on link "Filters" at bounding box center [1225, 99] width 35 height 12
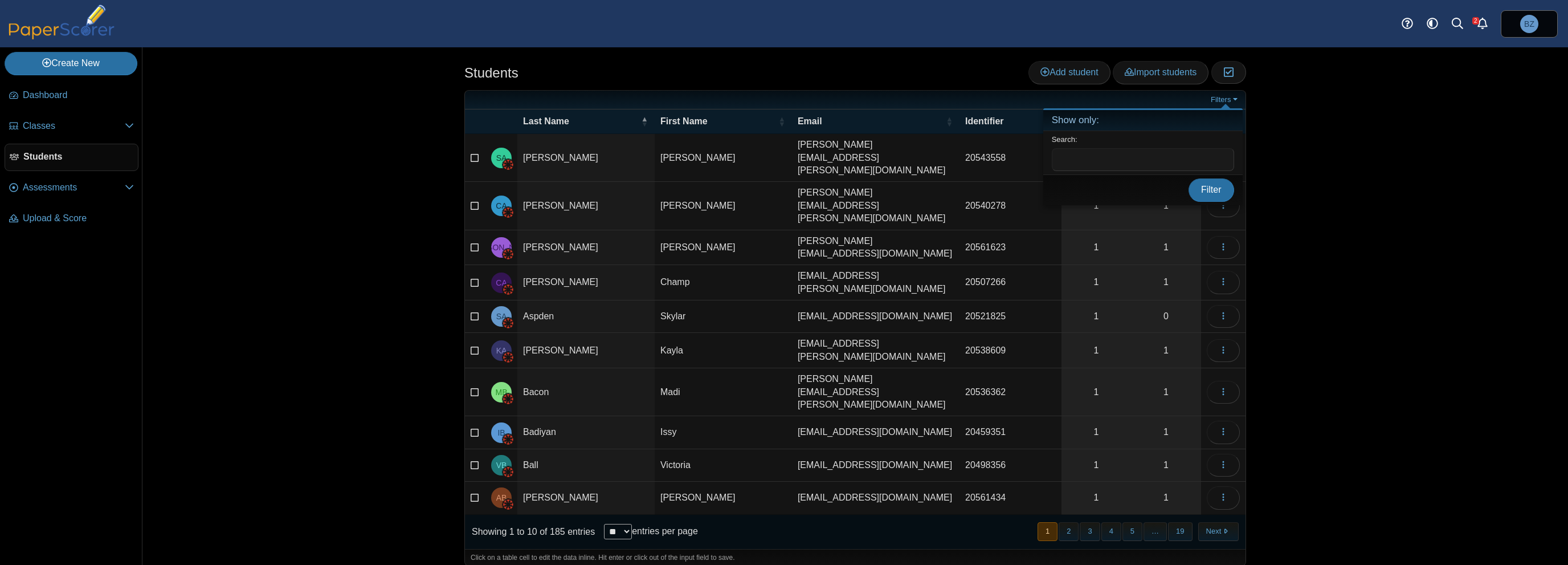
click at [1344, 105] on div "Students Add student Import students Moderation 0" at bounding box center [855, 306] width 1426 height 518
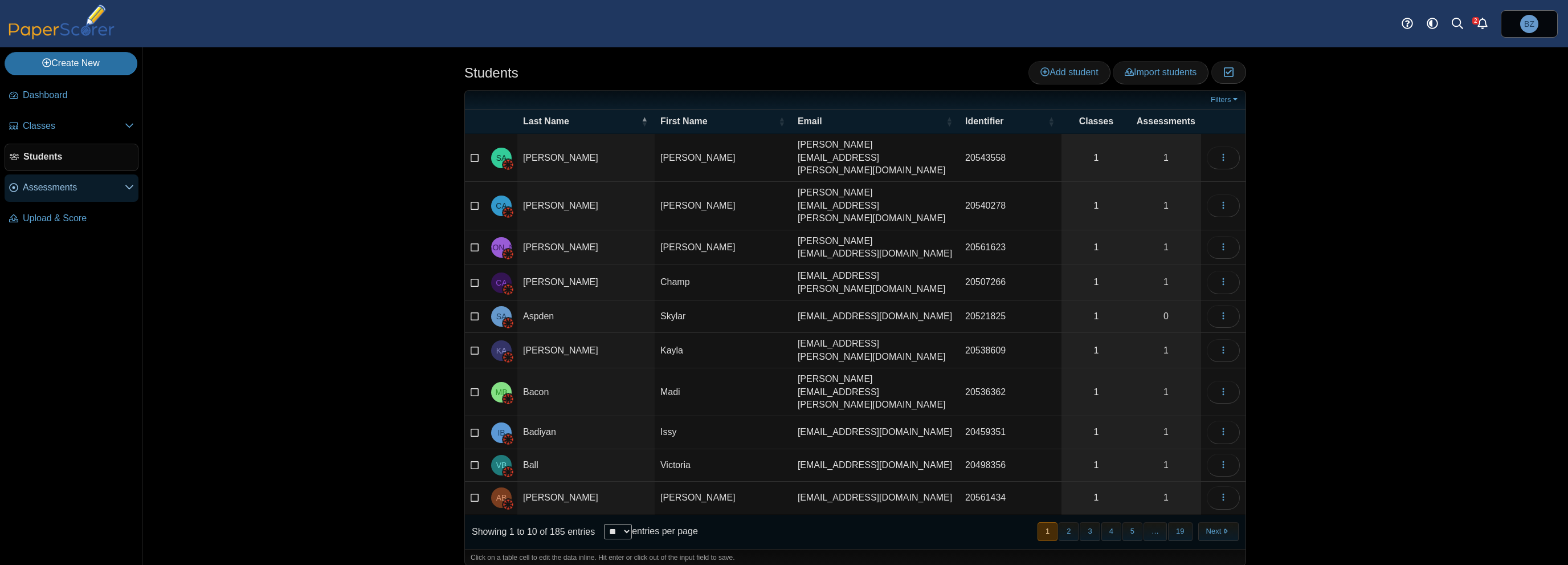
click at [67, 189] on span "Assessments" at bounding box center [74, 188] width 102 height 13
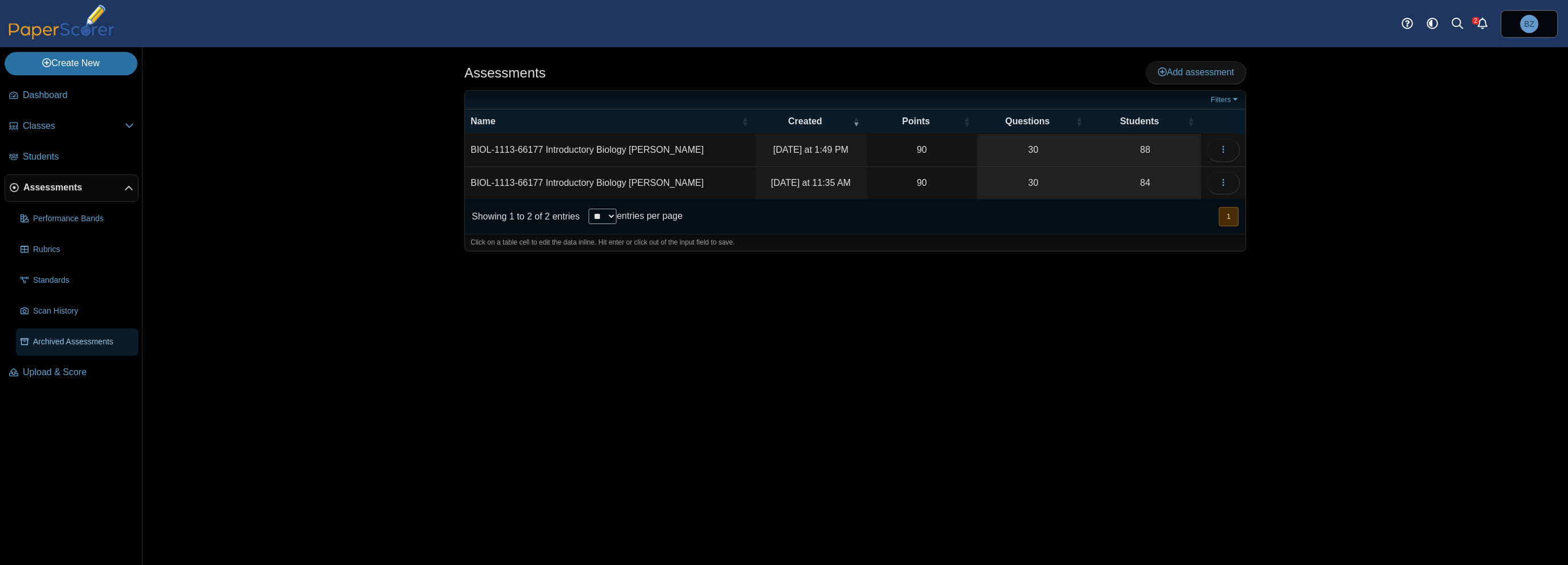
click at [67, 348] on link "Archived Assessments" at bounding box center [77, 342] width 122 height 27
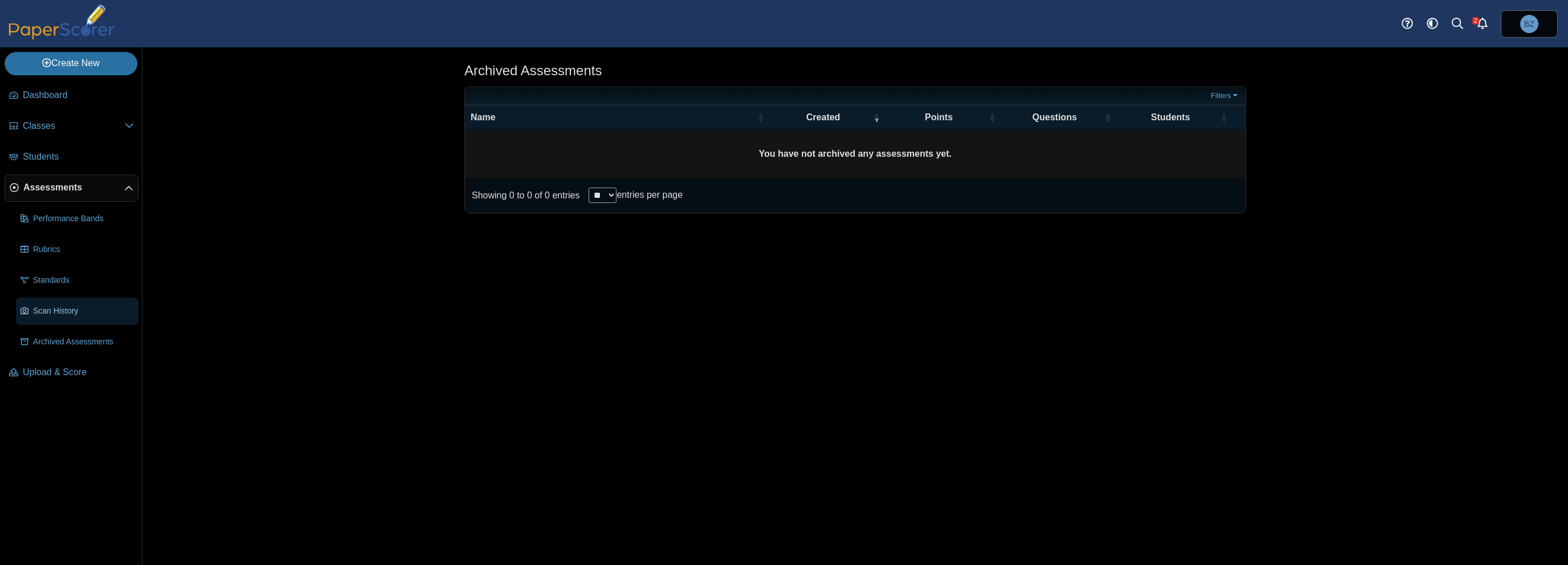
click at [56, 313] on span "Scan History" at bounding box center [83, 311] width 101 height 12
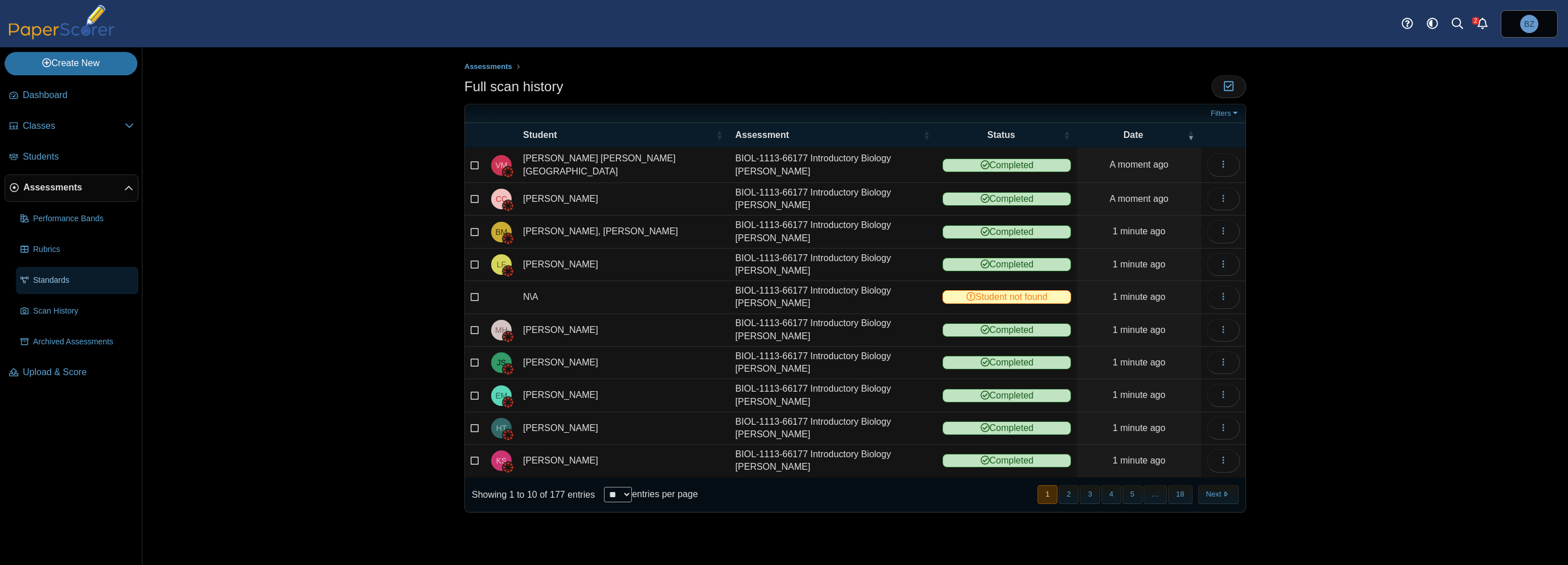
click at [61, 281] on span "Standards" at bounding box center [83, 280] width 101 height 12
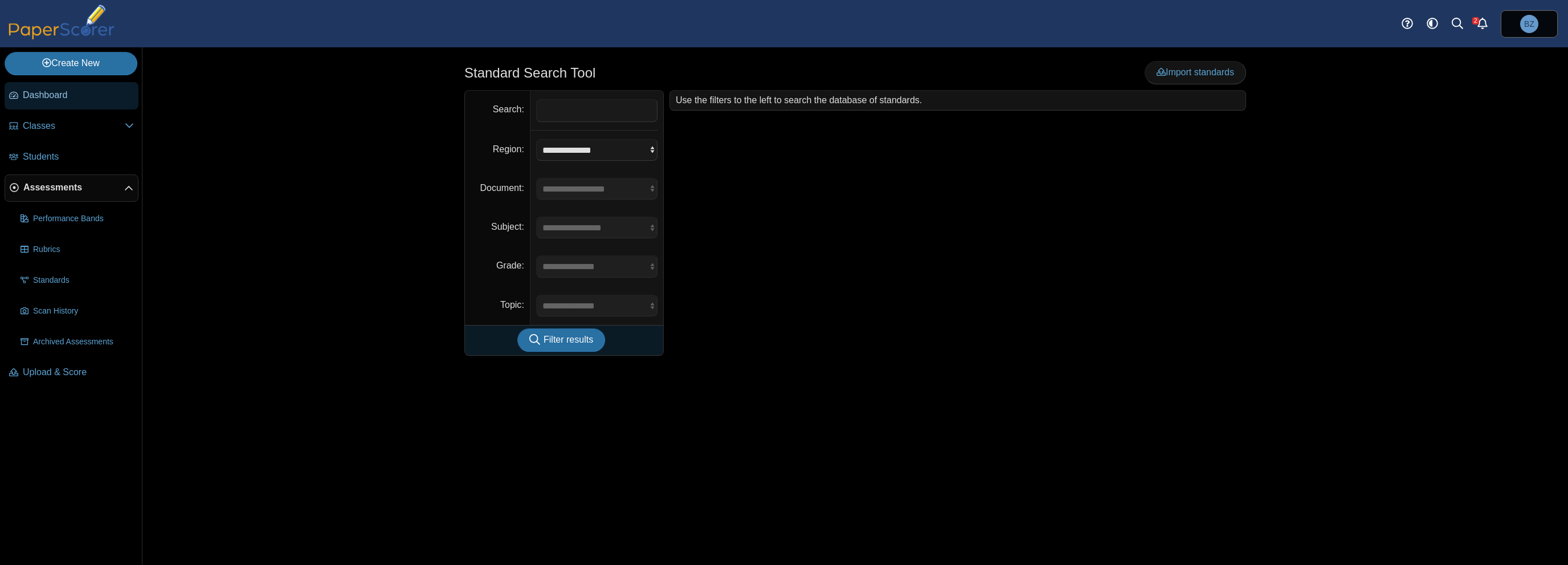
click at [42, 86] on link "Dashboard" at bounding box center [71, 96] width 134 height 27
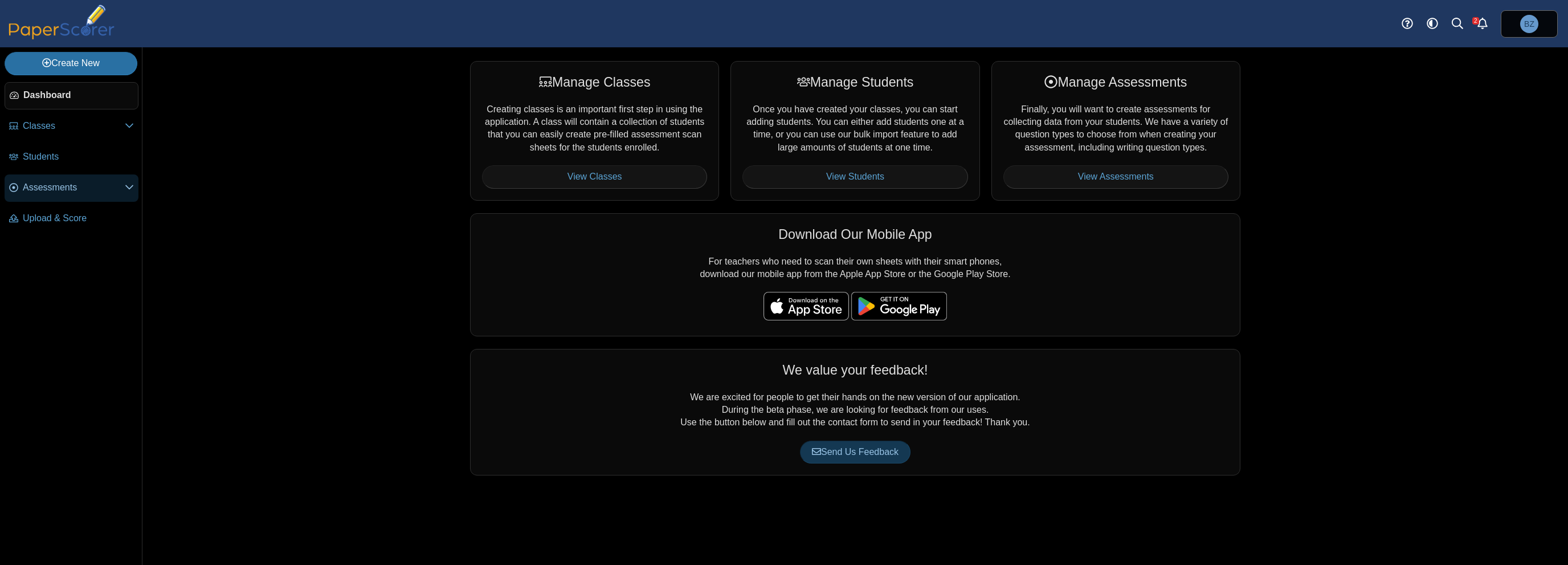
click at [55, 196] on link "Assessments" at bounding box center [71, 188] width 134 height 27
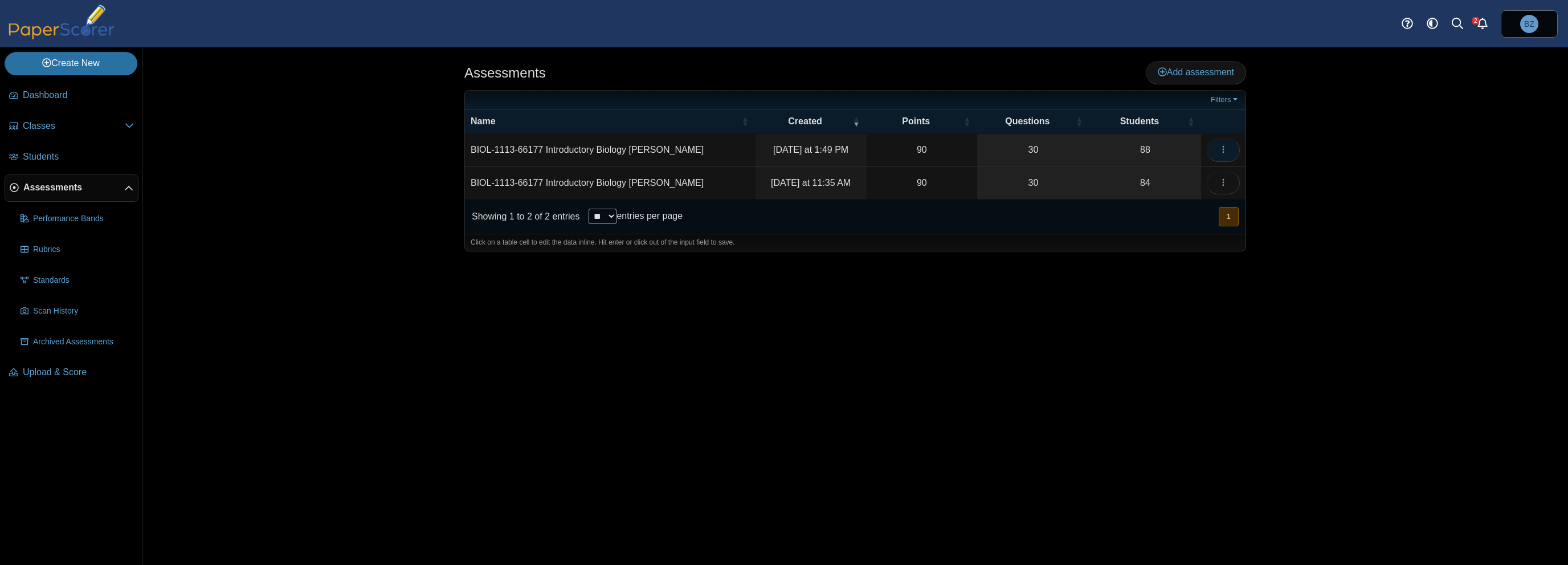
click at [1217, 152] on button "button" at bounding box center [1224, 149] width 33 height 23
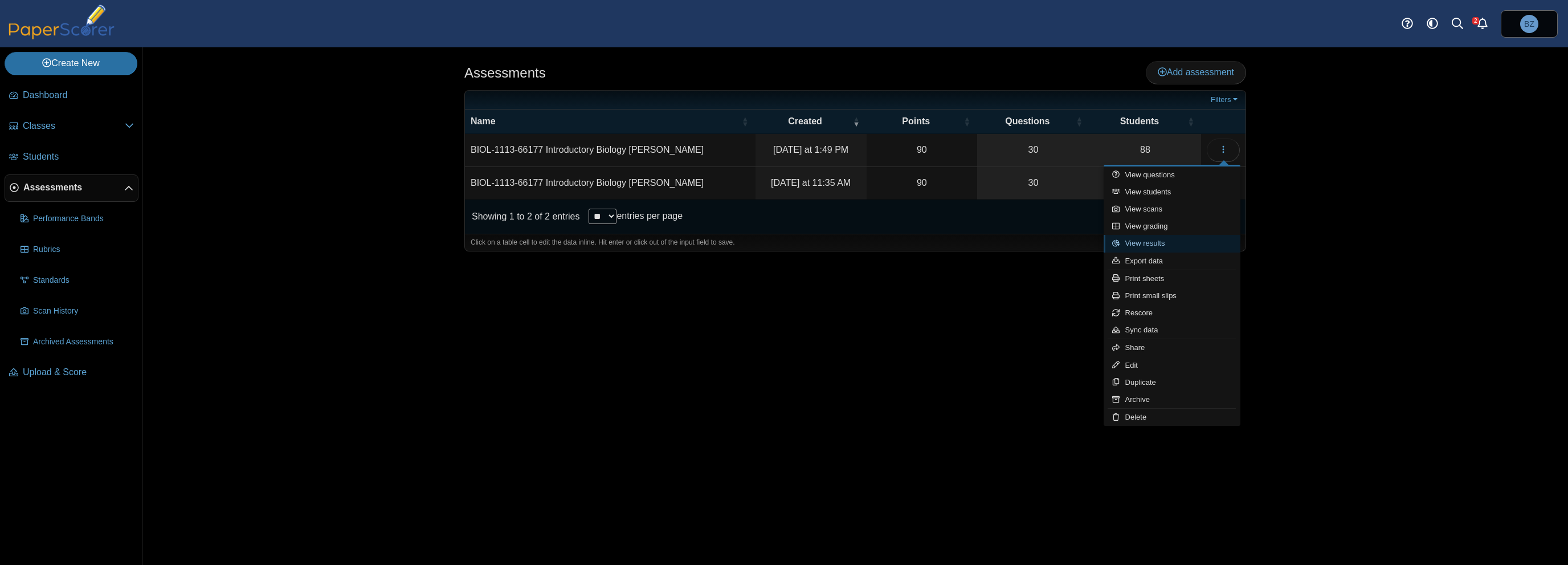
click at [1195, 241] on link "View results" at bounding box center [1172, 243] width 137 height 17
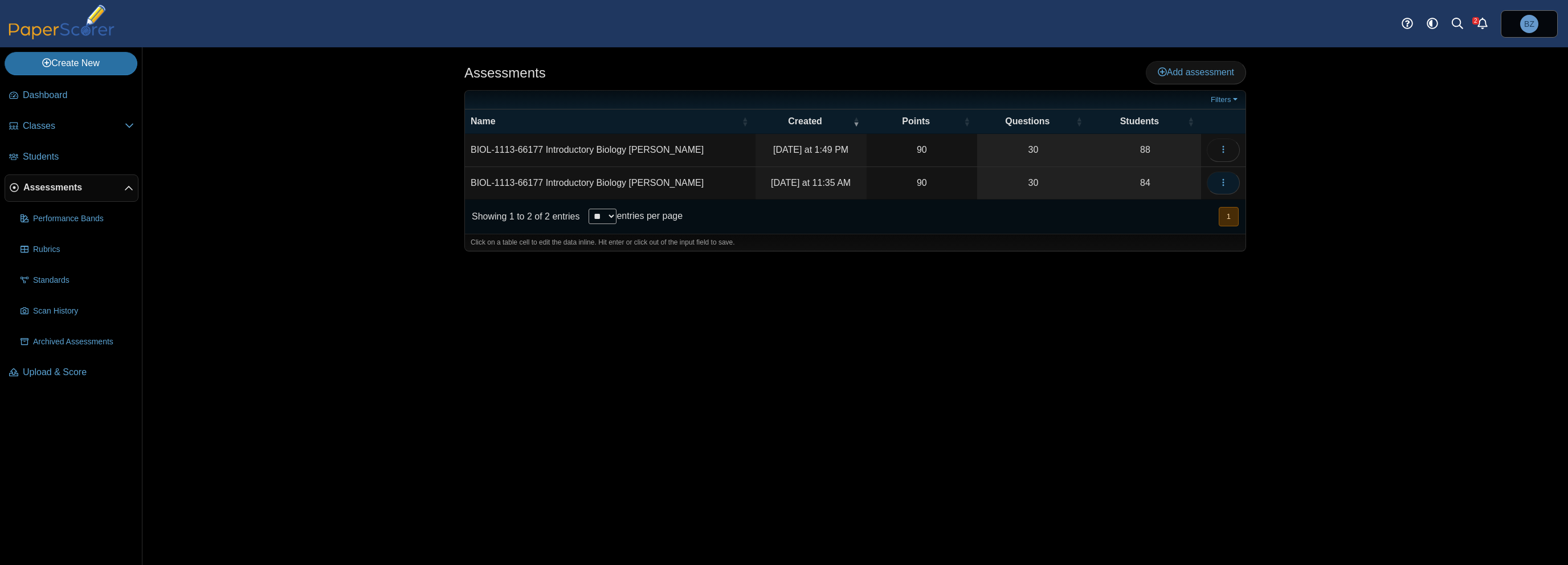
click at [1225, 184] on icon "button" at bounding box center [1224, 182] width 9 height 9
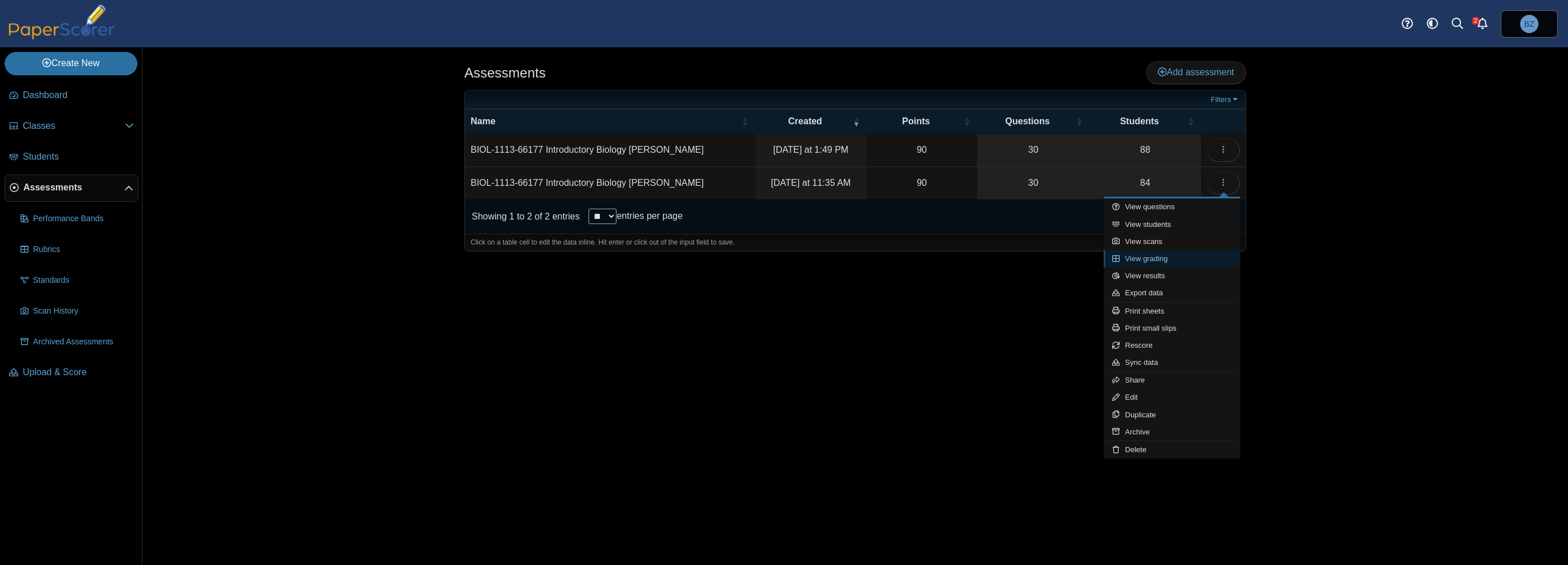
click at [1169, 255] on link "View grading" at bounding box center [1172, 259] width 137 height 17
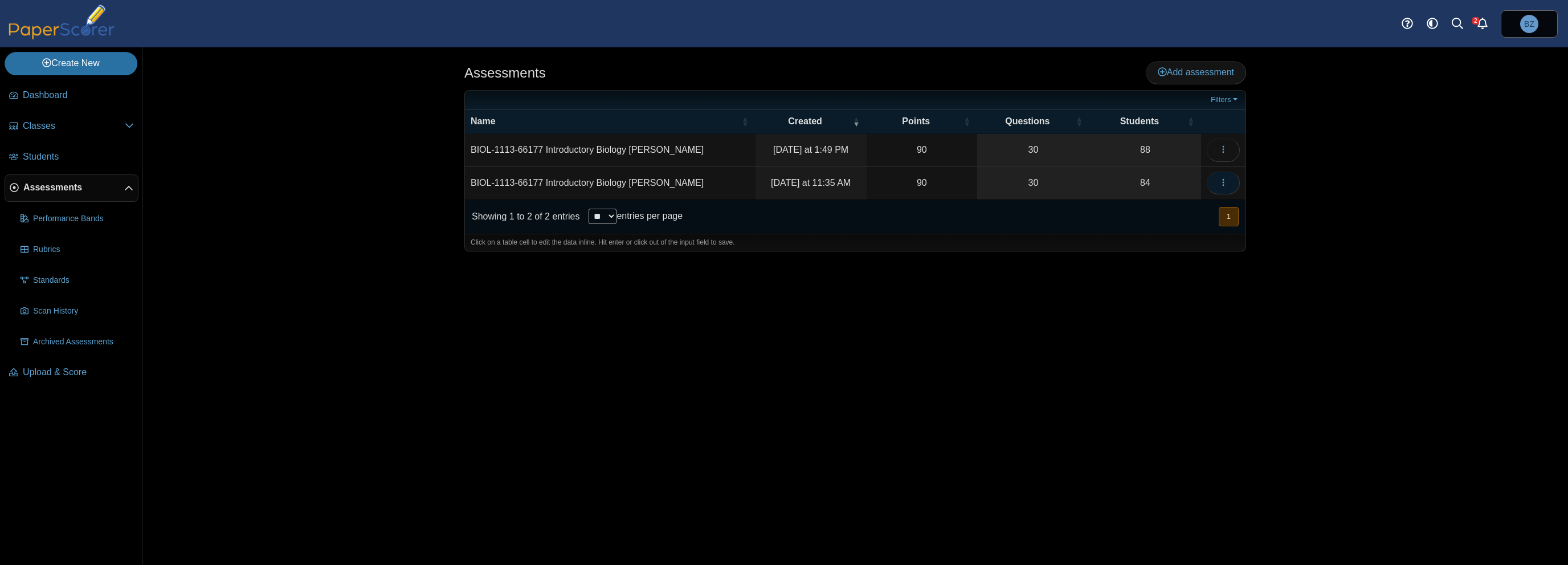
click at [1222, 184] on icon "button" at bounding box center [1224, 182] width 9 height 9
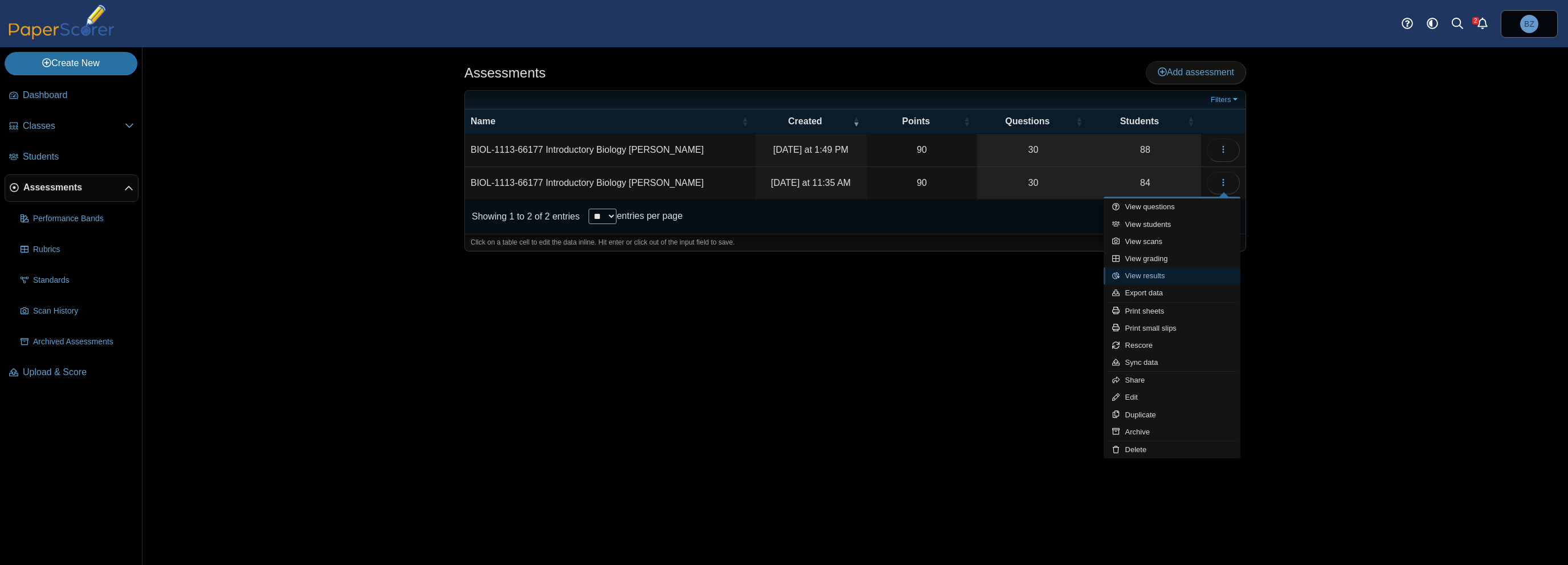
click at [1167, 275] on link "View results" at bounding box center [1172, 275] width 137 height 17
